Goal: Transaction & Acquisition: Purchase product/service

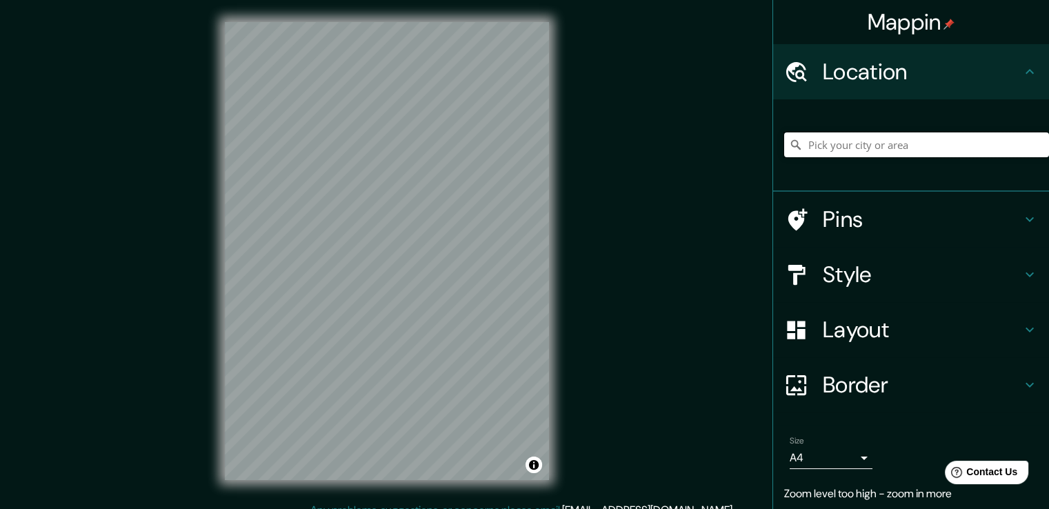
click at [862, 148] on input "Pick your city or area" at bounding box center [916, 144] width 265 height 25
paste input "[STREET_ADDRESS][PERSON_NAME]"
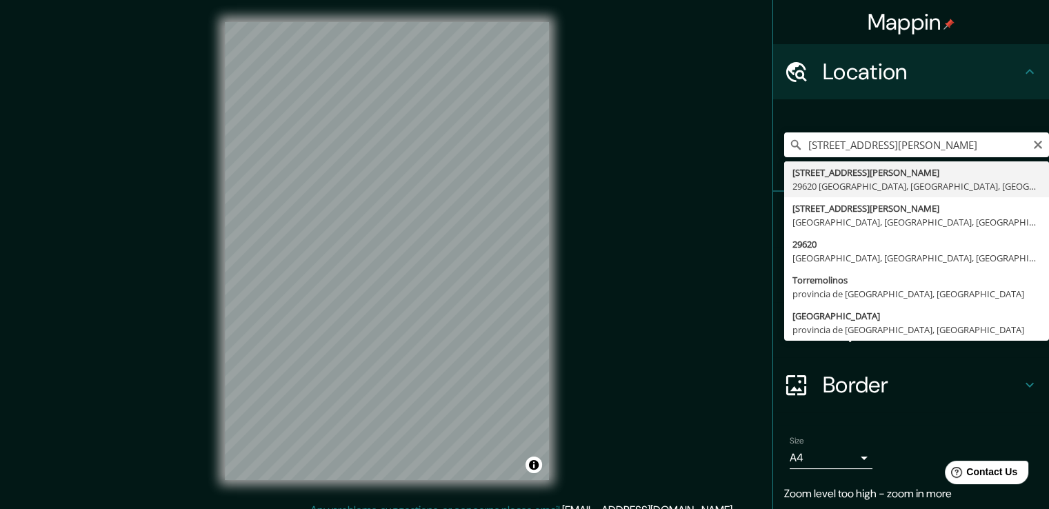
type input "[STREET_ADDRESS][PERSON_NAME]"
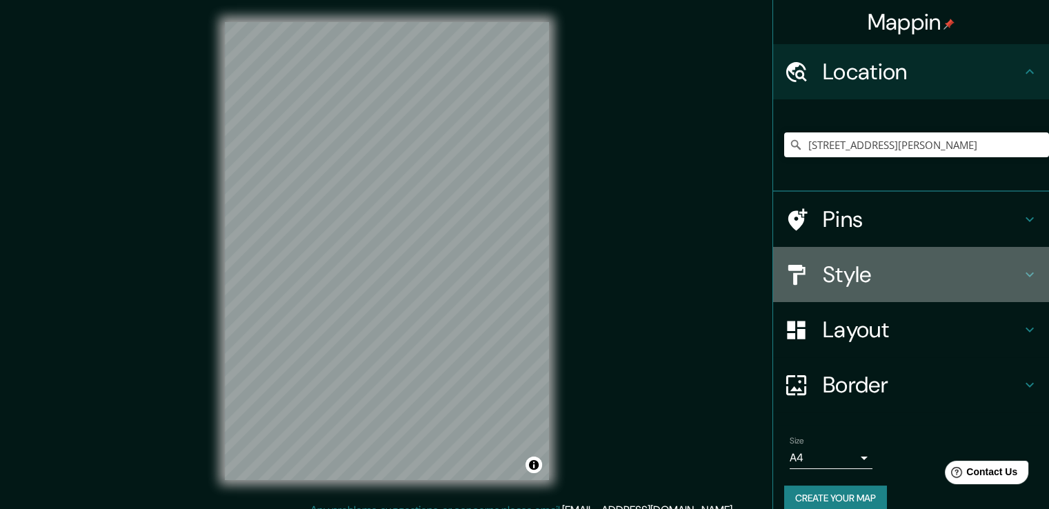
click at [880, 277] on h4 "Style" at bounding box center [922, 275] width 199 height 28
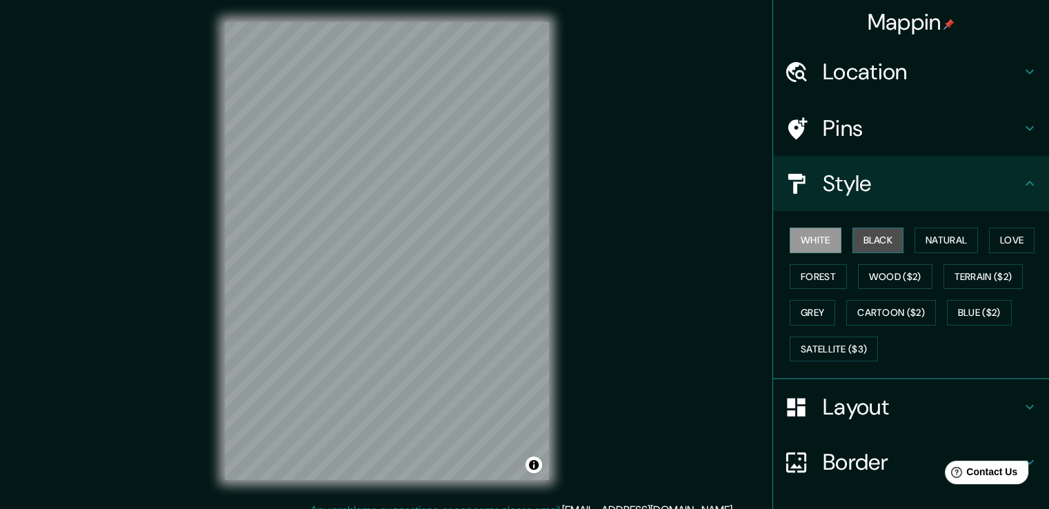
click at [853, 244] on button "Black" at bounding box center [879, 241] width 52 height 26
click at [821, 239] on button "White" at bounding box center [816, 241] width 52 height 26
click at [860, 241] on button "Black" at bounding box center [879, 241] width 52 height 26
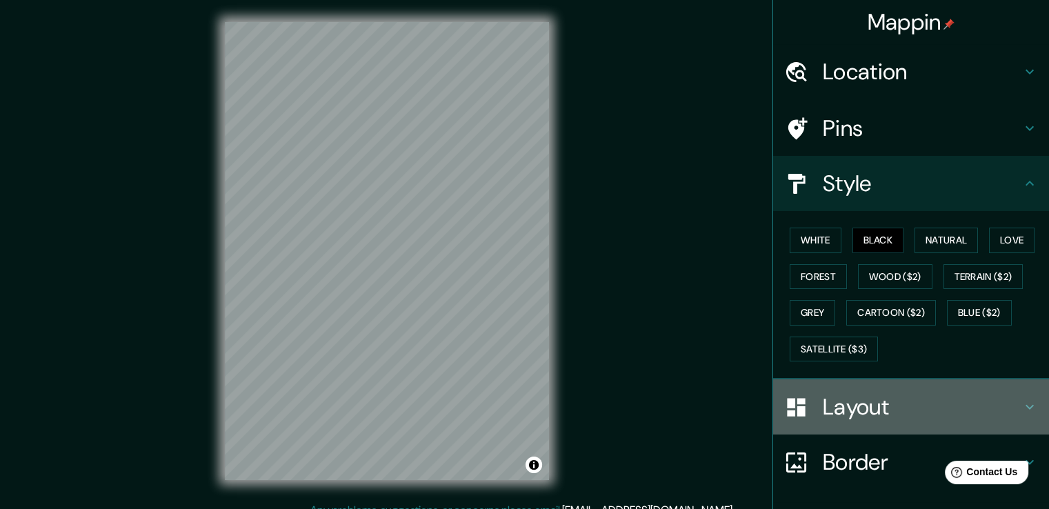
click at [853, 404] on h4 "Layout" at bounding box center [922, 407] width 199 height 28
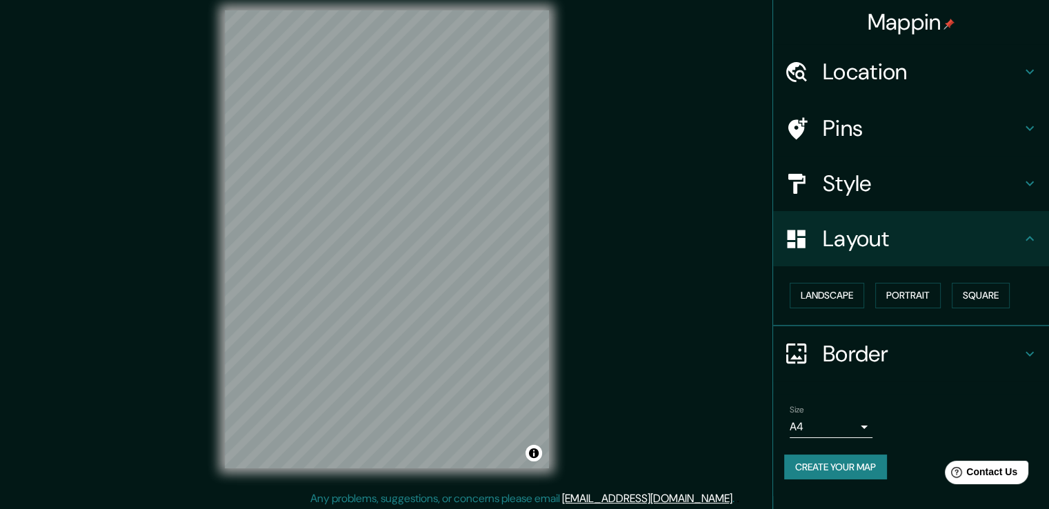
scroll to position [15, 0]
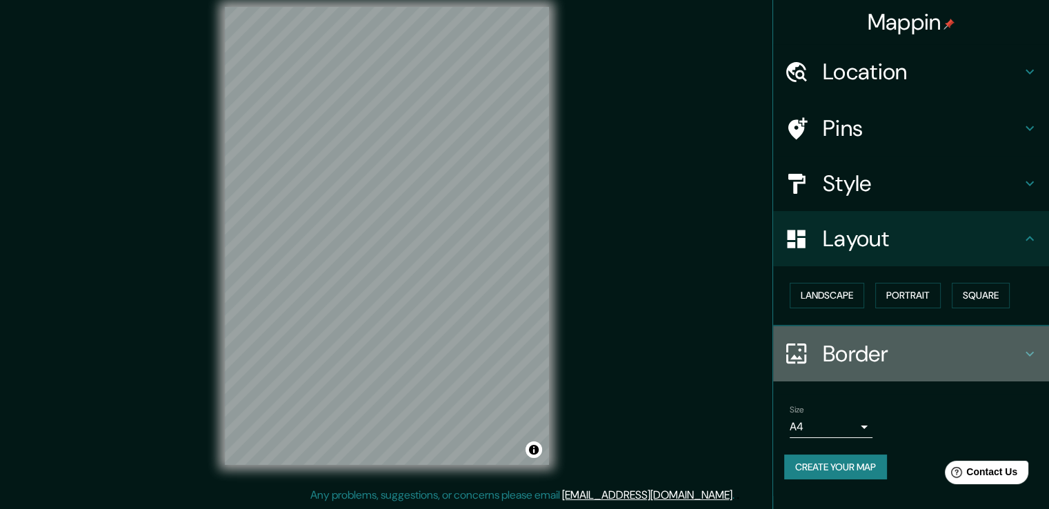
click at [867, 341] on h4 "Border" at bounding box center [922, 354] width 199 height 28
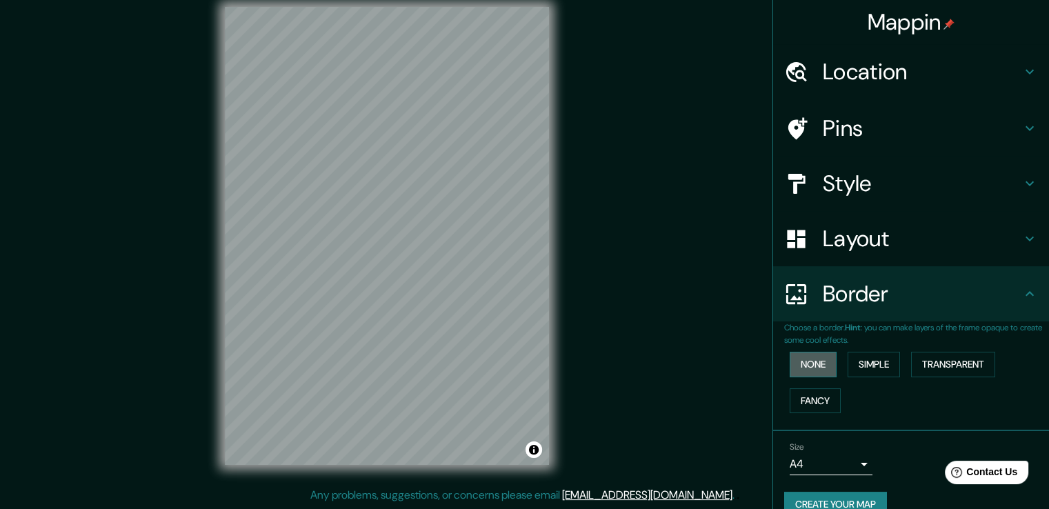
click at [821, 365] on button "None" at bounding box center [813, 365] width 47 height 26
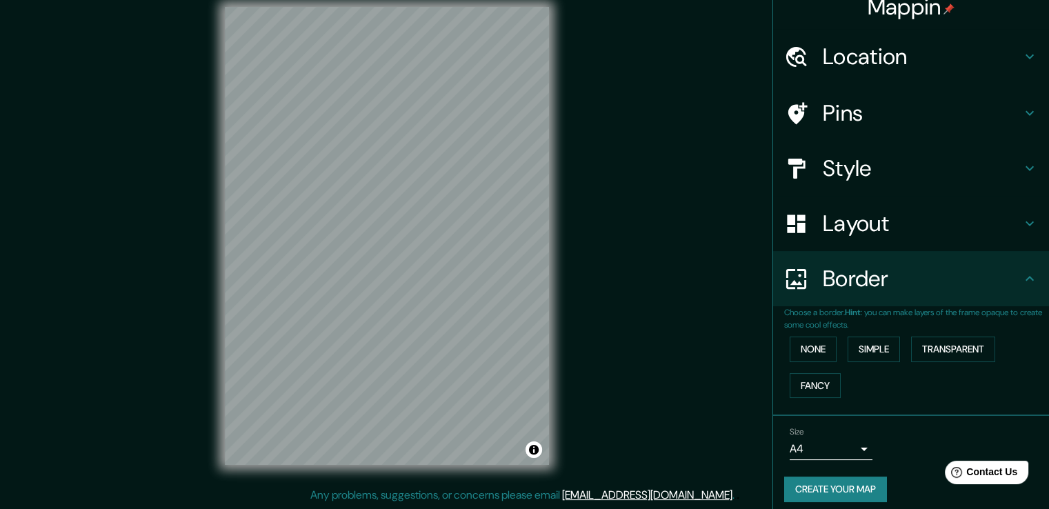
scroll to position [23, 0]
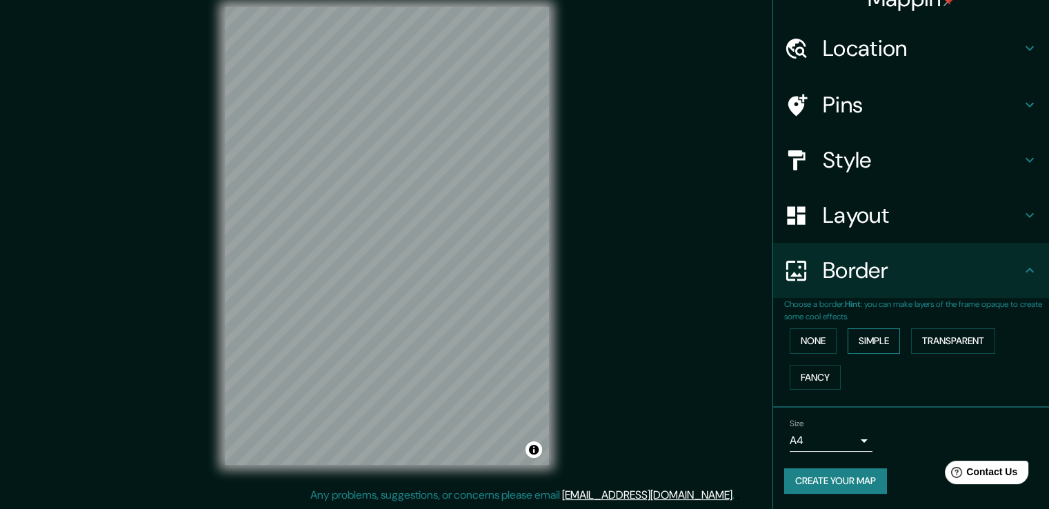
click at [871, 344] on button "Simple" at bounding box center [874, 341] width 52 height 26
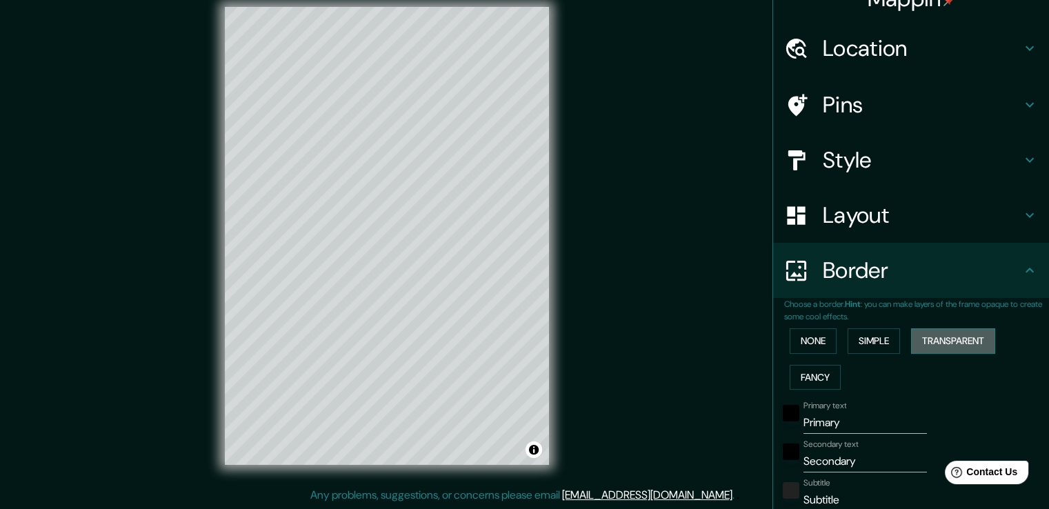
click at [933, 338] on button "Transparent" at bounding box center [953, 341] width 84 height 26
click at [806, 373] on button "Fancy" at bounding box center [815, 378] width 51 height 26
click at [826, 345] on button "None" at bounding box center [813, 341] width 47 height 26
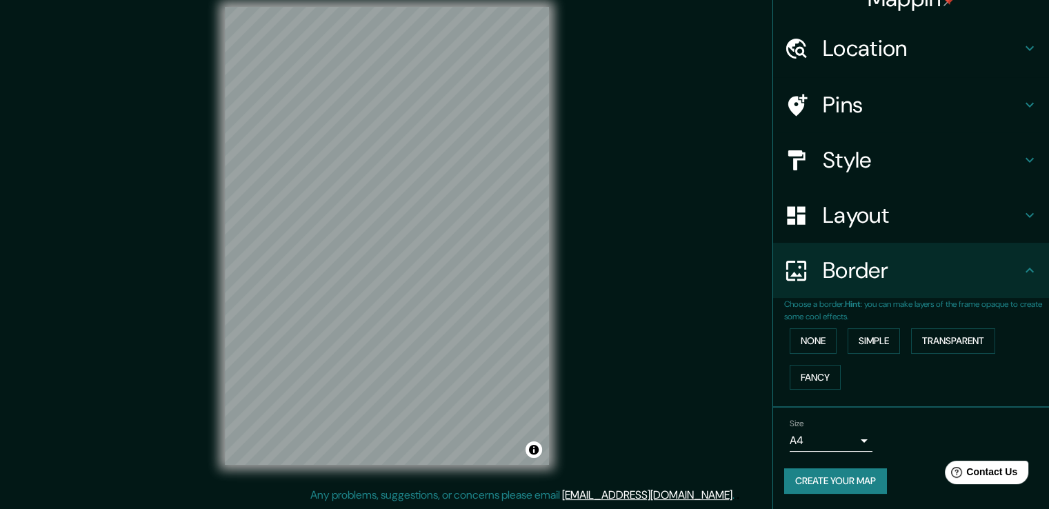
click at [846, 481] on button "Create your map" at bounding box center [835, 481] width 103 height 26
click at [814, 340] on button "None" at bounding box center [813, 341] width 47 height 26
click at [838, 472] on button "Create your map" at bounding box center [835, 481] width 103 height 26
click at [864, 344] on button "Simple" at bounding box center [874, 341] width 52 height 26
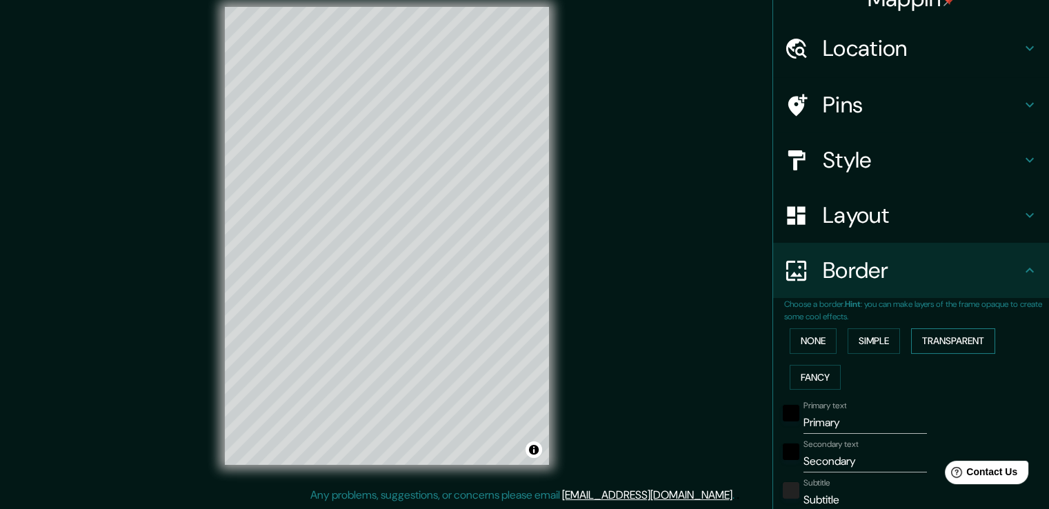
click at [918, 339] on button "Transparent" at bounding box center [953, 341] width 84 height 26
click at [826, 378] on button "Fancy" at bounding box center [815, 378] width 51 height 26
click at [940, 341] on button "Transparent" at bounding box center [953, 341] width 84 height 26
click at [871, 344] on button "Simple" at bounding box center [874, 341] width 52 height 26
click at [866, 341] on button "Simple" at bounding box center [874, 341] width 52 height 26
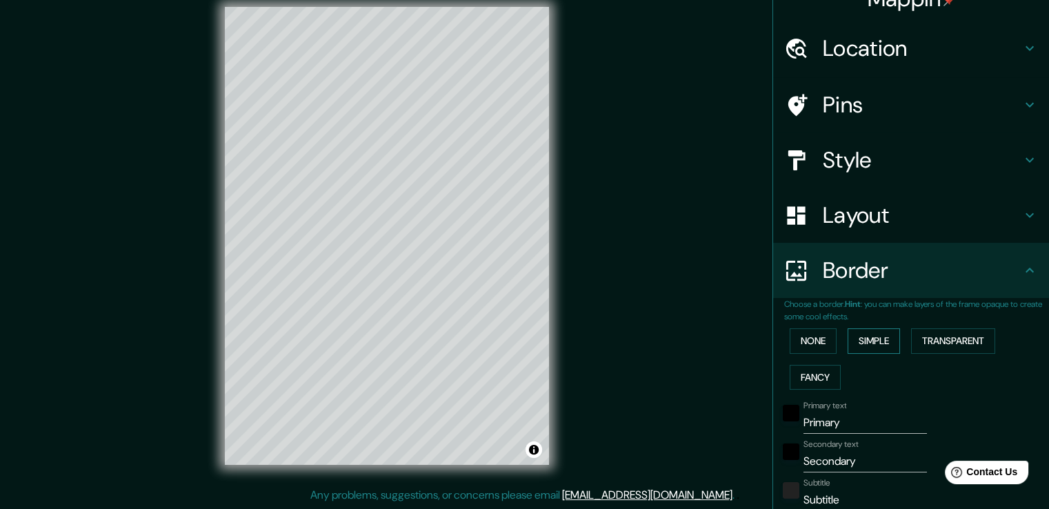
type input "38"
click at [847, 418] on input "Primary" at bounding box center [865, 423] width 123 height 22
drag, startPoint x: 849, startPoint y: 420, endPoint x: 760, endPoint y: 405, distance: 90.3
click at [760, 405] on div "Mappin Location Calle De Salvador Allende 10, 29620 Torremolinos, provincia de …" at bounding box center [524, 247] width 1049 height 524
type input "e"
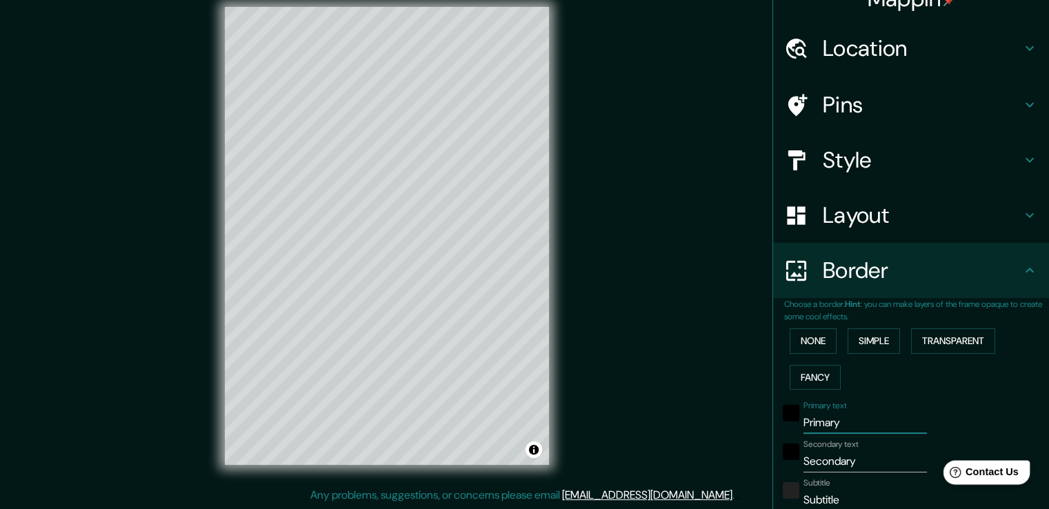
type input "38"
type input "el"
type input "38"
type input "el"
type input "38"
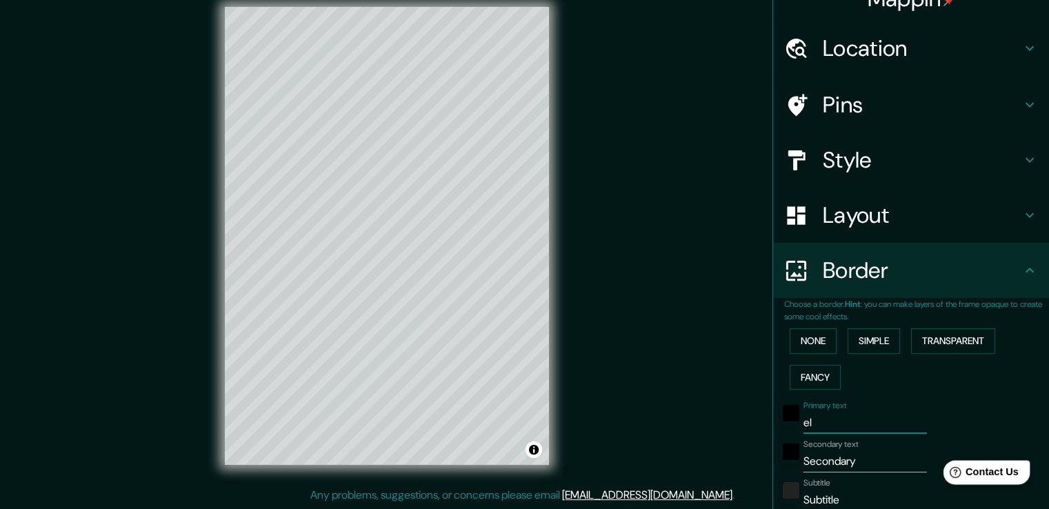
type input "el l"
type input "38"
type input "el lu"
type input "38"
type input "el lug"
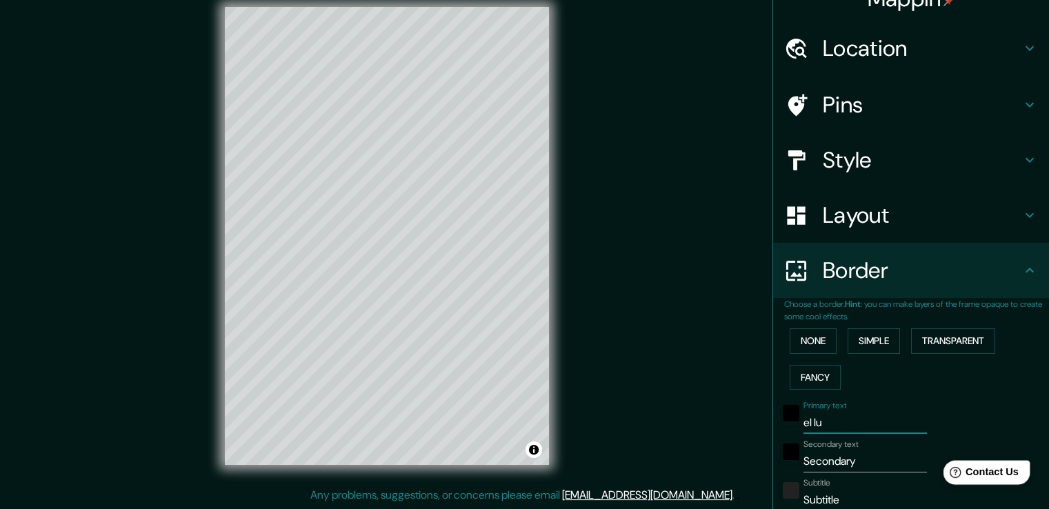
type input "38"
type input "el luga"
type input "38"
type input "el lugar"
type input "38"
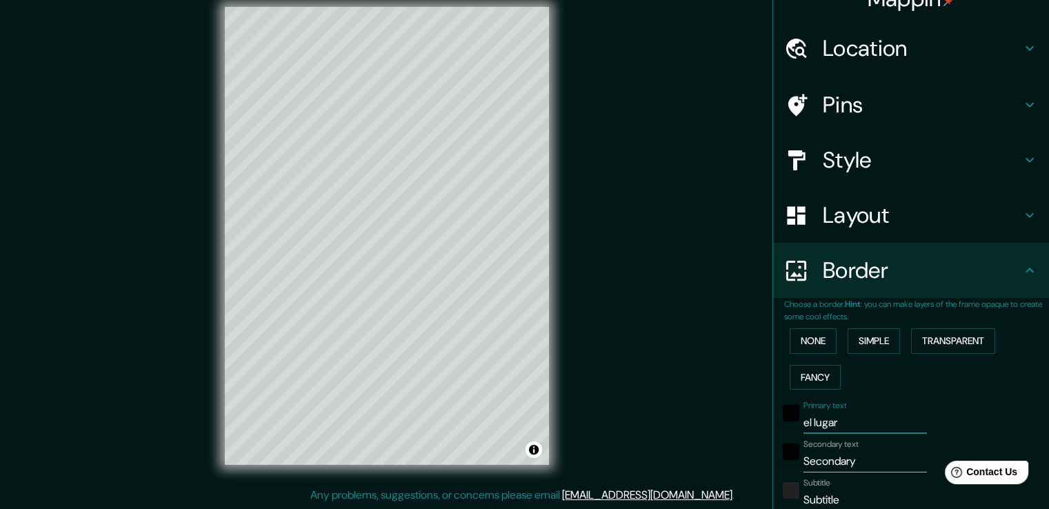
type input "el lugar"
drag, startPoint x: 858, startPoint y: 461, endPoint x: 760, endPoint y: 448, distance: 99.5
click at [760, 448] on div "Mappin Location Calle De Salvador Allende 10, 29620 Torremolinos, provincia de …" at bounding box center [524, 247] width 1049 height 524
drag, startPoint x: 835, startPoint y: 417, endPoint x: 772, endPoint y: 415, distance: 62.8
click at [779, 415] on div "Primary text el lugar" at bounding box center [892, 417] width 226 height 33
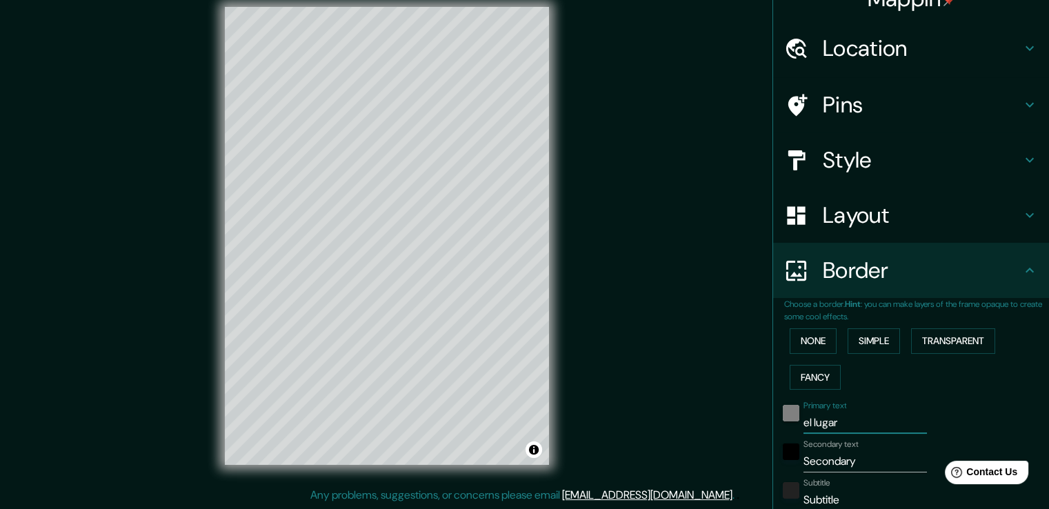
type input "38"
drag, startPoint x: 853, startPoint y: 456, endPoint x: 773, endPoint y: 450, distance: 80.2
click at [779, 450] on div "Secondary text Secondary" at bounding box center [892, 455] width 226 height 33
type input "d"
type input "38"
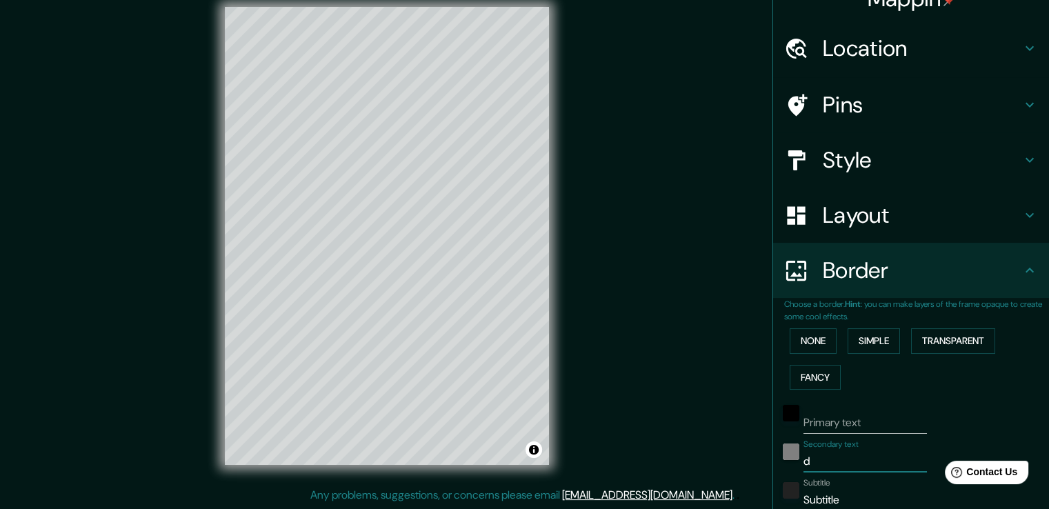
type input "do"
type input "38"
type input "don"
type input "38"
type input "dond"
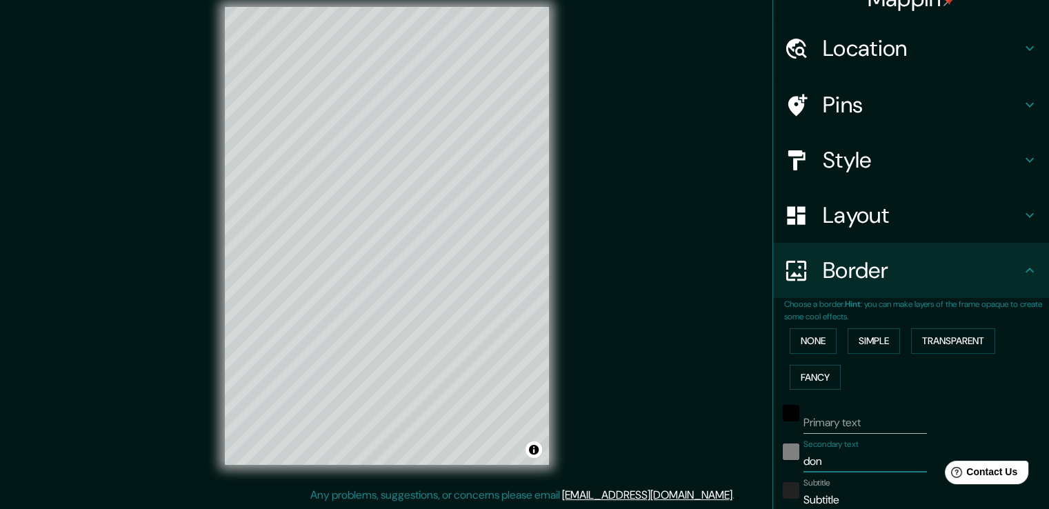
type input "38"
type input "donde"
type input "38"
type input "dond"
type input "38"
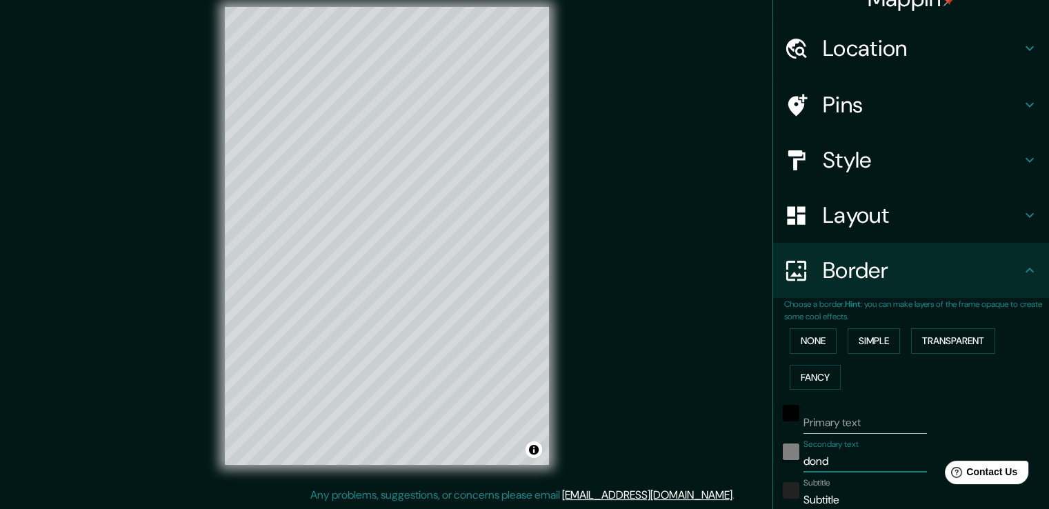
type input "don"
type input "38"
type input "do"
type input "38"
type input "d"
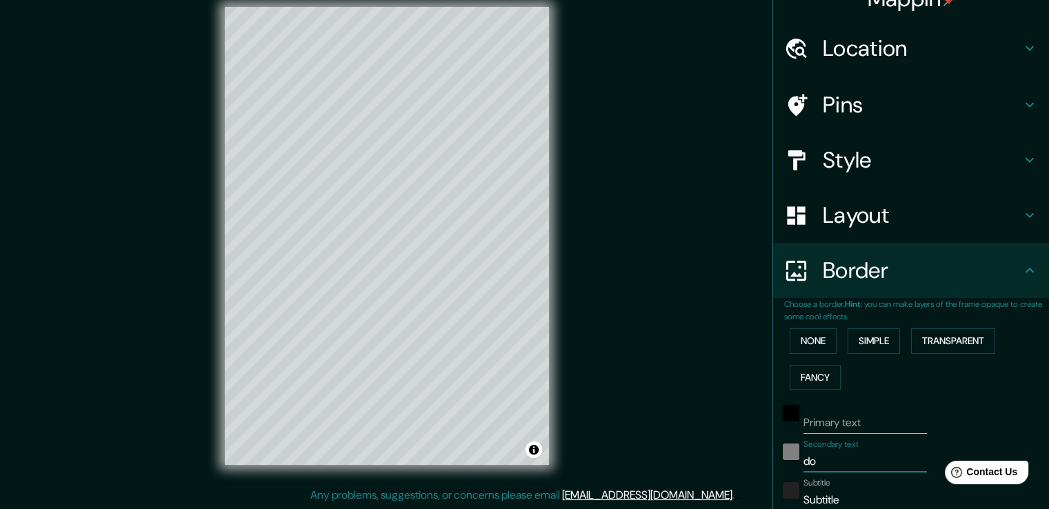
type input "38"
type input "e"
type input "38"
type input "el"
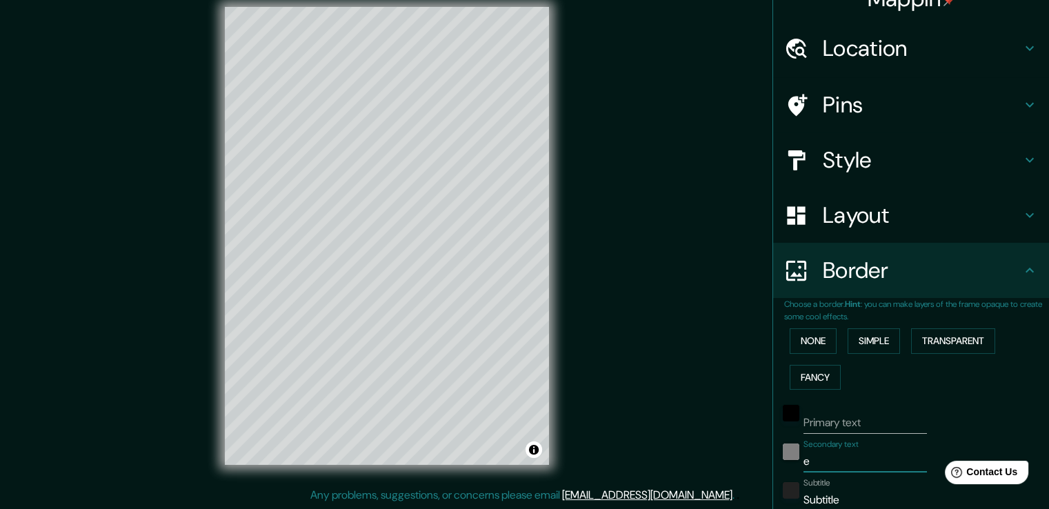
type input "38"
type input "el"
type input "38"
type input "el l"
type input "38"
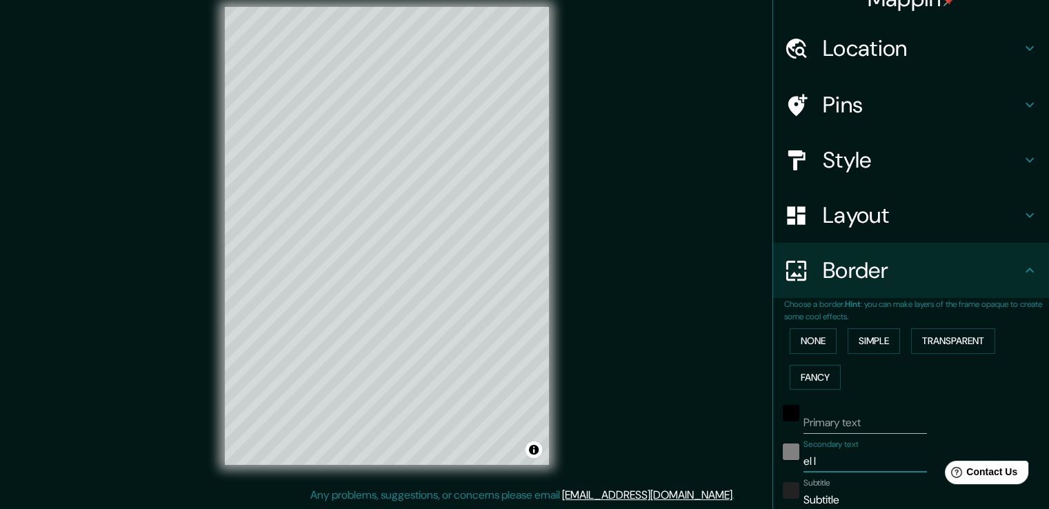
type input "el lu"
type input "38"
type input "el lug"
type input "38"
type input "el luga"
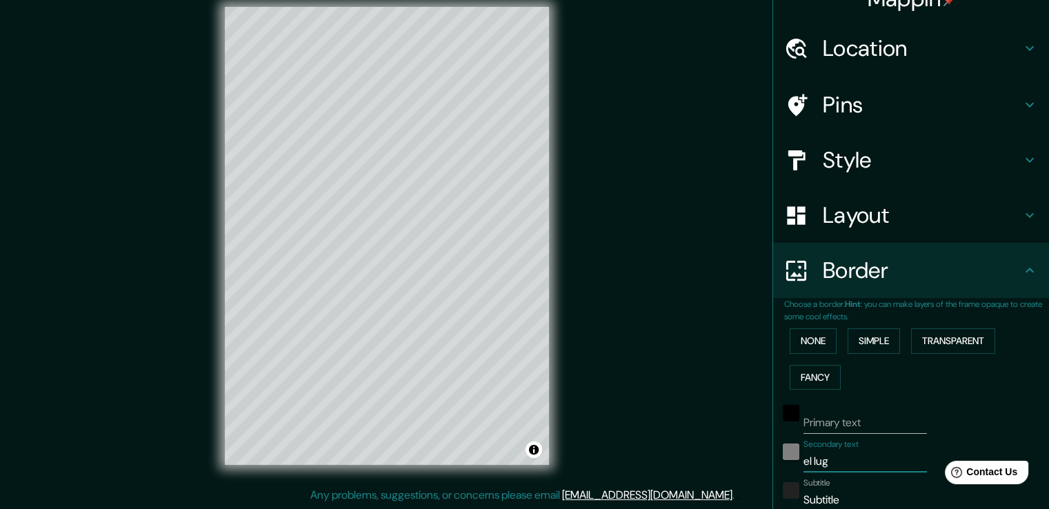
type input "38"
type input "el lugar"
type input "38"
type input "el lugar"
type input "38"
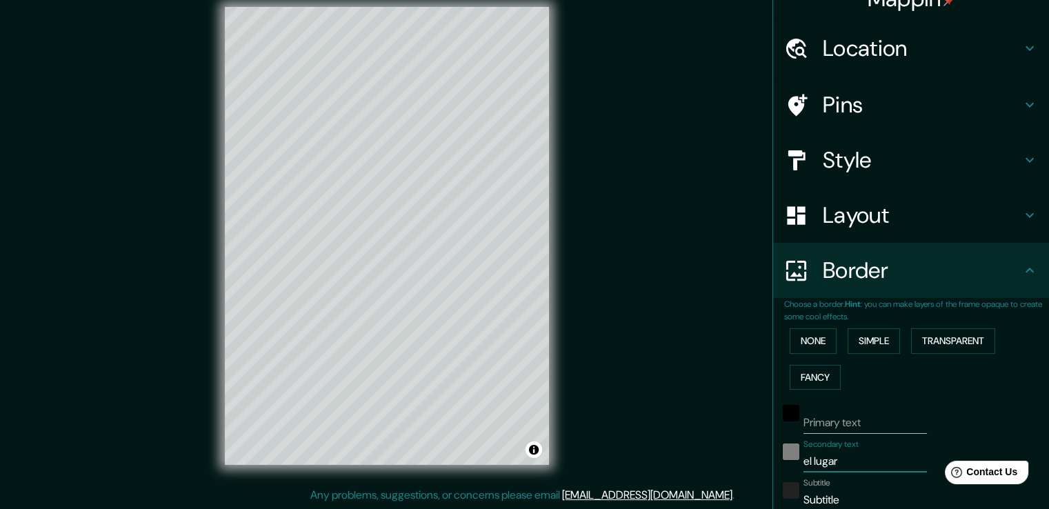
type input "el lugar d"
type input "38"
type input "el lugar do"
type input "38"
type input "el lugar d"
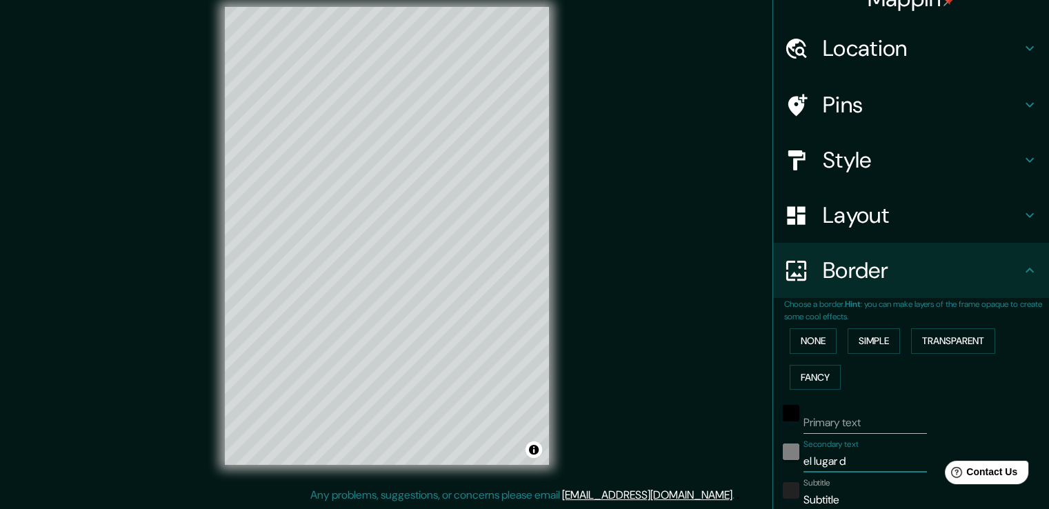
type input "38"
type input "el lugar"
type input "38"
type input "el lugar"
type input "38"
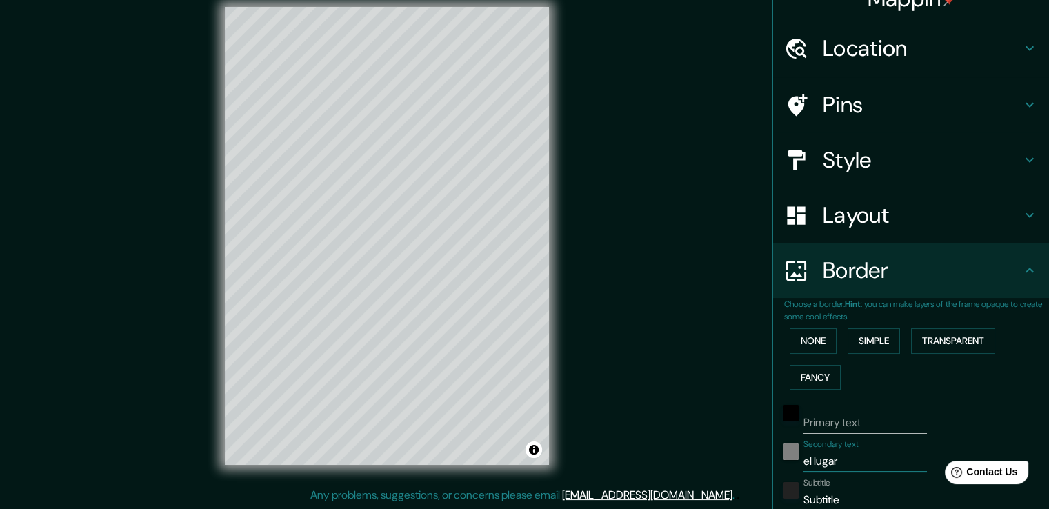
type input "el luga"
type input "38"
type input "e"
type input "38"
click at [828, 421] on input "Primary text" at bounding box center [865, 423] width 123 height 22
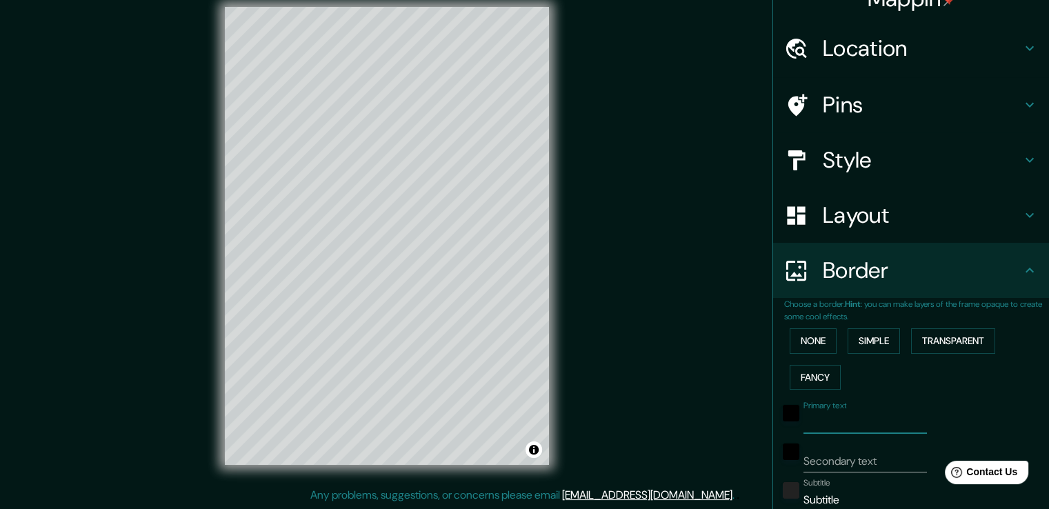
type input "A"
type input "38"
type input "At"
type input "38"
type input "Atr"
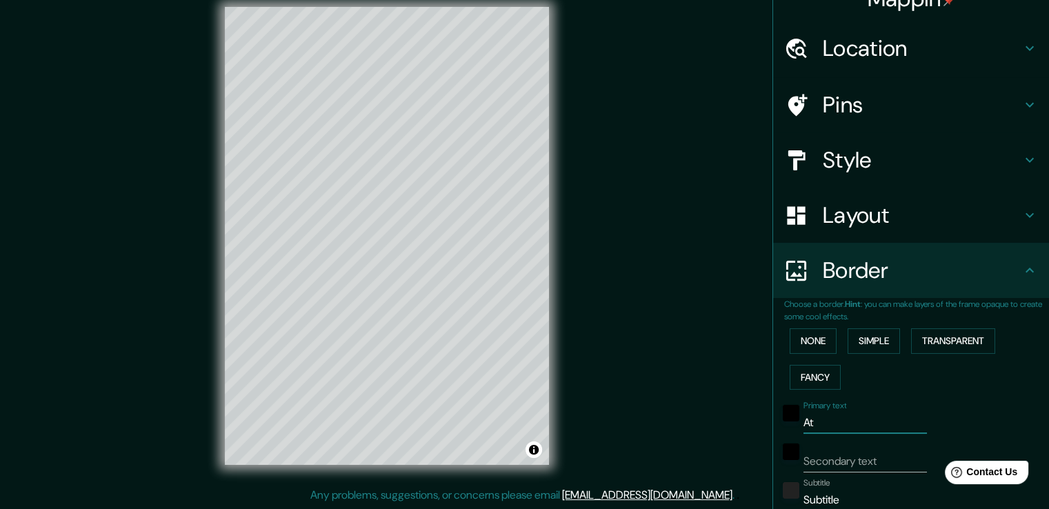
type input "38"
type input "Atré"
type input "38"
type input "Atrév"
type input "38"
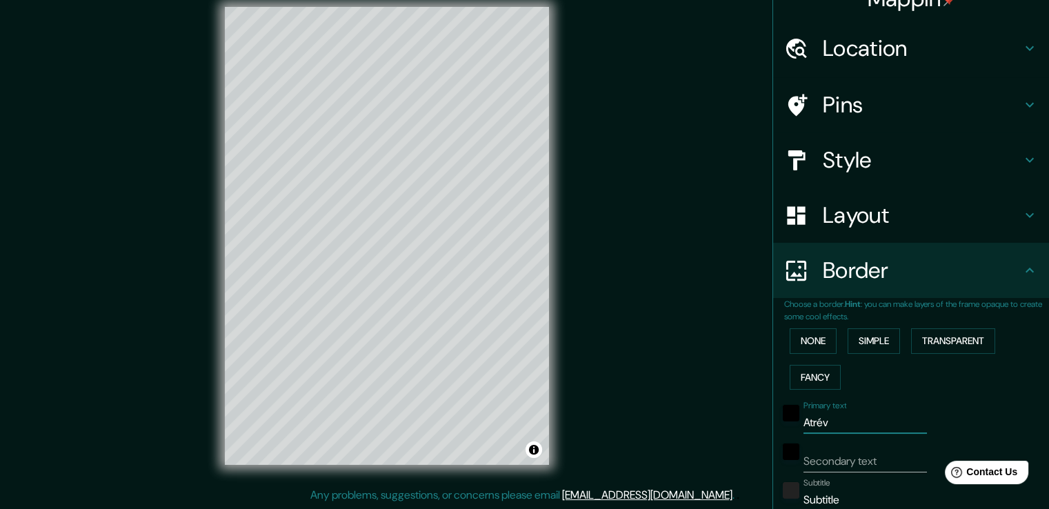
type input "Atréve"
type input "38"
type input "Atrévet"
type input "38"
type input "Atrévete"
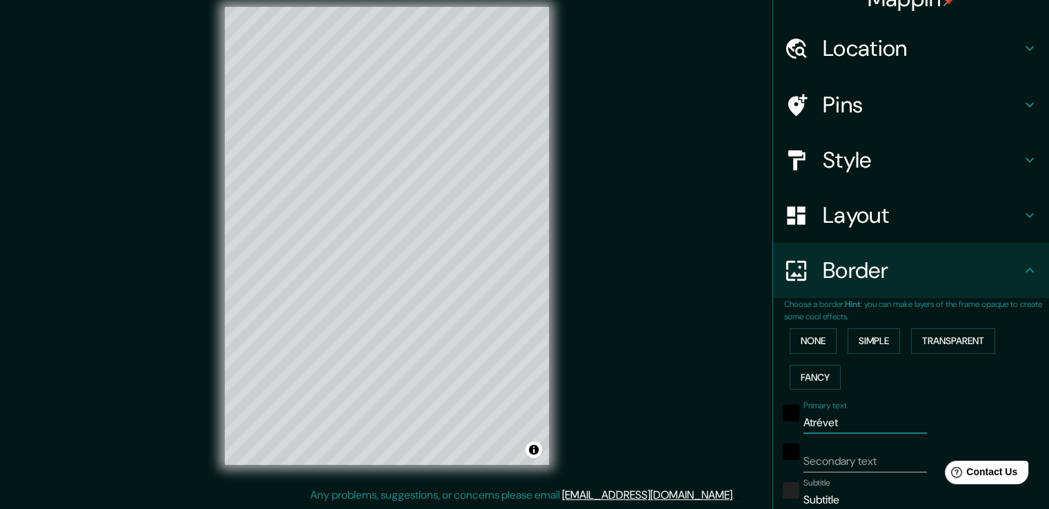
type input "38"
drag, startPoint x: 849, startPoint y: 418, endPoint x: 769, endPoint y: 407, distance: 80.8
click at [779, 408] on div "Primary text Atrévete" at bounding box center [892, 417] width 226 height 33
type input "e"
type input "38"
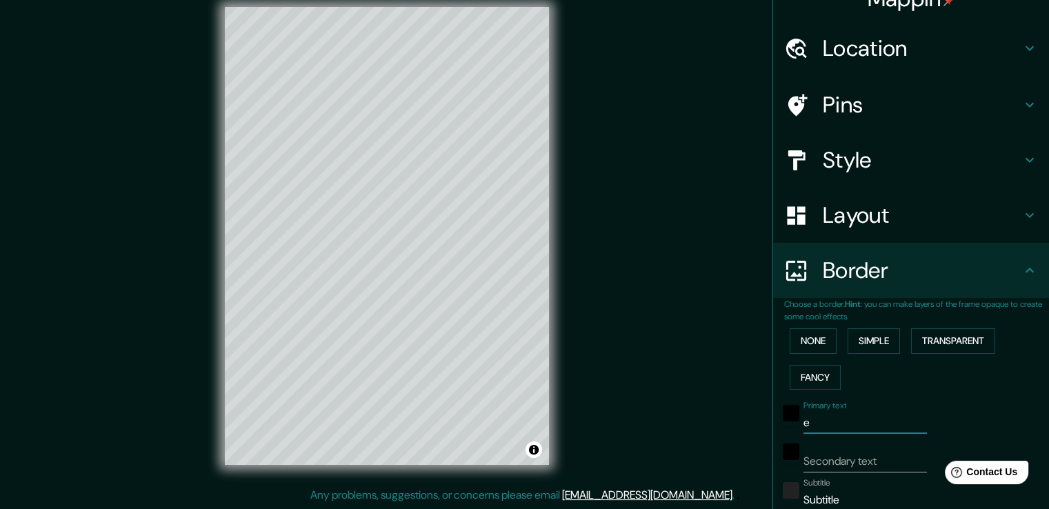
type input "el"
type input "38"
type input "el"
type input "38"
type input "el l"
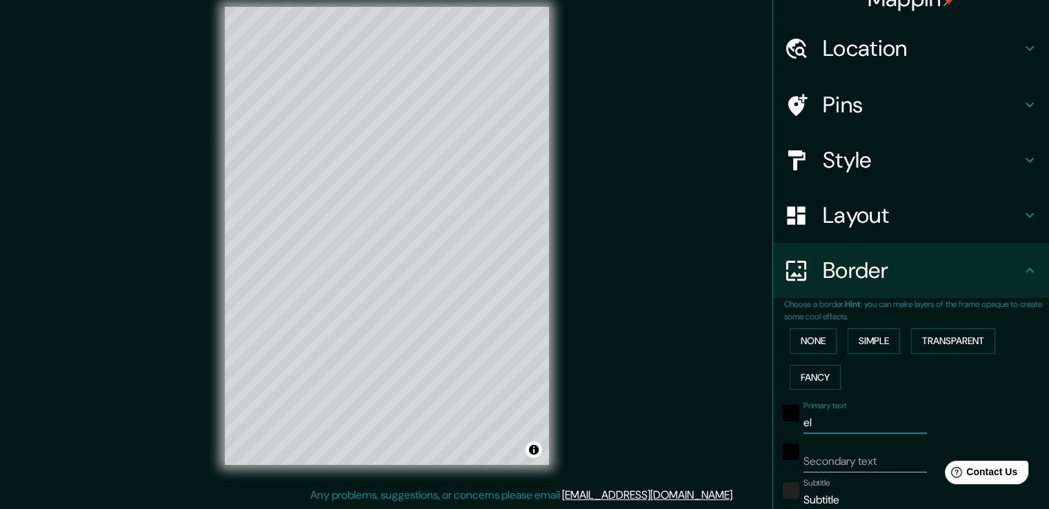
type input "38"
type input "el lu"
type input "38"
type input "el lug"
type input "38"
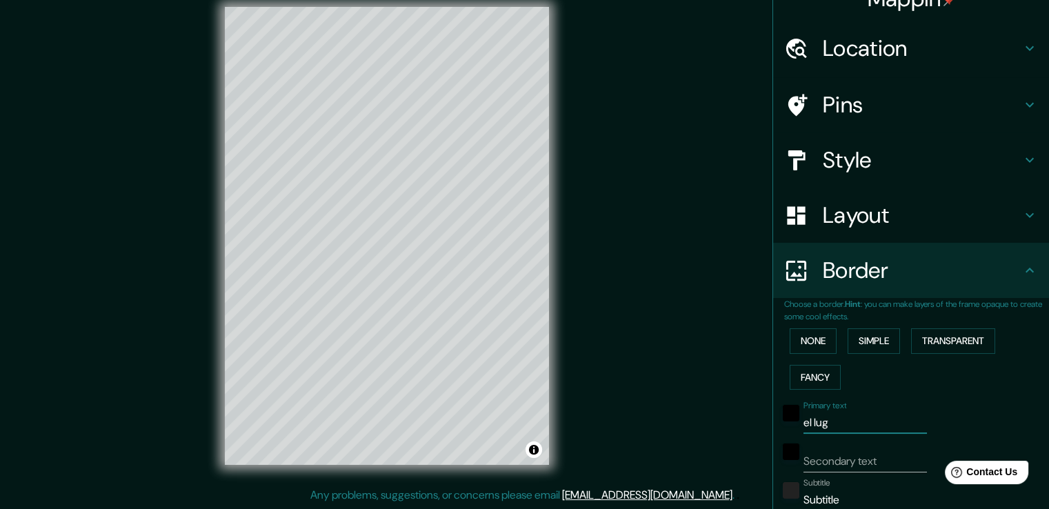
type input "el luga"
type input "38"
type input "el lugar"
type input "38"
type input "el lugar"
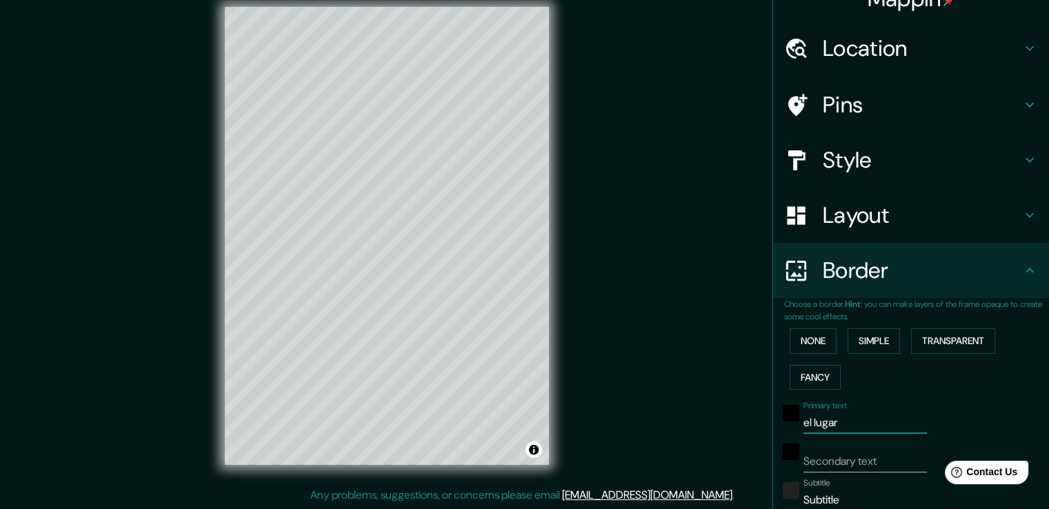
type input "38"
type input "el lugar"
type input "38"
type input "el lugar"
click at [822, 450] on input "Secondary text" at bounding box center [865, 461] width 123 height 22
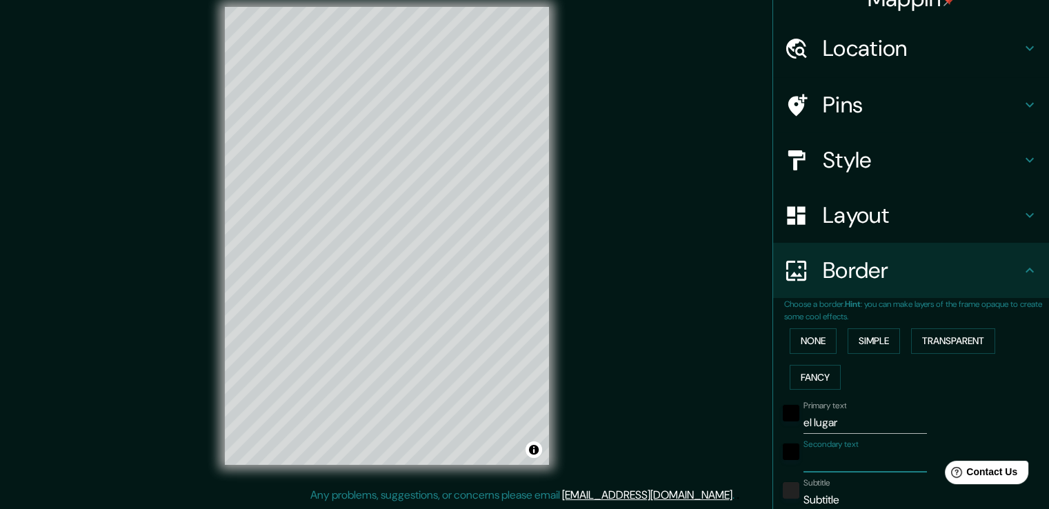
type input "d"
type input "38"
type input "do"
type input "38"
type input "don"
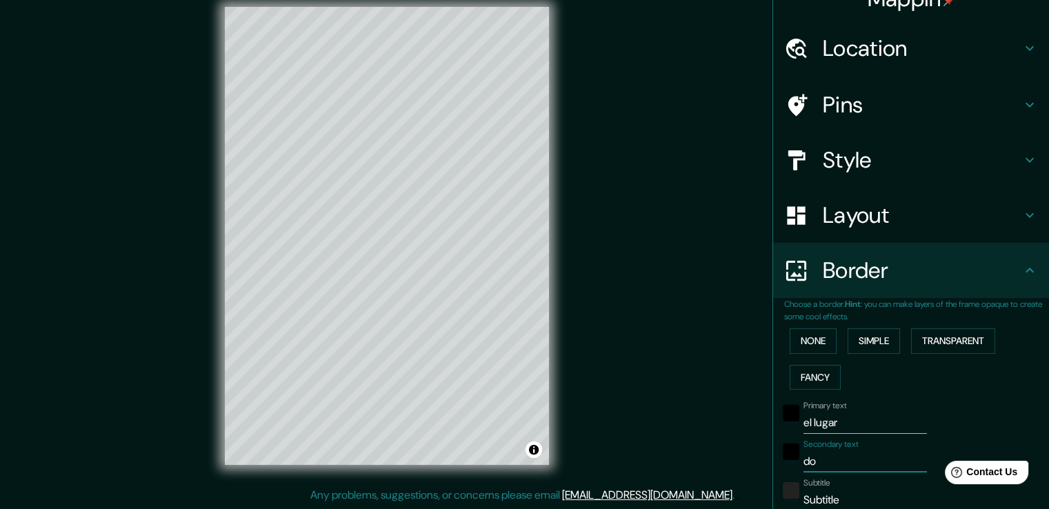
type input "38"
type input "dond"
type input "38"
type input "donde"
type input "38"
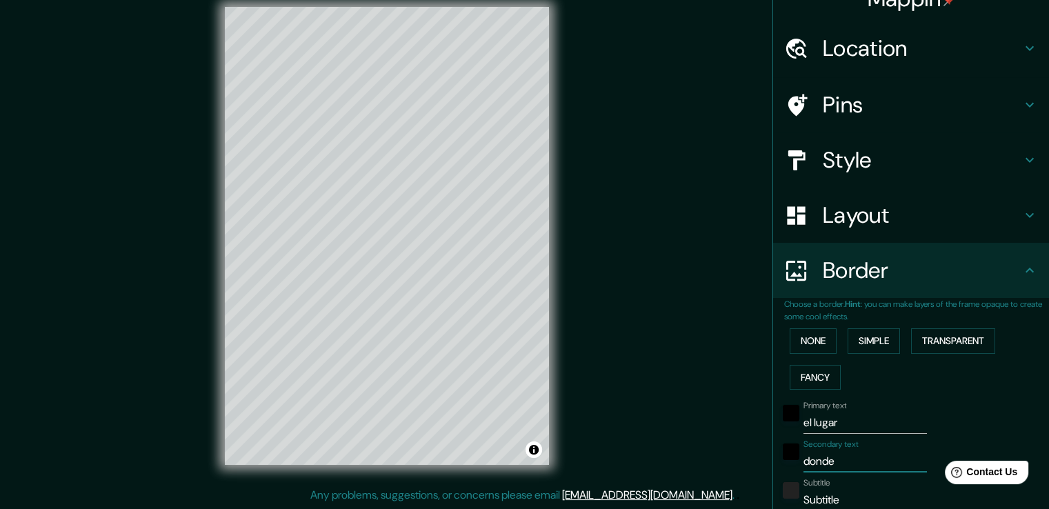
type input "donde"
type input "38"
type input "donde t"
type input "38"
type input "donde to"
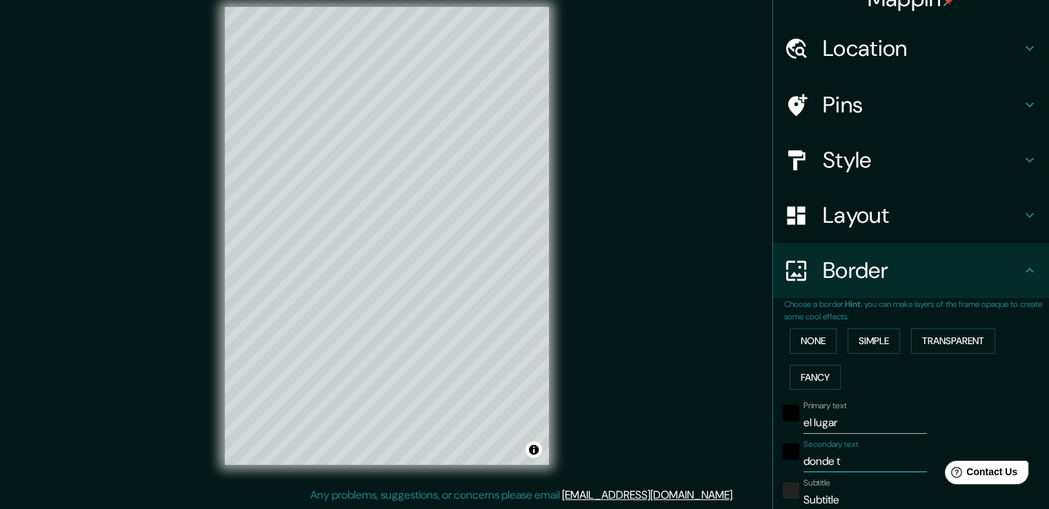
type input "38"
type input "donde too"
type input "38"
type input "donde to"
type input "38"
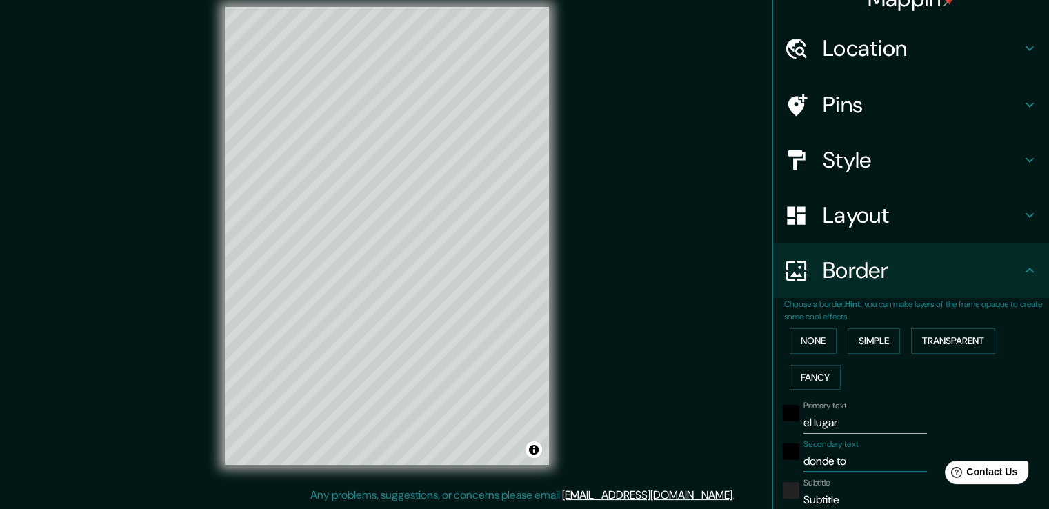
type input "donde tod"
type input "38"
type input "donde todo"
type input "38"
type input "donde todo"
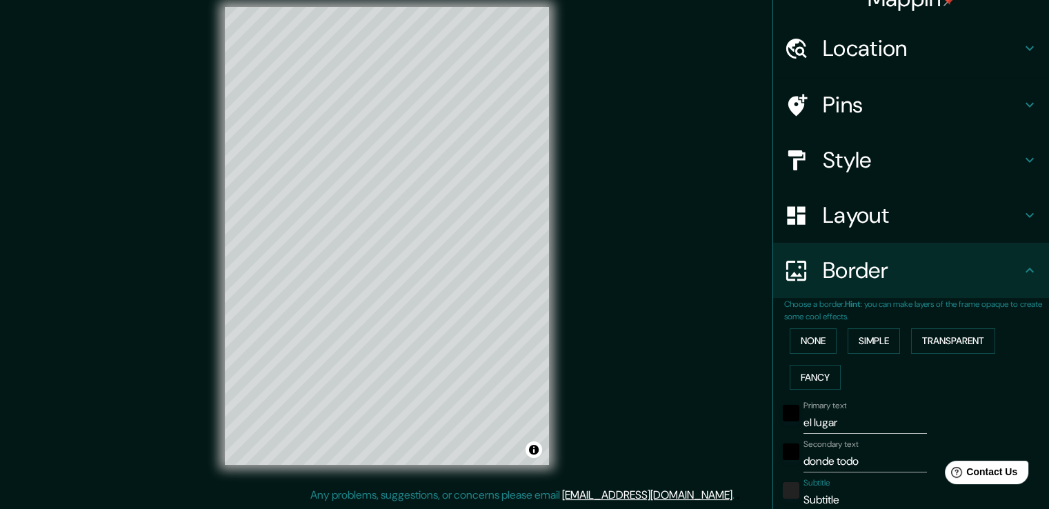
click at [822, 497] on input "Subtitle" at bounding box center [865, 500] width 123 height 22
click at [823, 497] on input "Subtitle" at bounding box center [865, 500] width 123 height 22
type input "e"
type input "38"
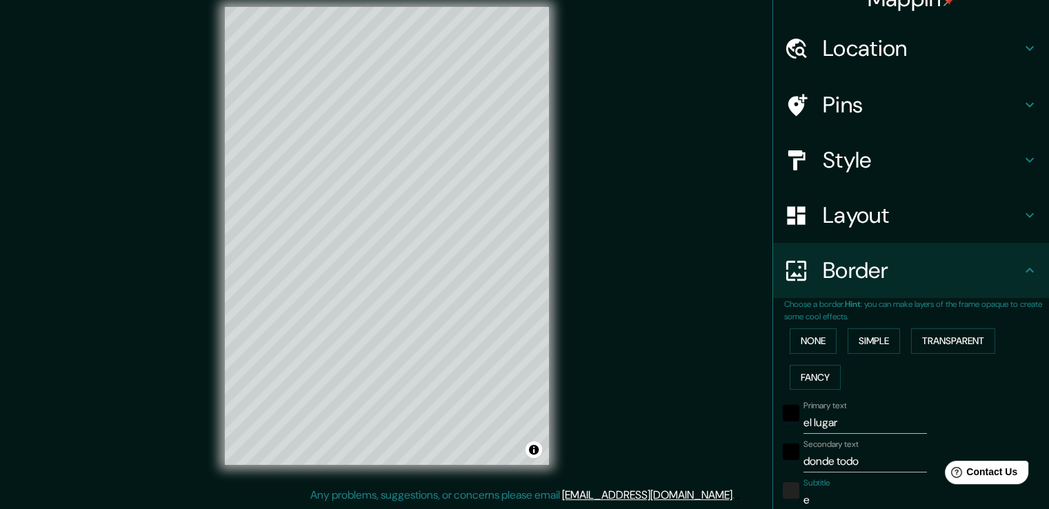
type input "em"
type input "38"
type input "emp"
type input "38"
type input "empe"
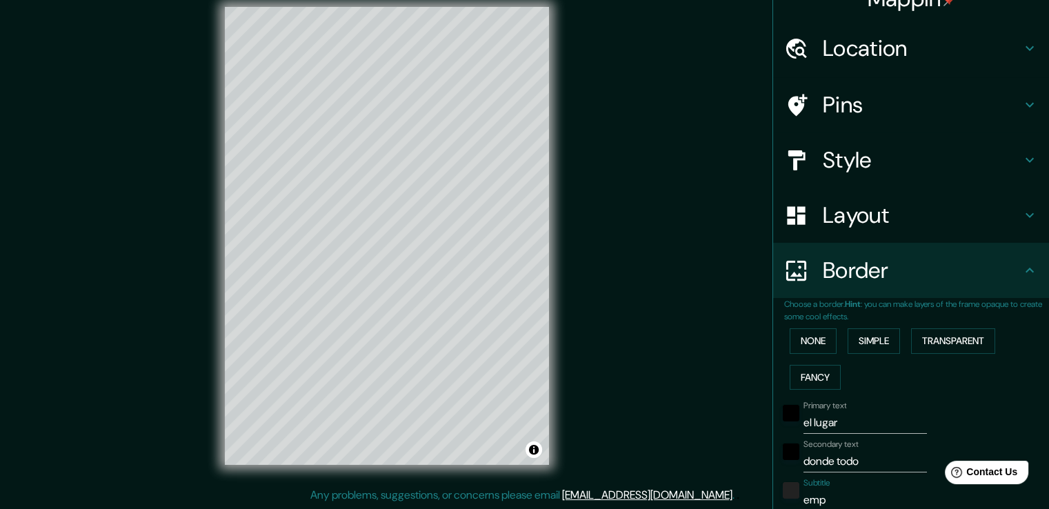
type input "38"
type input "empez"
type input "38"
type input "empezó"
type input "38"
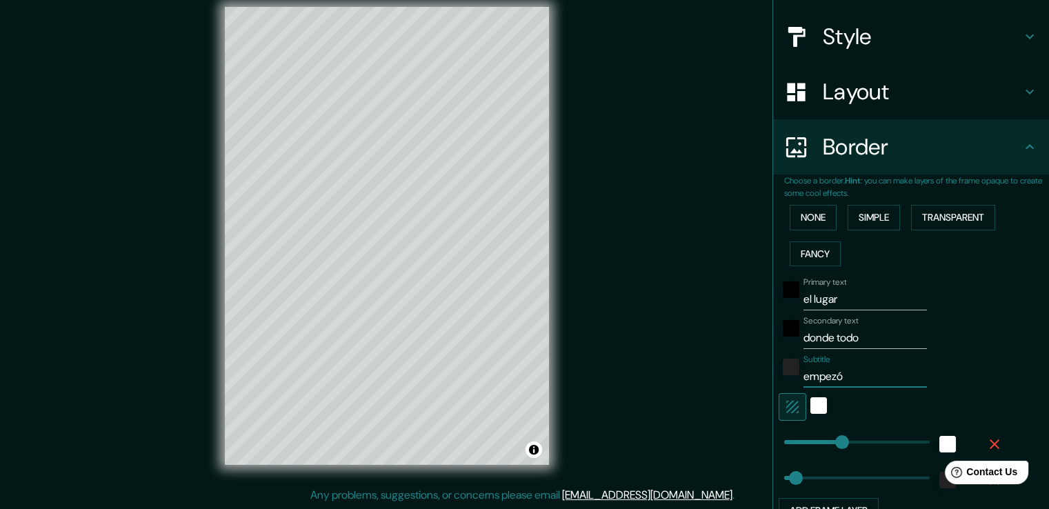
scroll to position [161, 0]
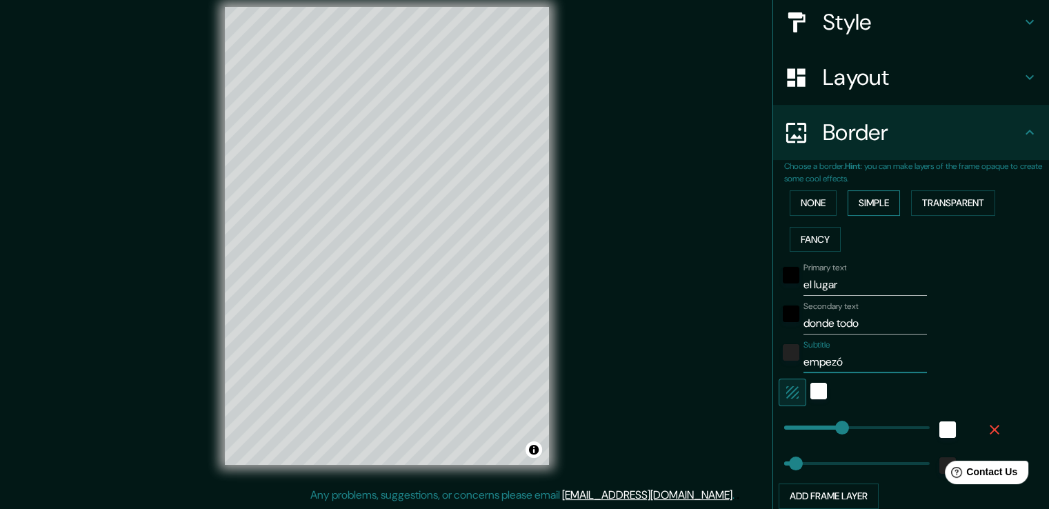
type input "empezó"
click at [866, 205] on button "Simple" at bounding box center [874, 203] width 52 height 26
type input "38"
click at [822, 206] on button "None" at bounding box center [813, 203] width 47 height 26
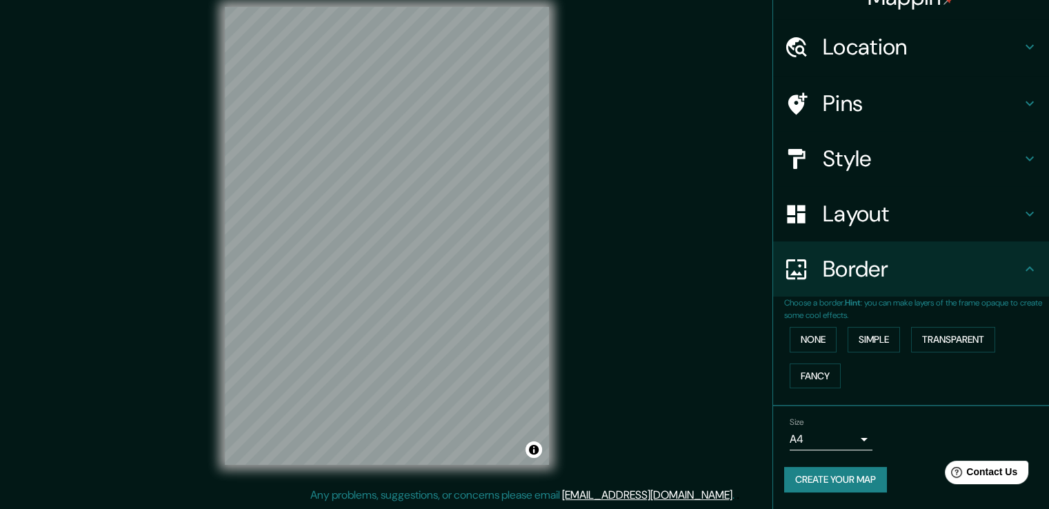
scroll to position [23, 0]
click at [866, 341] on button "Simple" at bounding box center [874, 341] width 52 height 26
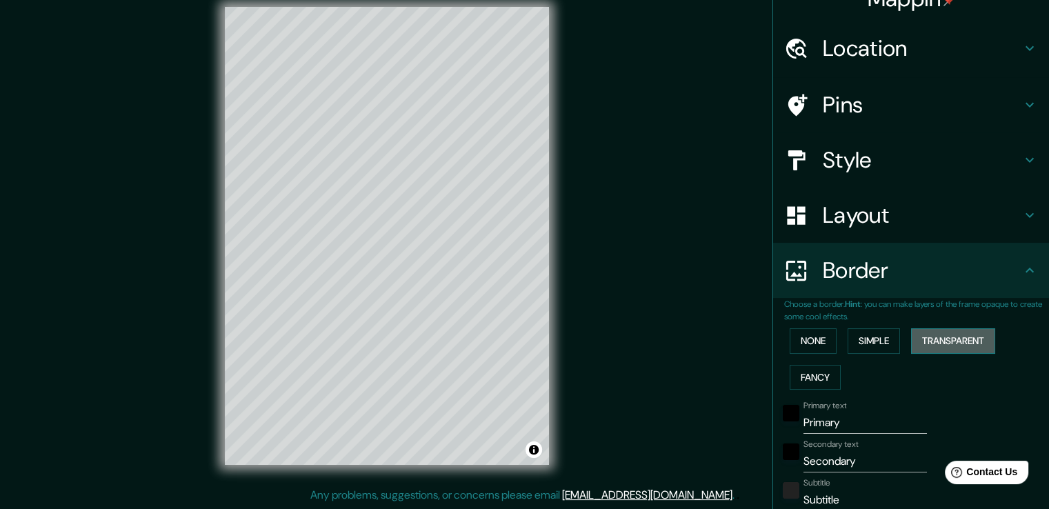
click at [923, 332] on button "Transparent" at bounding box center [953, 341] width 84 height 26
click at [811, 377] on button "Fancy" at bounding box center [815, 378] width 51 height 26
click at [820, 337] on button "None" at bounding box center [813, 341] width 47 height 26
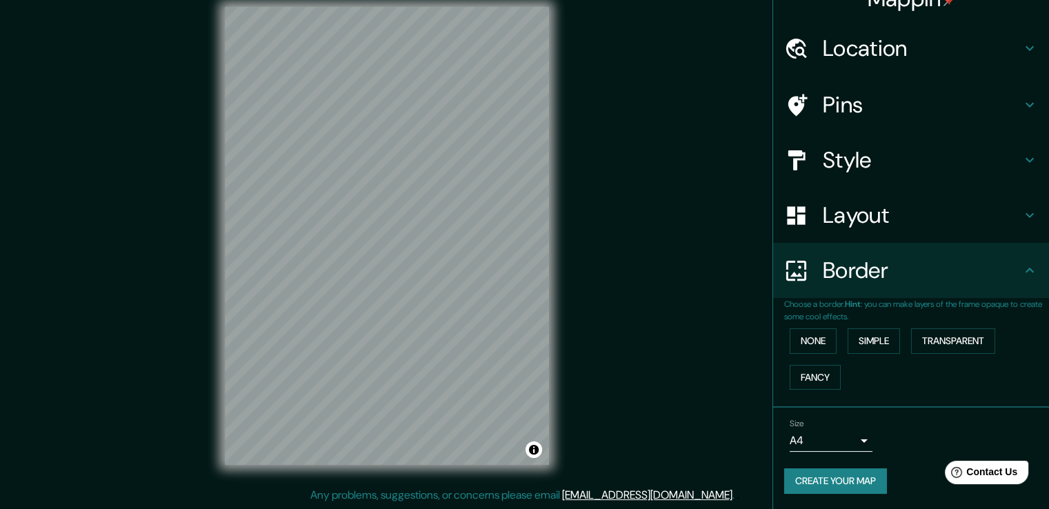
click at [828, 468] on button "Create your map" at bounding box center [835, 481] width 103 height 26
click at [828, 480] on div "Create your map" at bounding box center [911, 481] width 254 height 26
click at [797, 344] on button "None" at bounding box center [813, 341] width 47 height 26
click at [825, 477] on div "Create your map" at bounding box center [911, 481] width 254 height 26
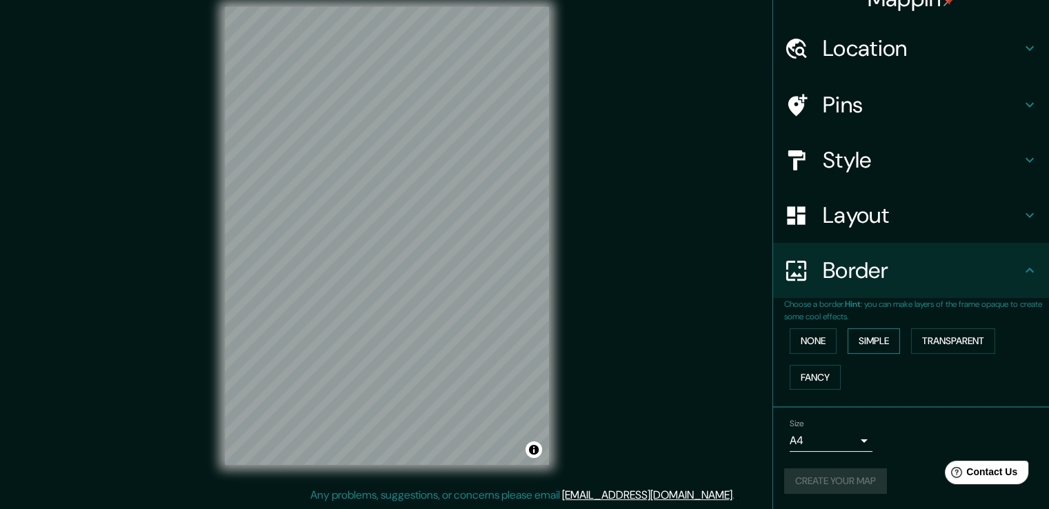
click at [859, 344] on button "Simple" at bounding box center [874, 341] width 52 height 26
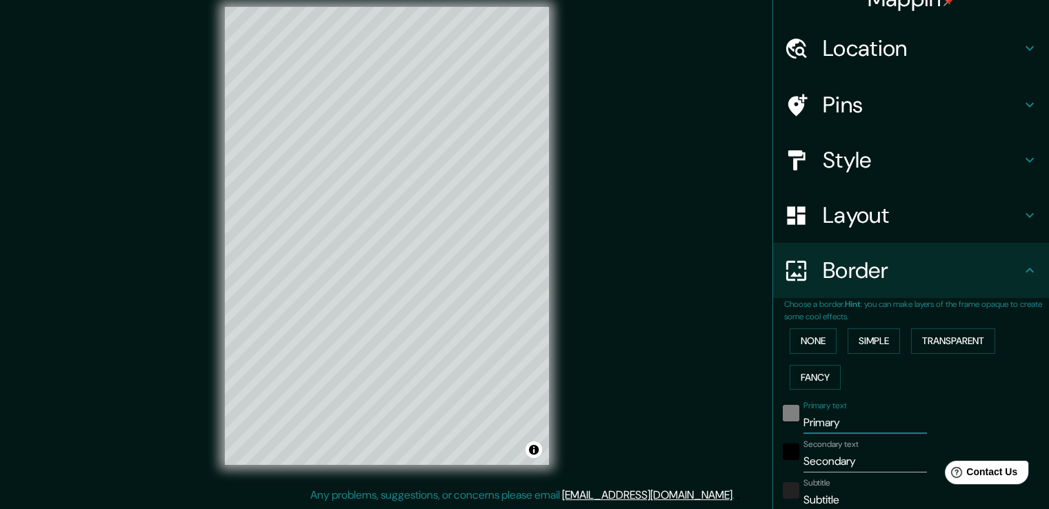
drag, startPoint x: 839, startPoint y: 419, endPoint x: 778, endPoint y: 406, distance: 62.1
click at [779, 413] on div "Primary text Primary" at bounding box center [892, 417] width 226 height 33
type input "e"
type input "38"
type input "el"
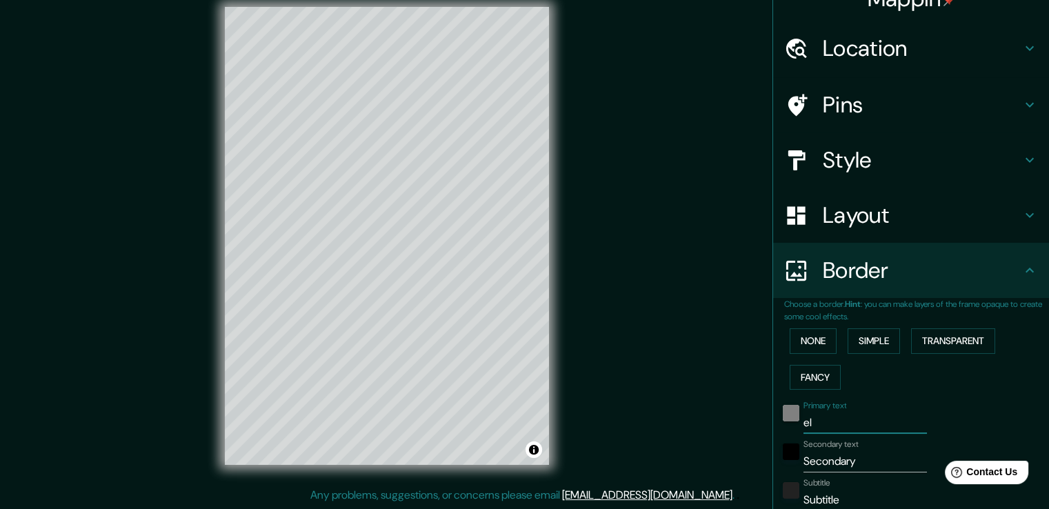
type input "38"
type input "el"
type input "38"
type input "el l"
type input "38"
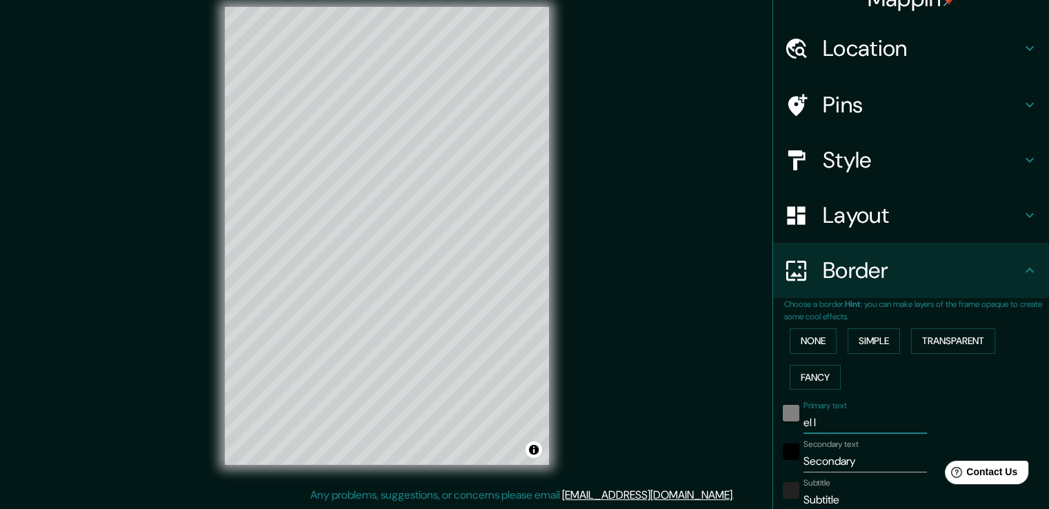
type input "el lu"
type input "38"
type input "el luga"
type input "38"
type input "el lugar"
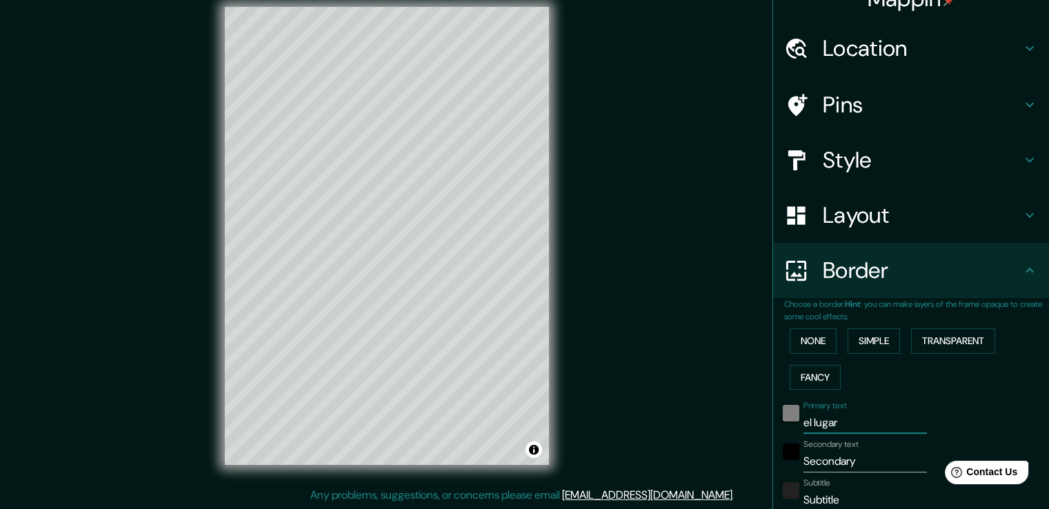
type input "38"
type input "el lugar"
click at [844, 452] on input "Secondary" at bounding box center [865, 461] width 123 height 22
drag, startPoint x: 848, startPoint y: 459, endPoint x: 793, endPoint y: 456, distance: 55.3
click at [804, 456] on input "Secondary" at bounding box center [865, 461] width 123 height 22
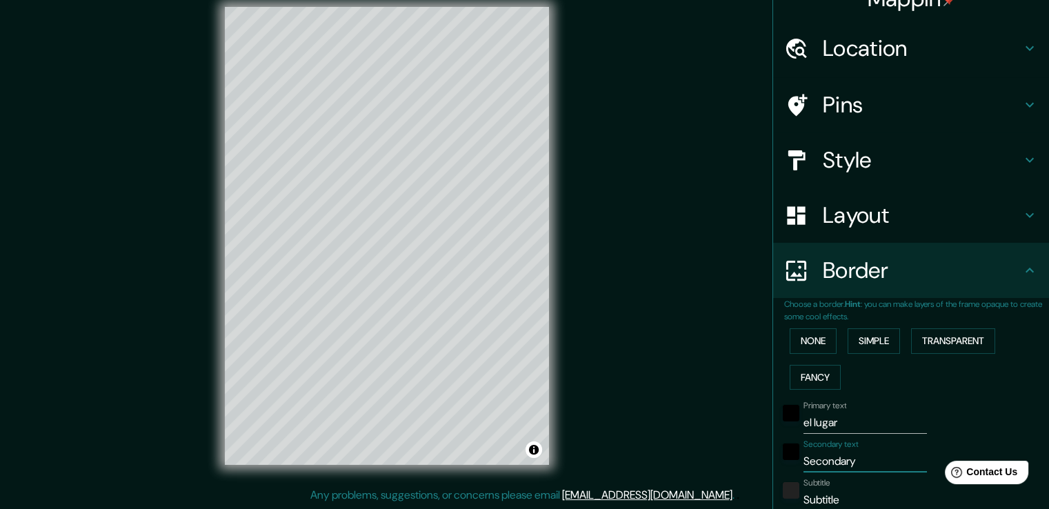
type input "d"
type input "38"
type input "do"
type input "38"
type input "don"
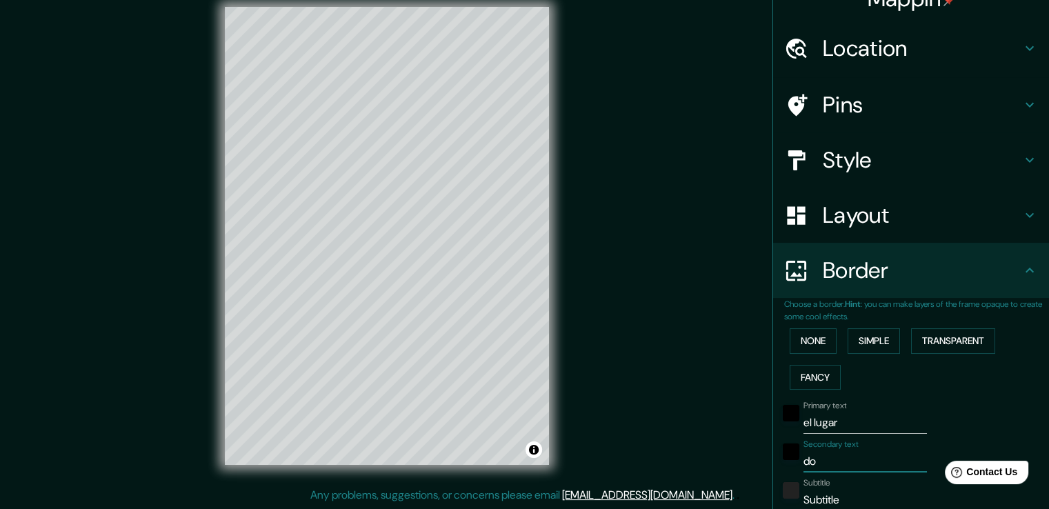
type input "38"
type input "dond"
type input "38"
type input "donde"
type input "38"
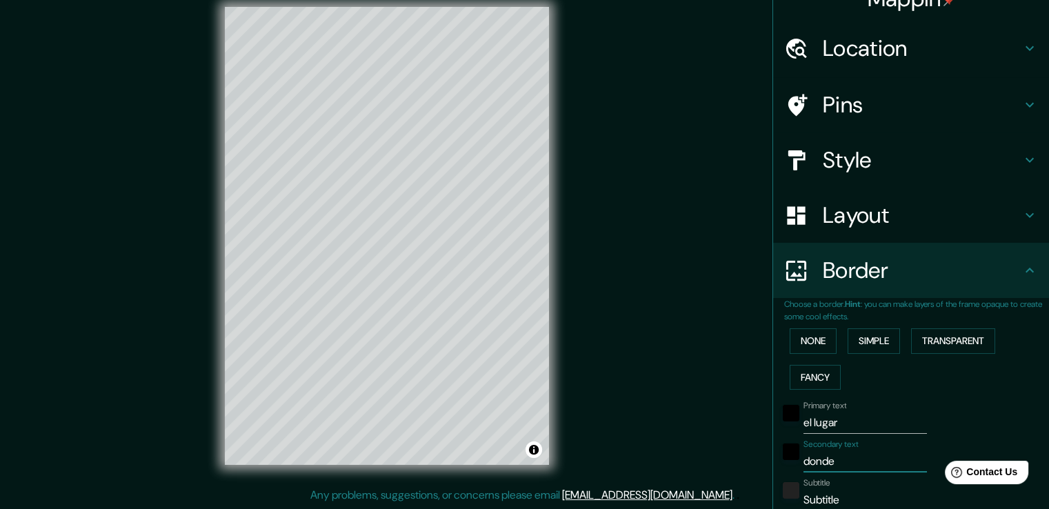
type input "donde"
type input "38"
type input "donde t"
type input "38"
type input "donde to"
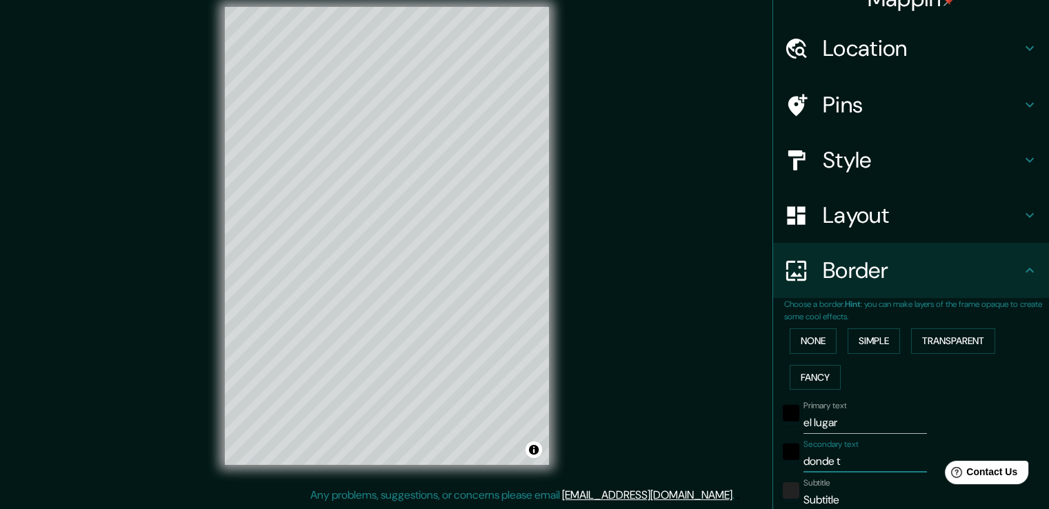
type input "38"
type input "donde tod"
type input "38"
type input "donde todo"
type input "38"
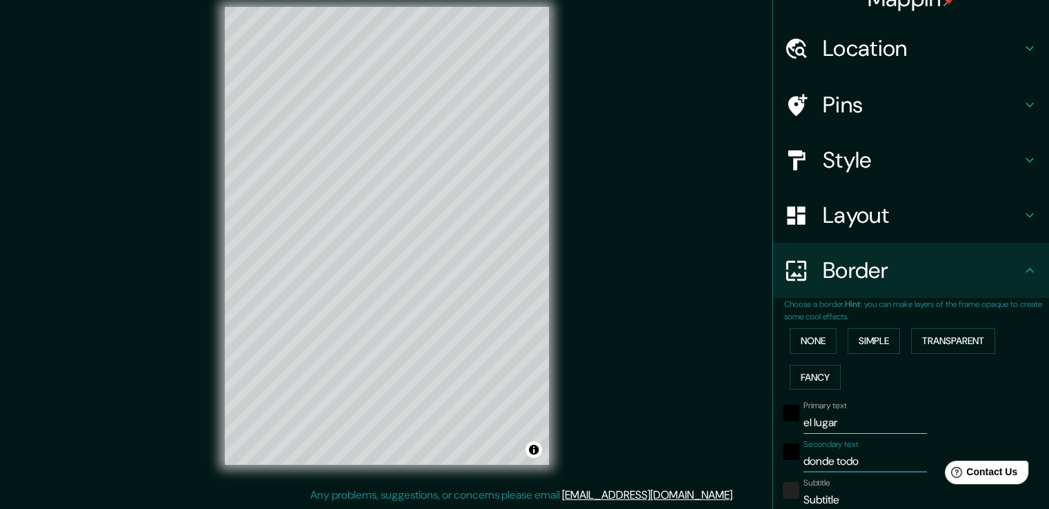
type input "donde todo"
type input "38"
type input "donde todo e"
type input "38"
type input "donde todo em"
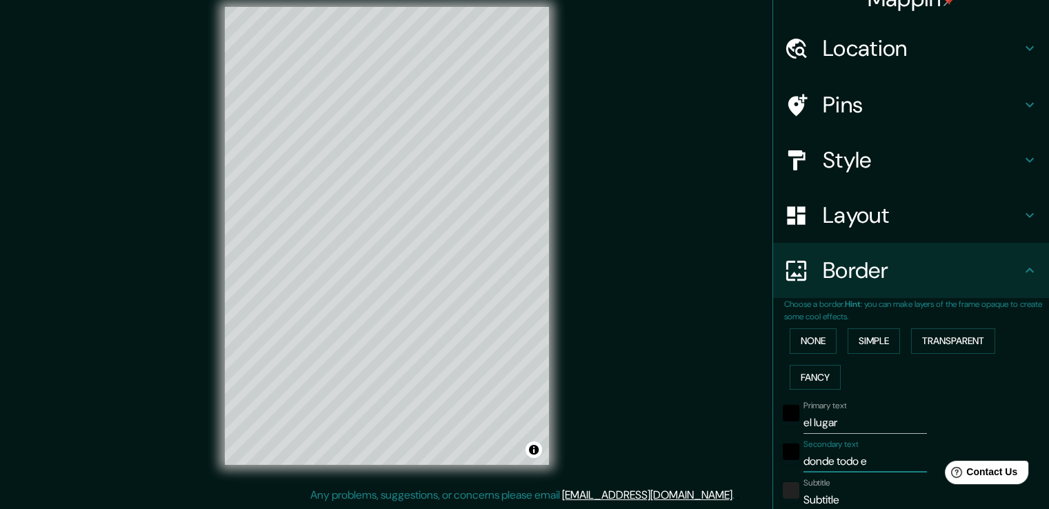
type input "38"
type input "donde todo emp"
type input "38"
type input "donde todo empe"
type input "38"
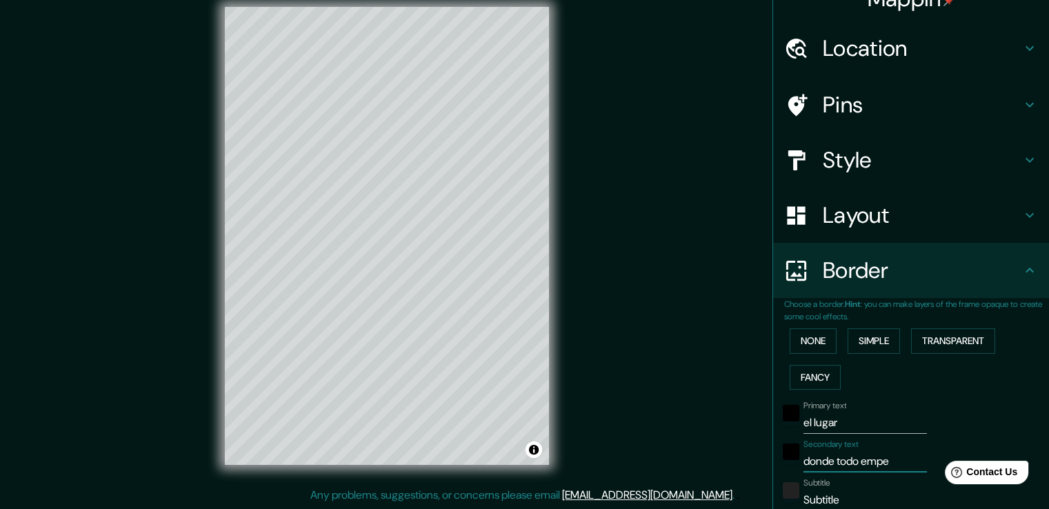
type input "donde todo empez"
type input "38"
type input "donde todo empe"
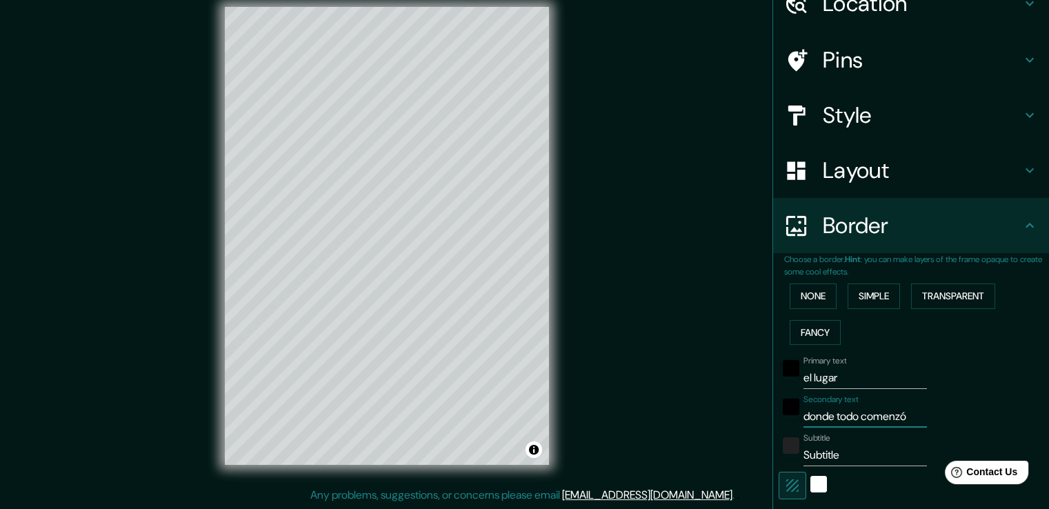
scroll to position [92, 0]
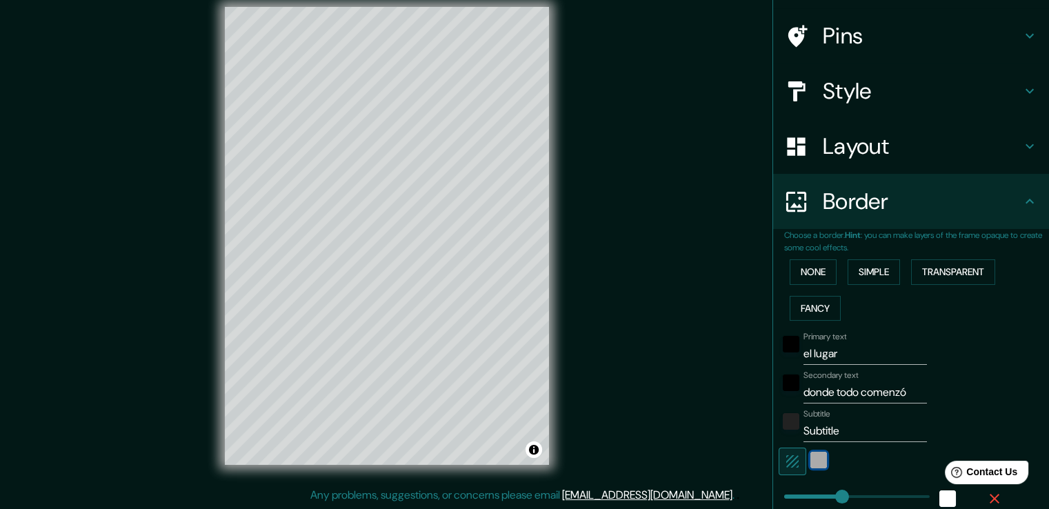
click at [811, 459] on div "white" at bounding box center [819, 460] width 17 height 17
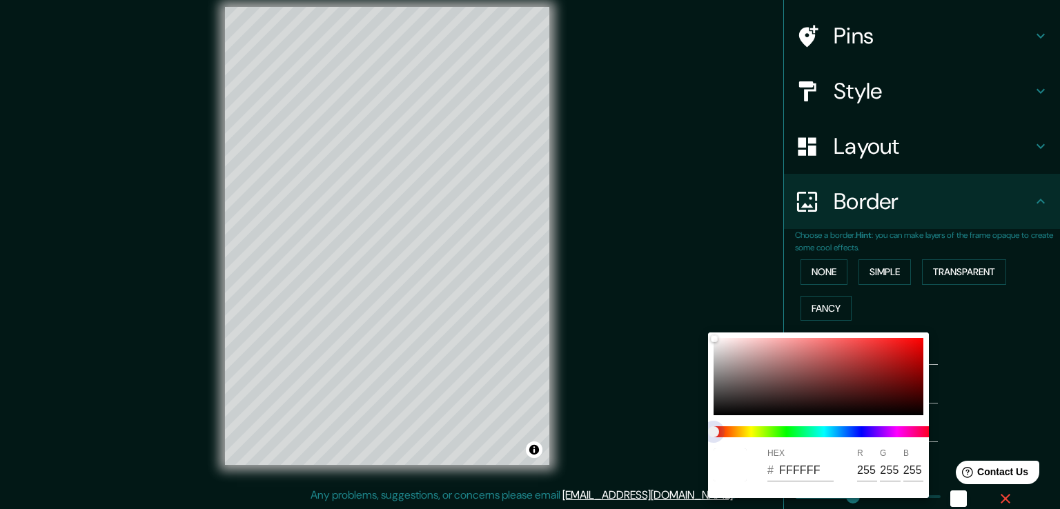
drag, startPoint x: 779, startPoint y: 431, endPoint x: 820, endPoint y: 427, distance: 41.6
click at [820, 427] on span at bounding box center [823, 431] width 221 height 11
click at [786, 430] on span at bounding box center [823, 431] width 221 height 11
click at [797, 368] on div at bounding box center [818, 376] width 210 height 77
click at [806, 364] on div at bounding box center [818, 376] width 210 height 77
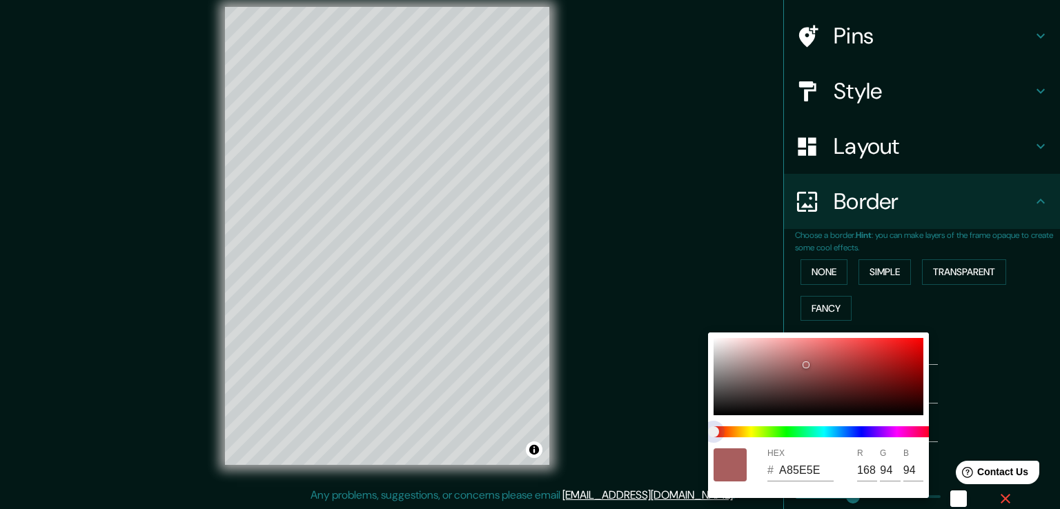
drag, startPoint x: 801, startPoint y: 428, endPoint x: 701, endPoint y: 442, distance: 100.9
click at [701, 442] on div "HEX # A85E5E R 168 G 94 B 94" at bounding box center [530, 254] width 1060 height 509
drag, startPoint x: 795, startPoint y: 367, endPoint x: 690, endPoint y: 283, distance: 135.0
click at [689, 284] on div "HEX # DDD7D7 R 221 G 215 B 215" at bounding box center [530, 254] width 1060 height 509
drag, startPoint x: 719, startPoint y: 347, endPoint x: 704, endPoint y: 326, distance: 25.7
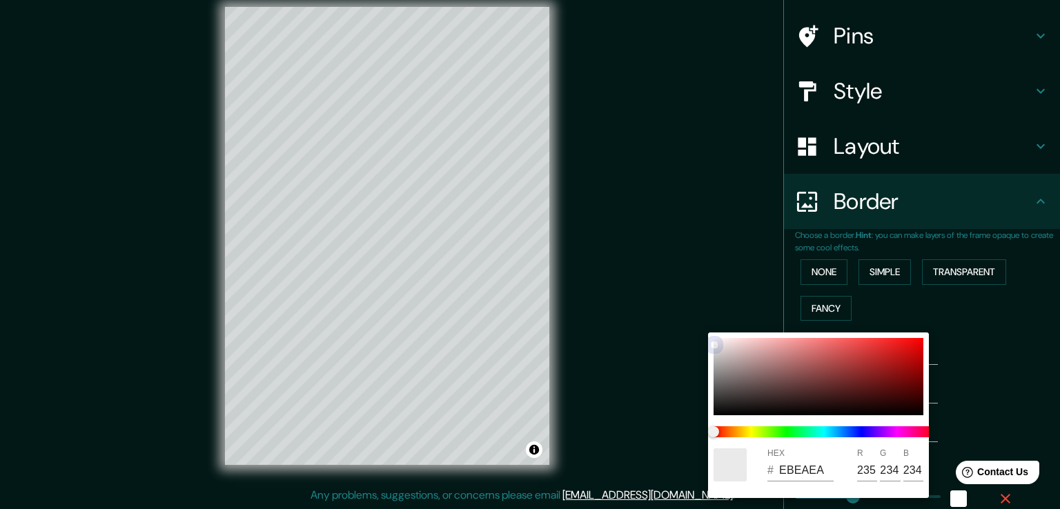
click at [704, 326] on div "HEX # EBEAEA R 235 G 234 B 234" at bounding box center [530, 254] width 1060 height 509
drag, startPoint x: 715, startPoint y: 335, endPoint x: 712, endPoint y: 325, distance: 10.0
click at [713, 326] on div "HEX # FFFDFD R 255 G 253 B 253" at bounding box center [530, 254] width 1060 height 509
click at [956, 343] on div at bounding box center [530, 254] width 1060 height 509
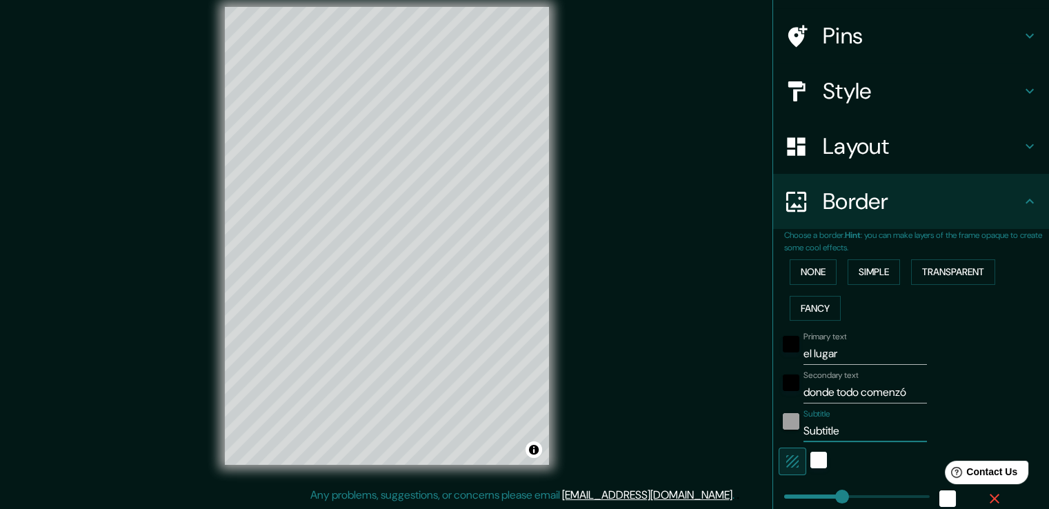
drag, startPoint x: 869, startPoint y: 435, endPoint x: 778, endPoint y: 419, distance: 91.8
click at [781, 422] on div "Subtitle Subtitle" at bounding box center [892, 425] width 226 height 33
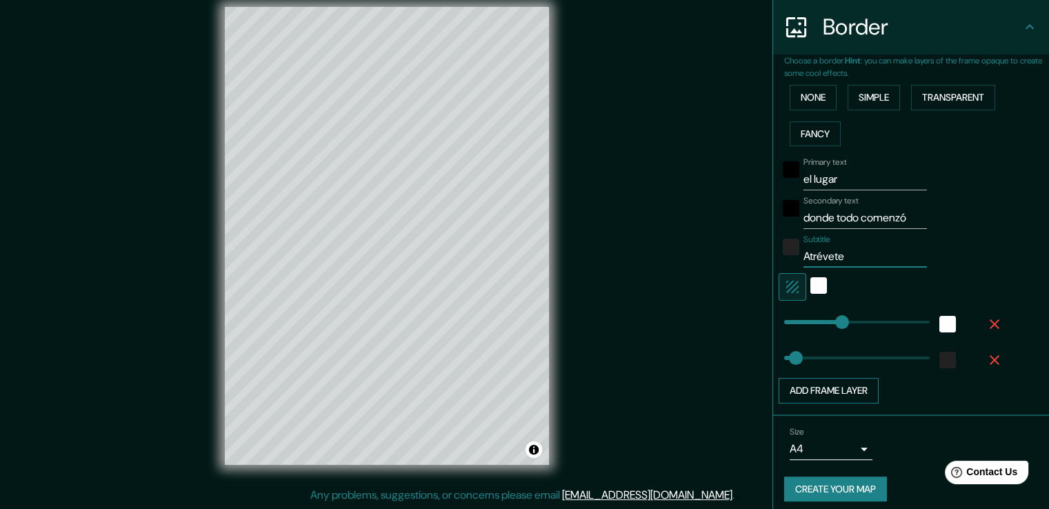
scroll to position [274, 0]
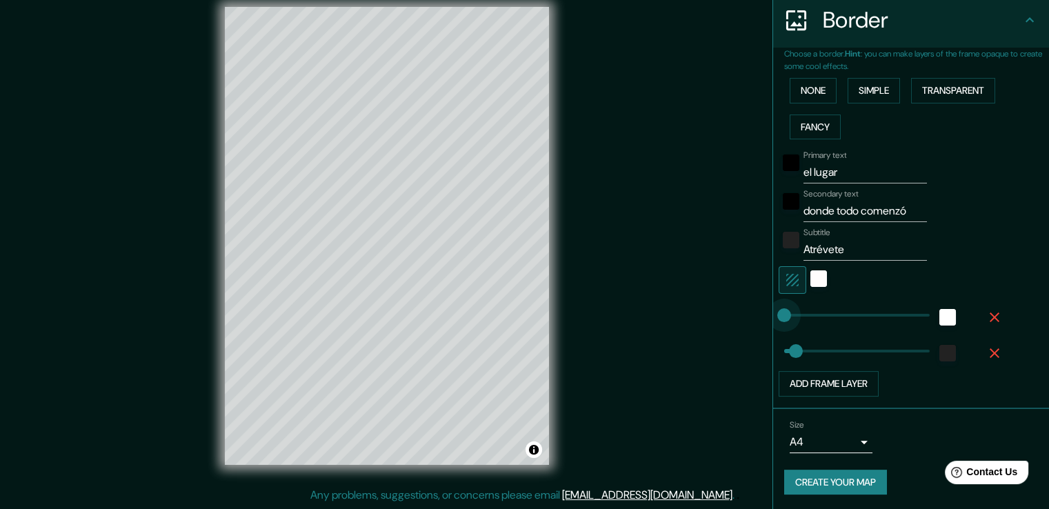
drag, startPoint x: 831, startPoint y: 313, endPoint x: 773, endPoint y: 307, distance: 58.3
drag, startPoint x: 771, startPoint y: 310, endPoint x: 845, endPoint y: 318, distance: 74.3
drag, startPoint x: 844, startPoint y: 315, endPoint x: 788, endPoint y: 311, distance: 56.0
drag, startPoint x: 786, startPoint y: 350, endPoint x: 844, endPoint y: 348, distance: 58.0
drag, startPoint x: 842, startPoint y: 348, endPoint x: 884, endPoint y: 346, distance: 42.1
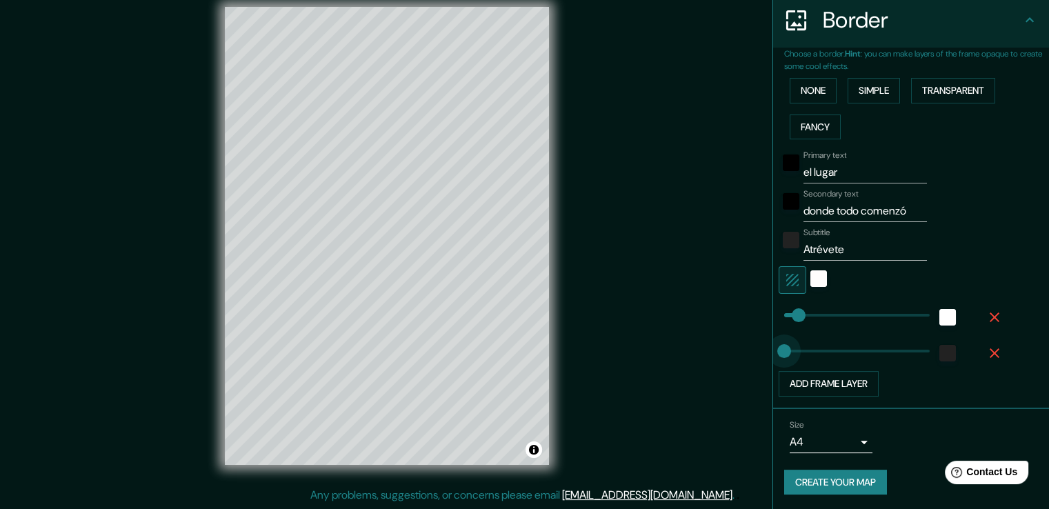
drag, startPoint x: 884, startPoint y: 346, endPoint x: 769, endPoint y: 348, distance: 115.9
click at [840, 381] on button "Add frame layer" at bounding box center [829, 384] width 100 height 26
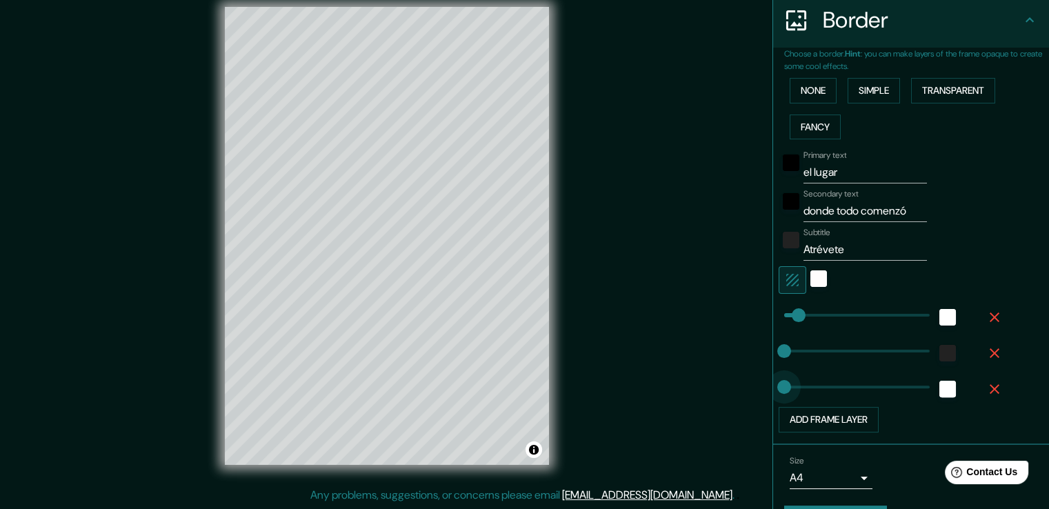
drag, startPoint x: 827, startPoint y: 386, endPoint x: 761, endPoint y: 376, distance: 66.9
drag, startPoint x: 775, startPoint y: 381, endPoint x: 810, endPoint y: 381, distance: 34.5
drag, startPoint x: 810, startPoint y: 381, endPoint x: 849, endPoint y: 380, distance: 39.3
drag, startPoint x: 846, startPoint y: 381, endPoint x: 784, endPoint y: 379, distance: 61.4
click at [987, 385] on icon "button" at bounding box center [995, 389] width 17 height 17
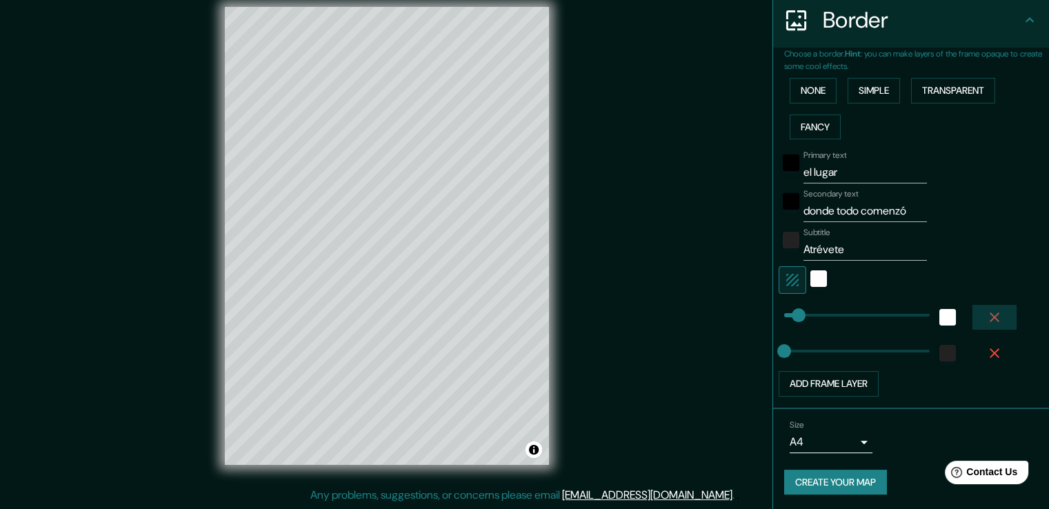
click at [987, 317] on icon "button" at bounding box center [995, 317] width 17 height 17
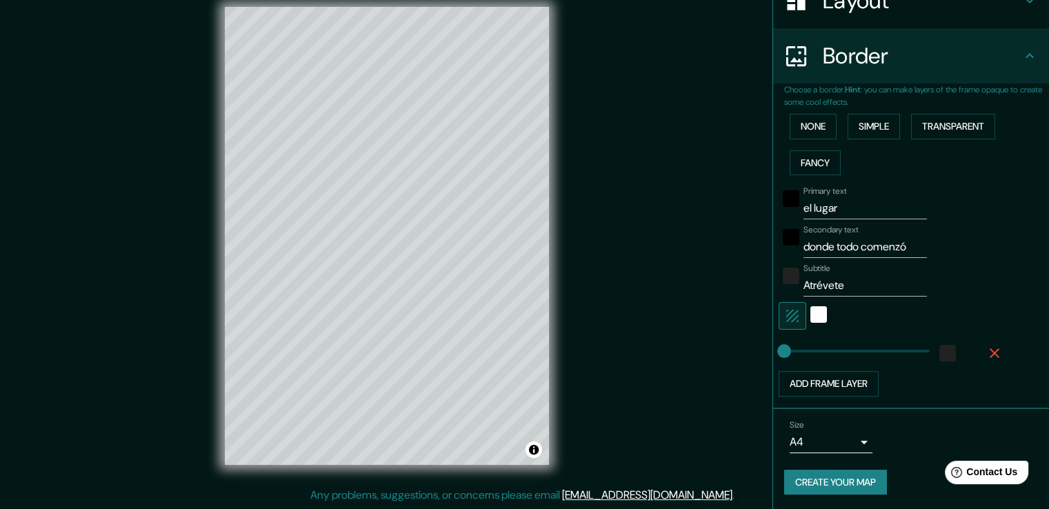
click at [990, 352] on icon "button" at bounding box center [995, 353] width 10 height 10
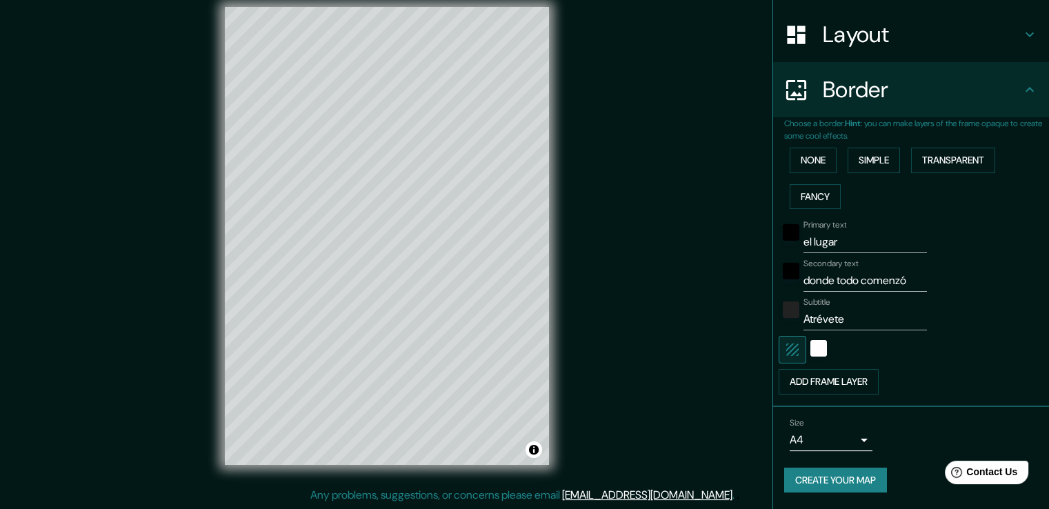
scroll to position [202, 0]
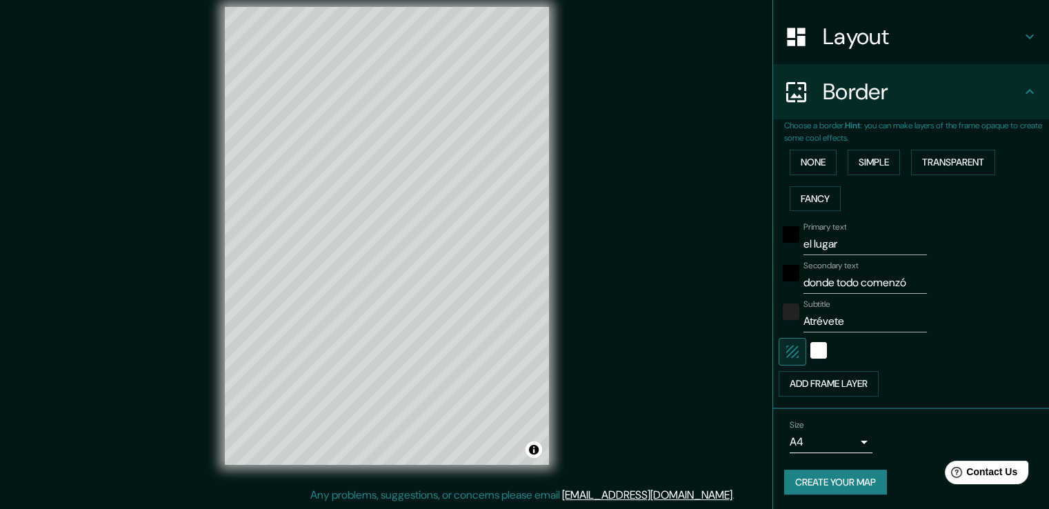
click at [829, 479] on button "Create your map" at bounding box center [835, 483] width 103 height 26
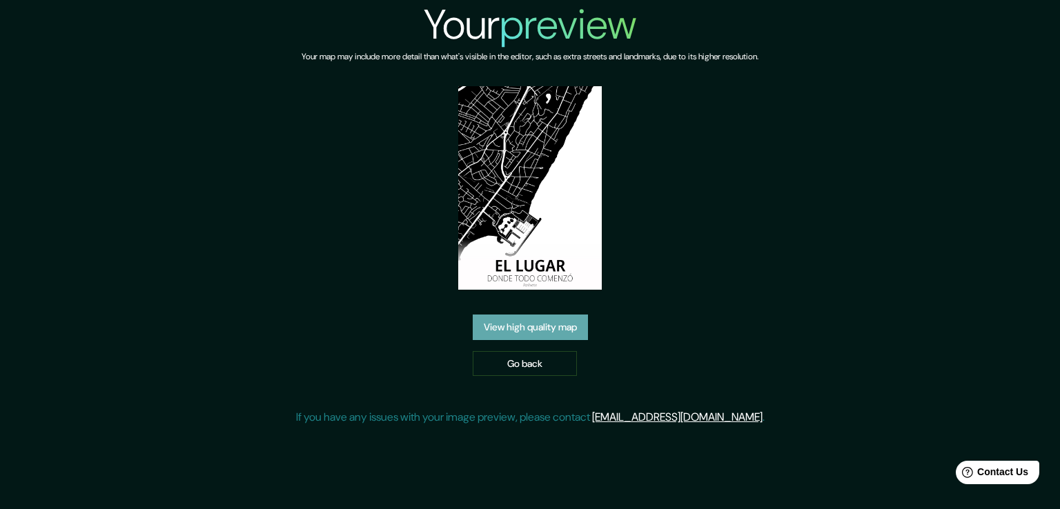
click at [537, 328] on link "View high quality map" at bounding box center [530, 328] width 115 height 26
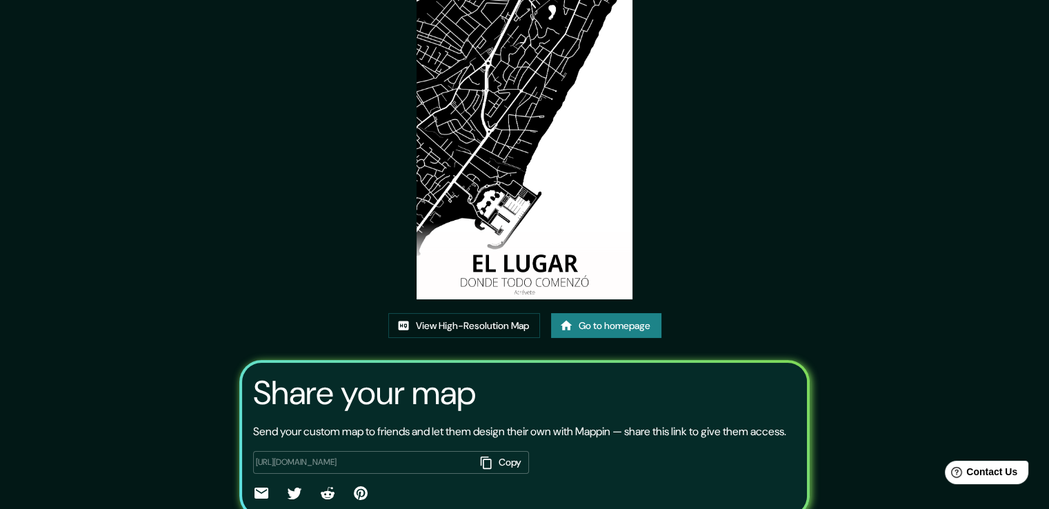
scroll to position [141, 0]
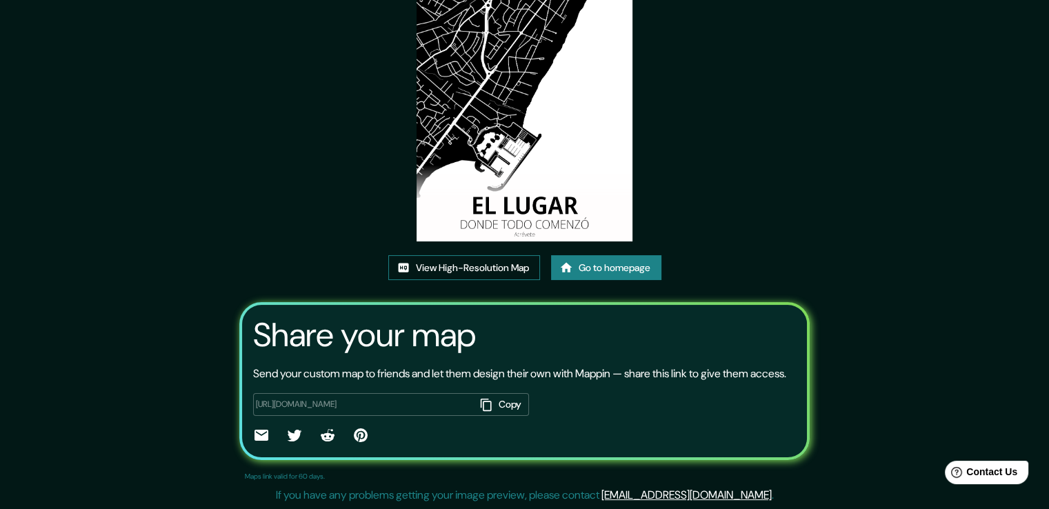
click at [480, 255] on link "View High-Resolution Map" at bounding box center [464, 268] width 152 height 26
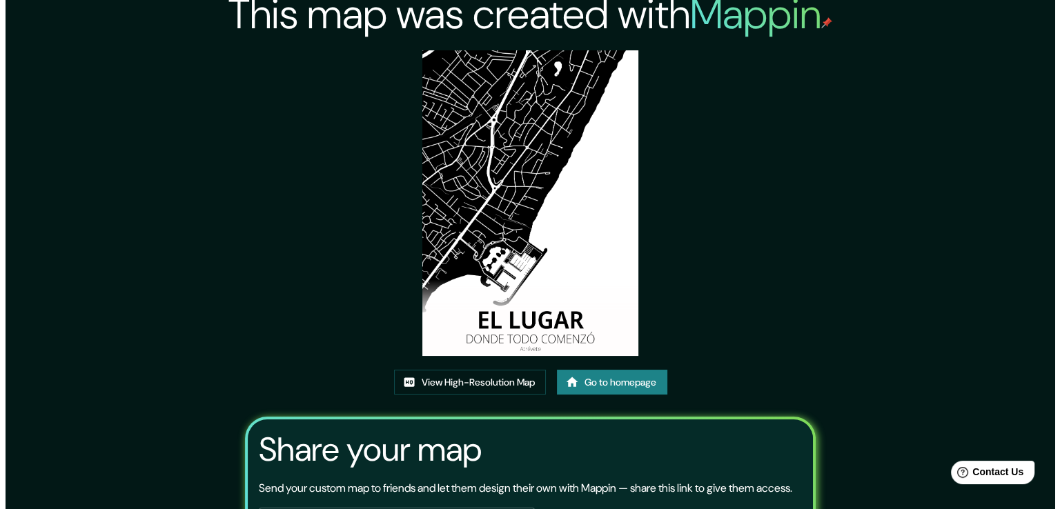
scroll to position [0, 0]
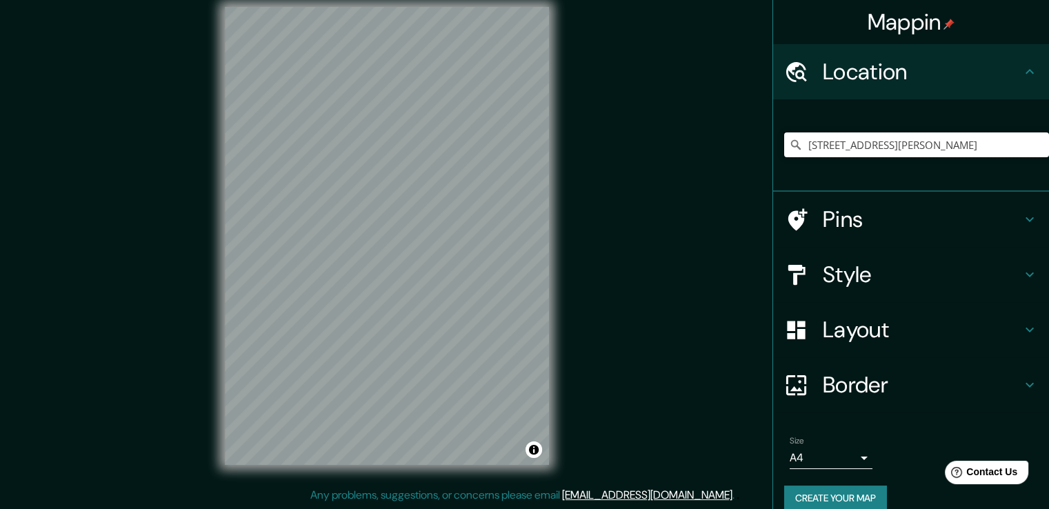
click at [825, 142] on input "[STREET_ADDRESS][PERSON_NAME]" at bounding box center [916, 144] width 265 height 25
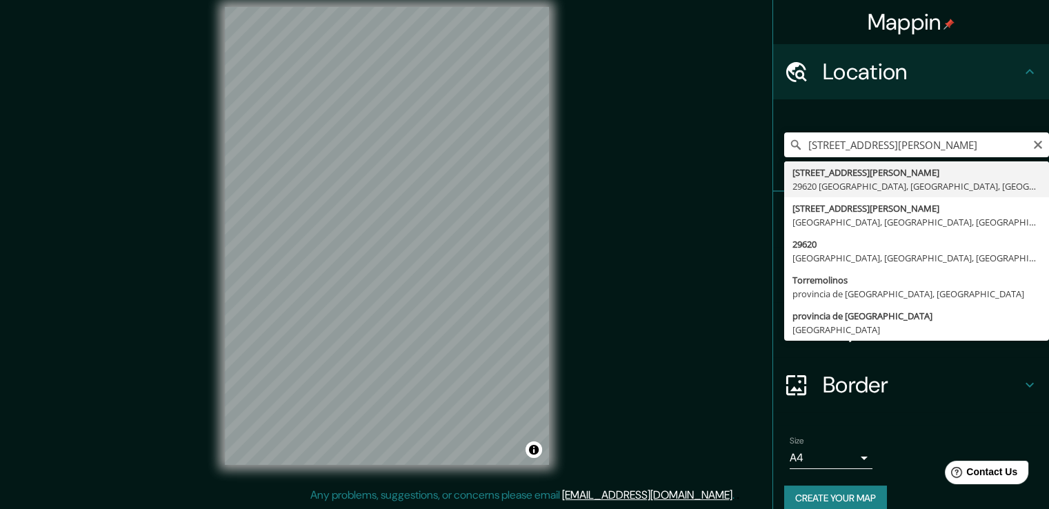
type input "[STREET_ADDRESS][PERSON_NAME]"
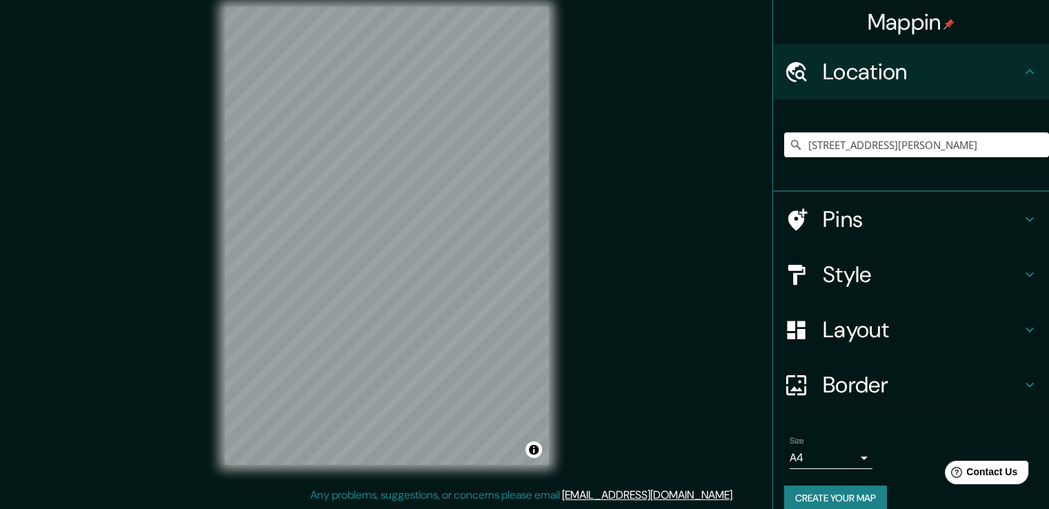
click at [849, 384] on h4 "Border" at bounding box center [922, 385] width 199 height 28
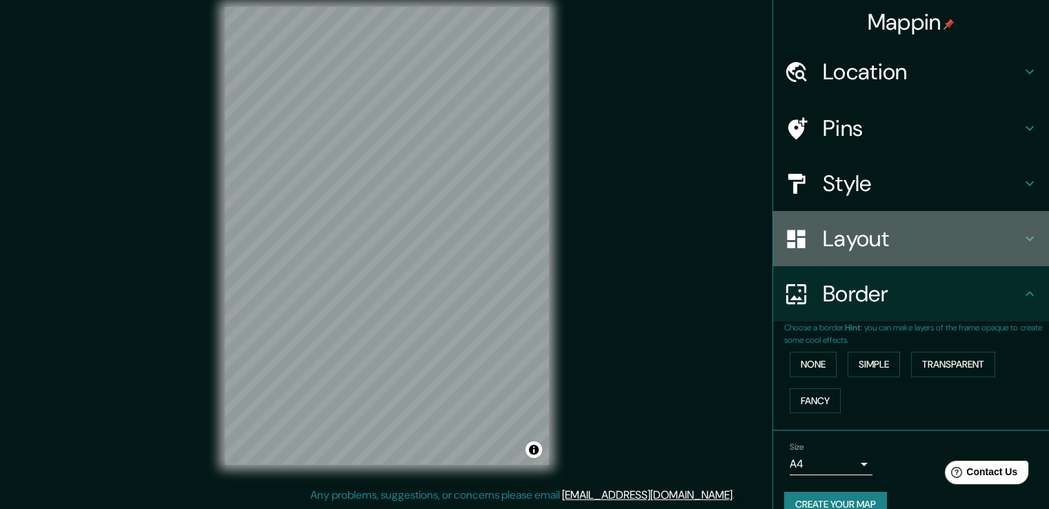
click at [844, 250] on h4 "Layout" at bounding box center [922, 239] width 199 height 28
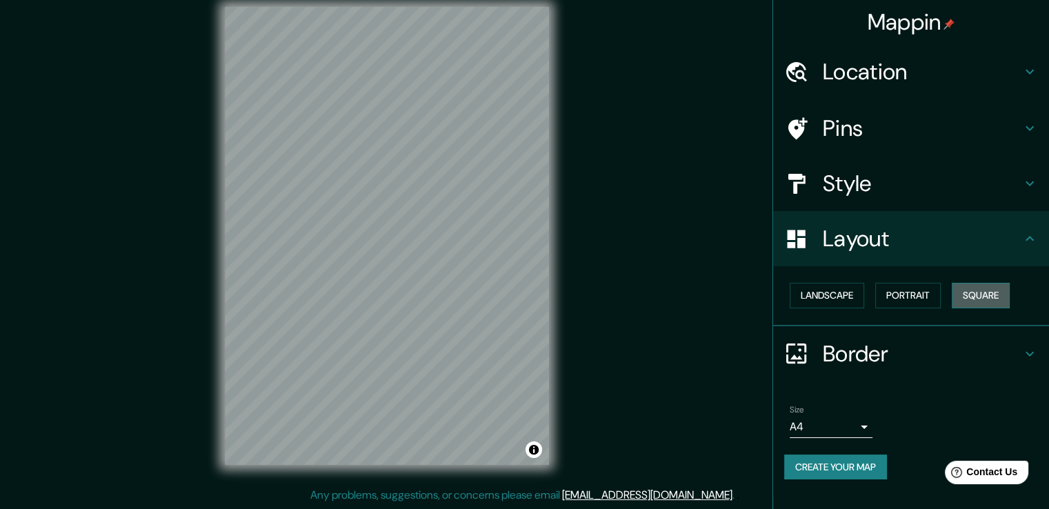
click at [979, 299] on button "Square" at bounding box center [981, 296] width 58 height 26
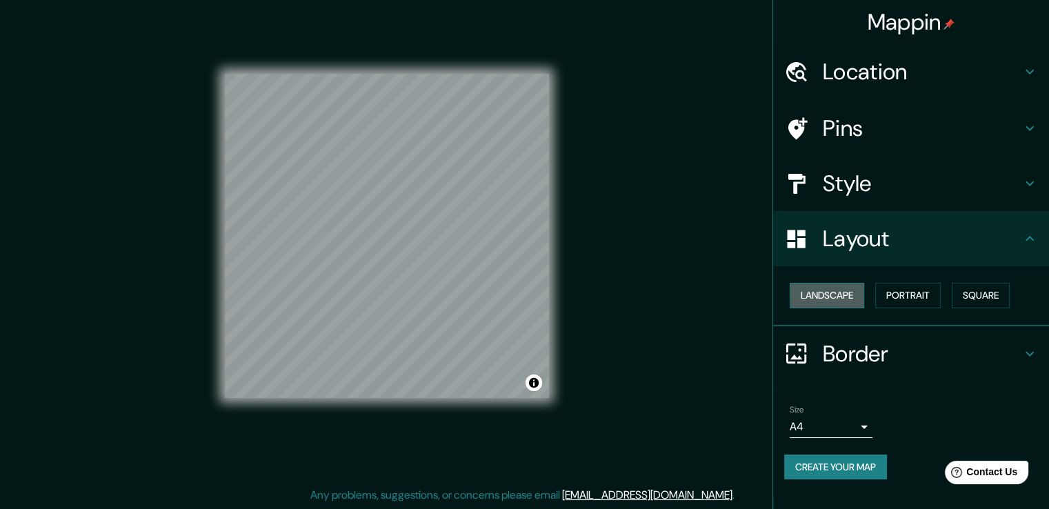
click at [854, 300] on button "Landscape" at bounding box center [827, 296] width 75 height 26
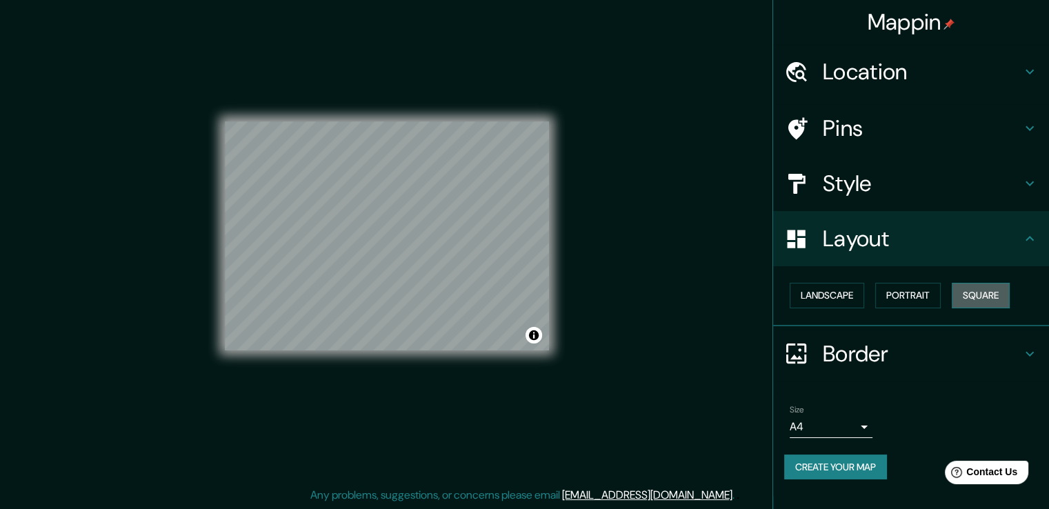
click at [980, 292] on button "Square" at bounding box center [981, 296] width 58 height 26
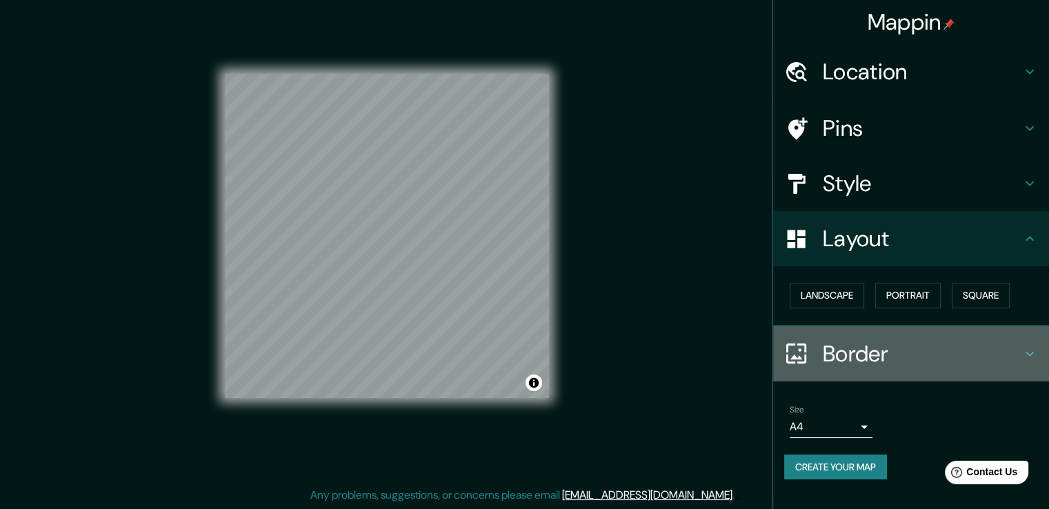
click at [880, 354] on h4 "Border" at bounding box center [922, 354] width 199 height 28
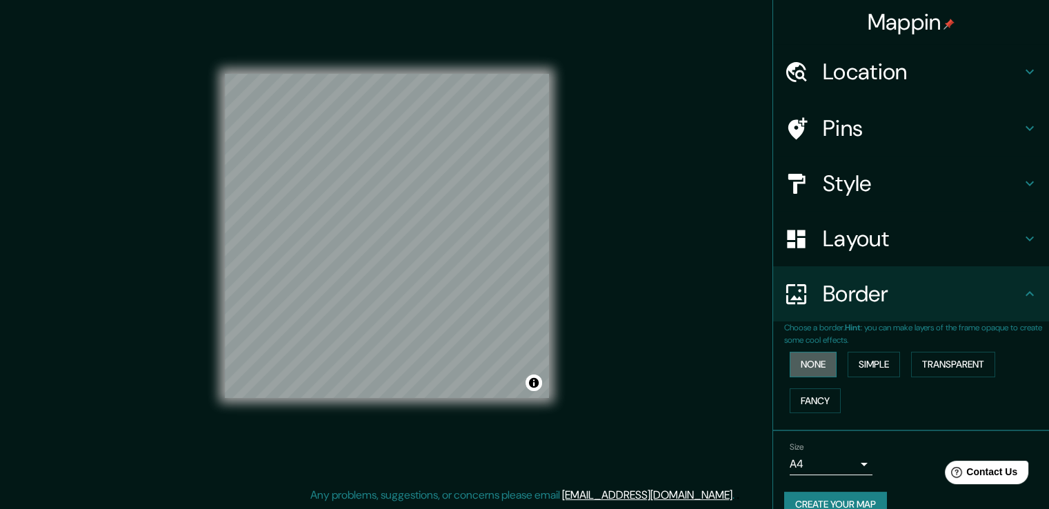
click at [809, 365] on button "None" at bounding box center [813, 365] width 47 height 26
click at [838, 496] on button "Create your map" at bounding box center [835, 505] width 103 height 26
click at [874, 367] on button "Simple" at bounding box center [874, 365] width 52 height 26
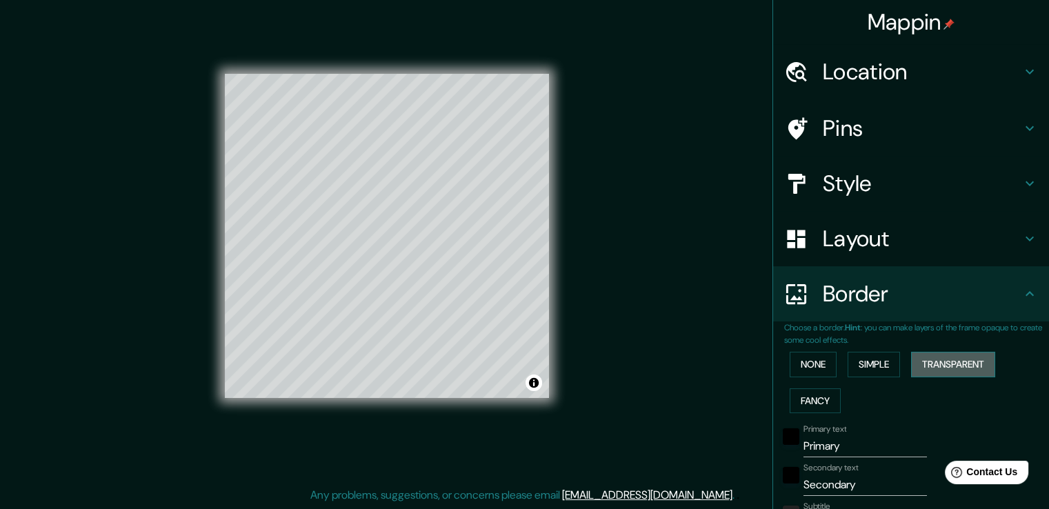
click at [928, 364] on button "Transparent" at bounding box center [953, 365] width 84 height 26
click at [825, 394] on button "Fancy" at bounding box center [815, 401] width 51 height 26
click at [868, 361] on button "Simple" at bounding box center [874, 365] width 52 height 26
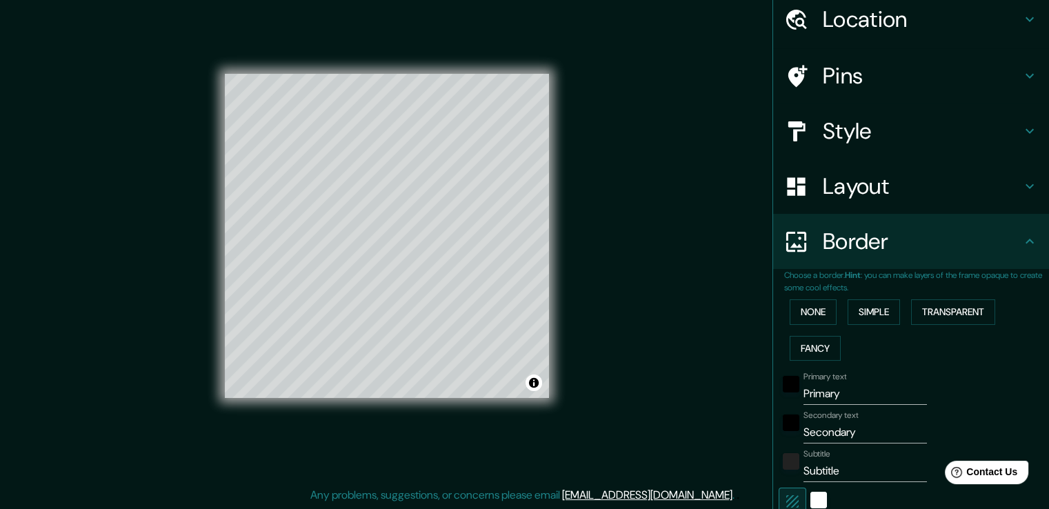
scroll to position [138, 0]
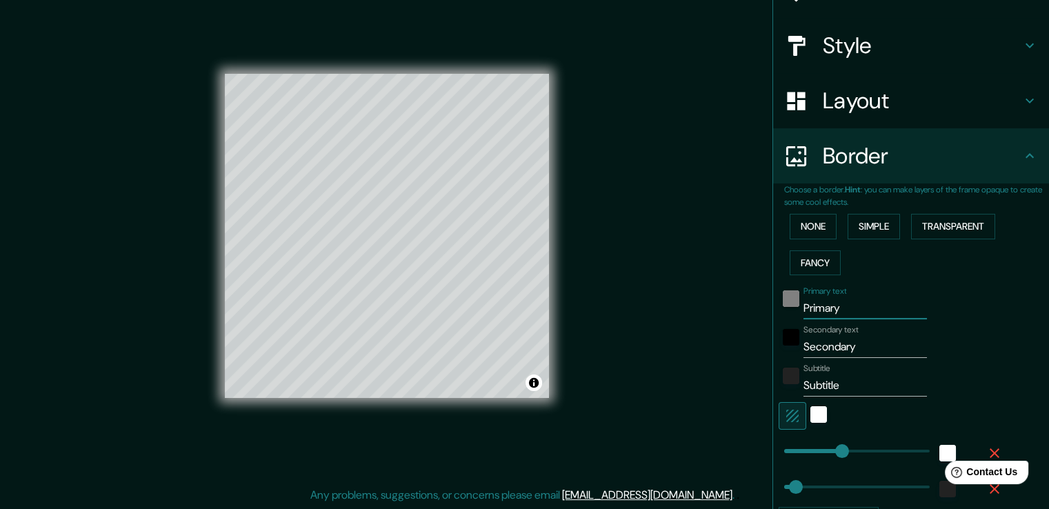
drag, startPoint x: 847, startPoint y: 305, endPoint x: 783, endPoint y: 296, distance: 64.8
click at [783, 296] on div "Primary text Primary" at bounding box center [892, 302] width 226 height 33
type input "38"
click at [829, 347] on input "Secondary" at bounding box center [865, 347] width 123 height 22
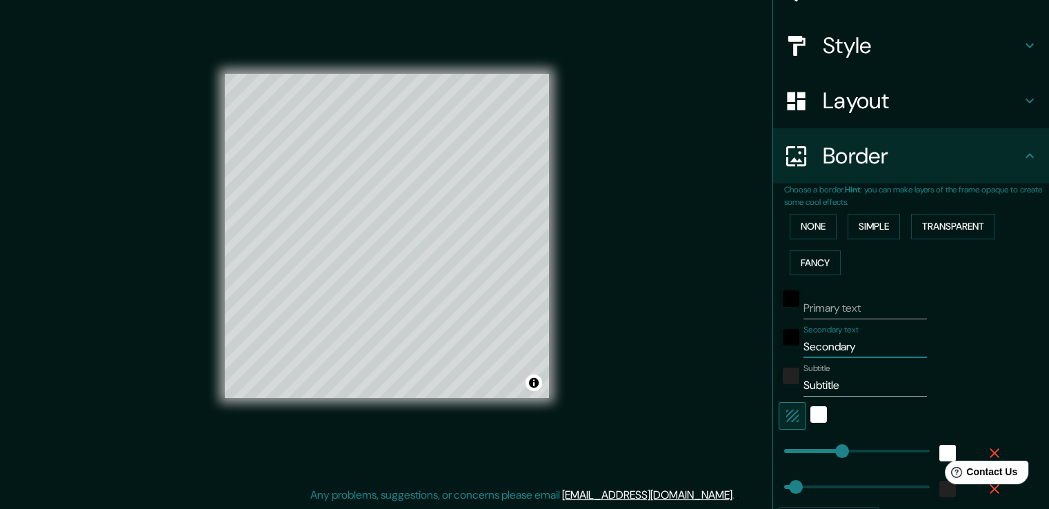
click at [829, 347] on input "Secondary" at bounding box center [865, 347] width 123 height 22
click at [848, 313] on input "Primary text" at bounding box center [865, 308] width 123 height 22
click at [847, 308] on input "Primary text" at bounding box center [865, 308] width 123 height 22
type input "e"
type input "38"
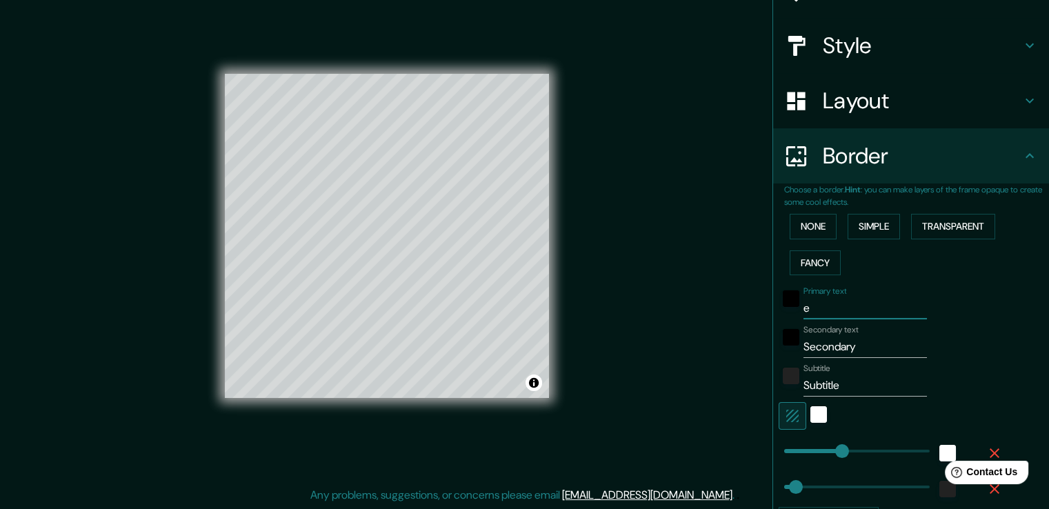
type input "el"
type input "38"
type input "el"
type input "38"
type input "el l"
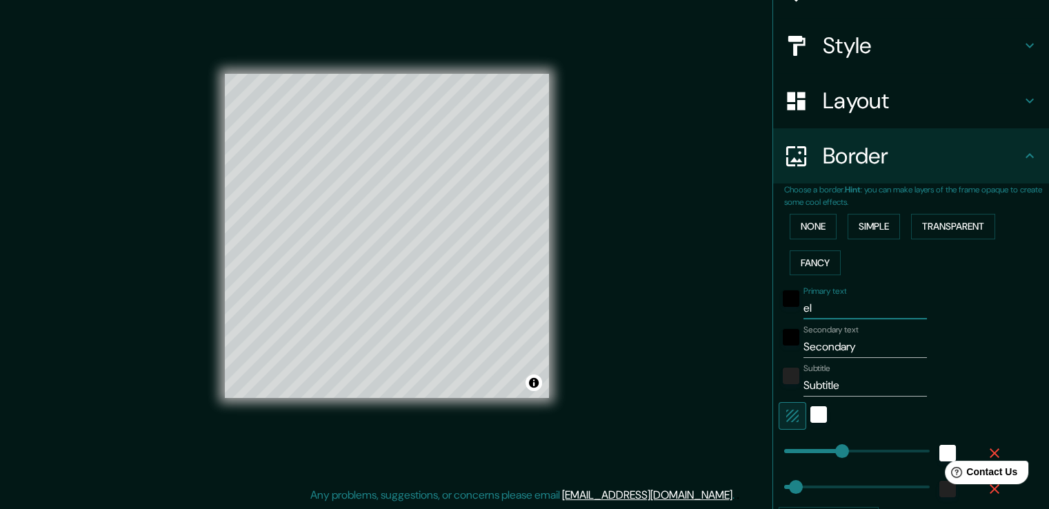
type input "38"
type input "el lu"
type input "38"
type input "el lug"
type input "38"
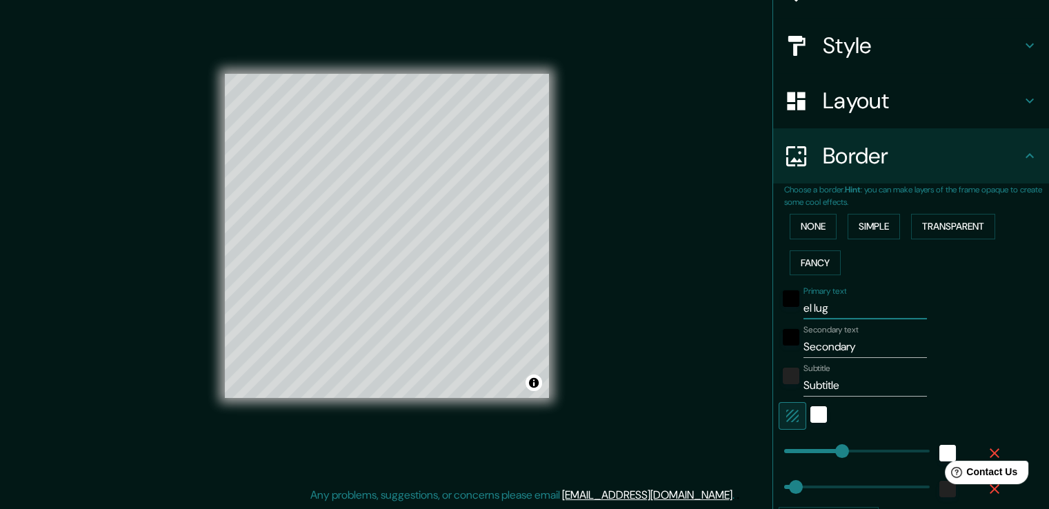
type input "el luga"
type input "38"
type input "el lugar"
type input "38"
type input "el lugar"
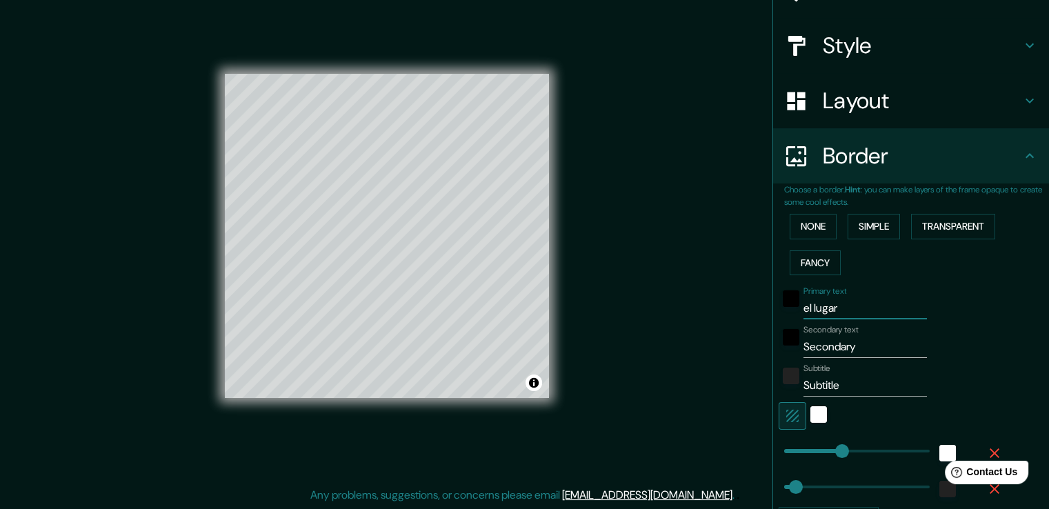
type input "38"
type input "el lugar d"
type input "38"
type input "el lugar do"
type input "38"
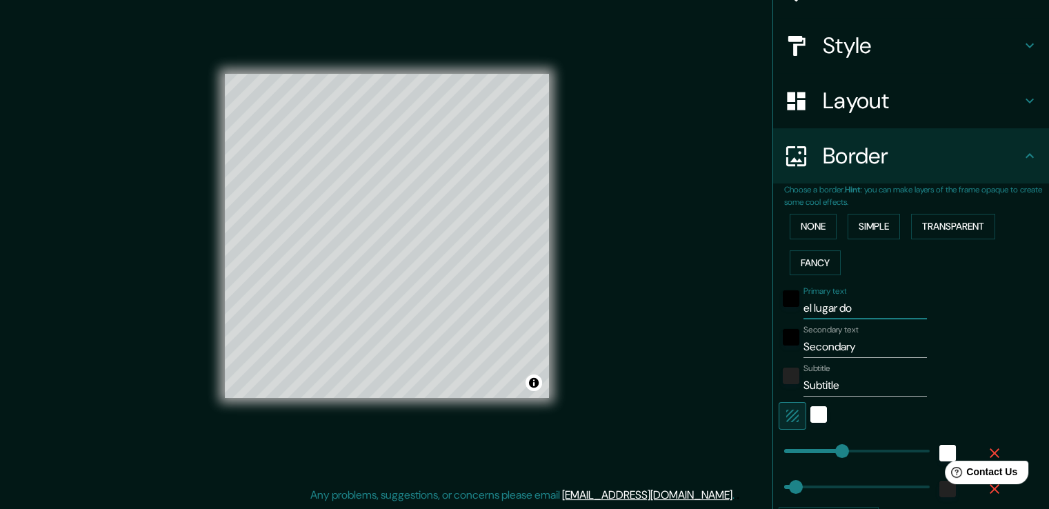
type input "el lugar don"
type input "38"
type input "el lugar dond"
type input "38"
type input "el lugar don"
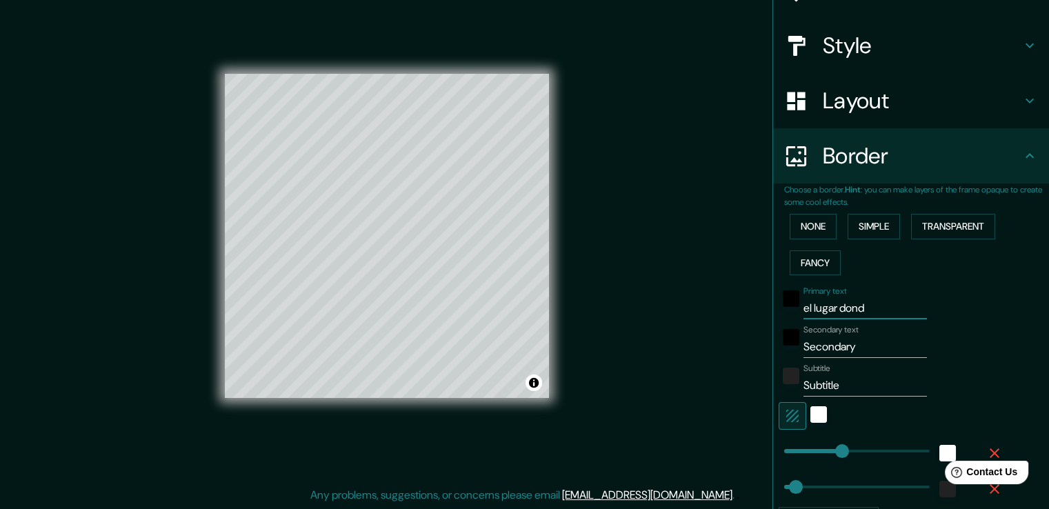
type input "38"
type input "el lugar do"
type input "38"
type input "el lugar d"
type input "38"
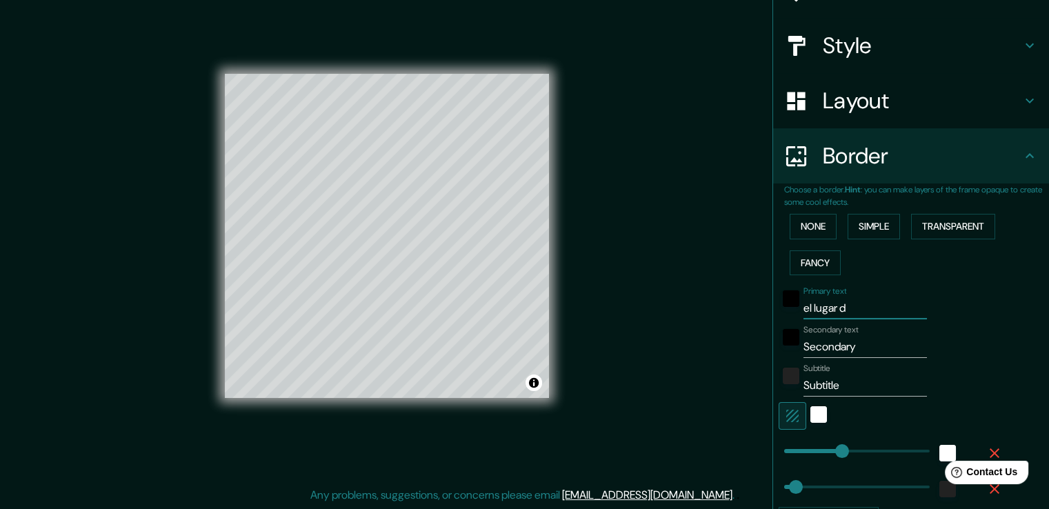
type input "el lugar"
type input "38"
type input "el lugar"
type input "38"
type input "el lugar"
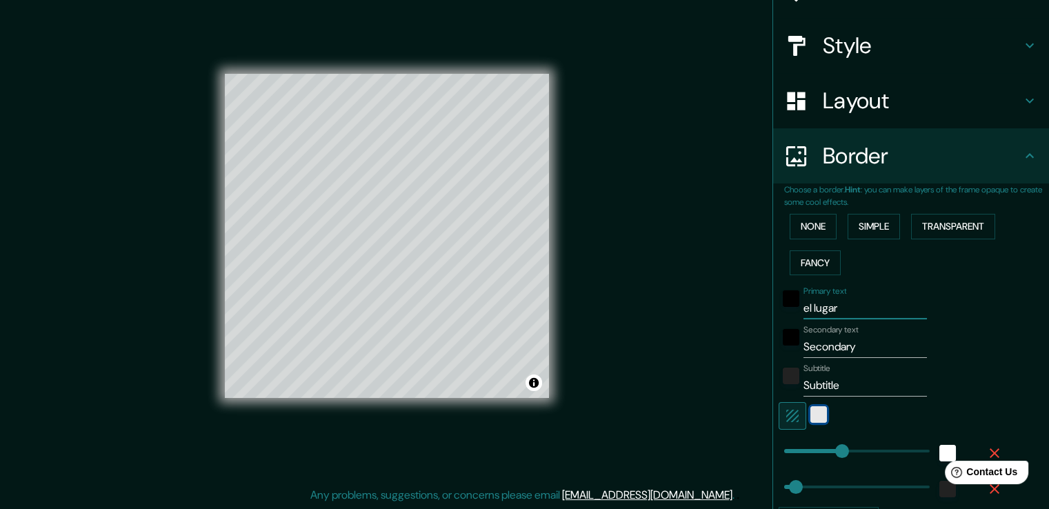
click at [814, 409] on div "white" at bounding box center [819, 414] width 17 height 17
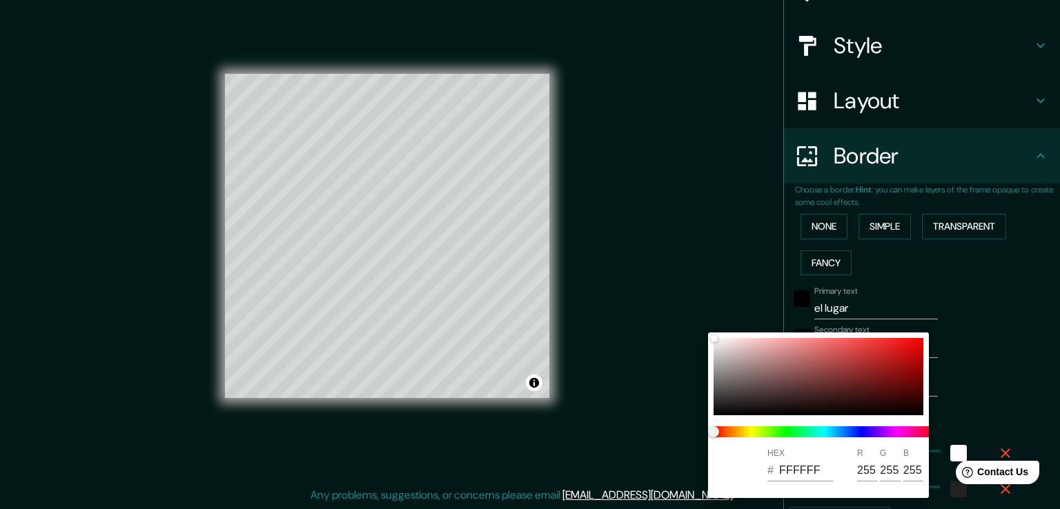
click at [975, 335] on div at bounding box center [530, 254] width 1060 height 509
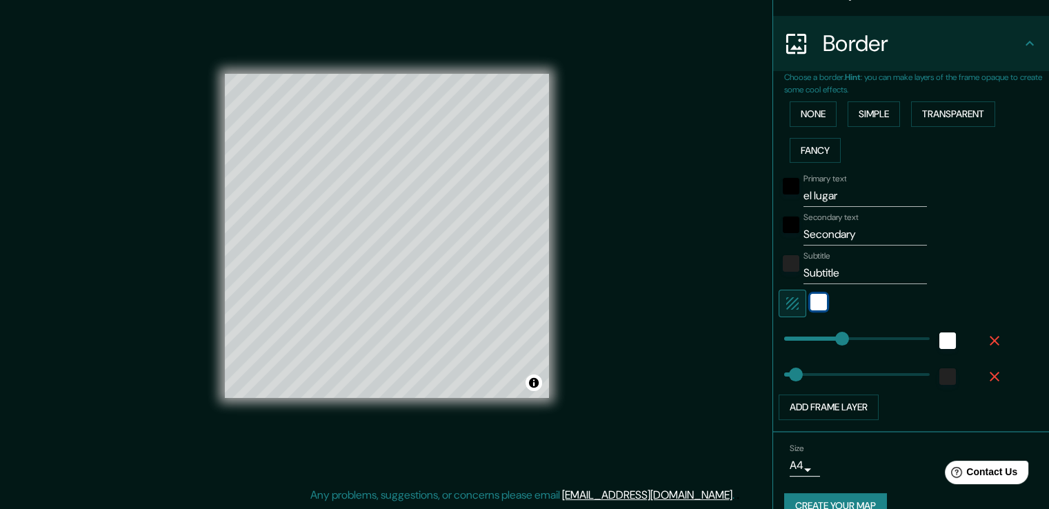
scroll to position [274, 0]
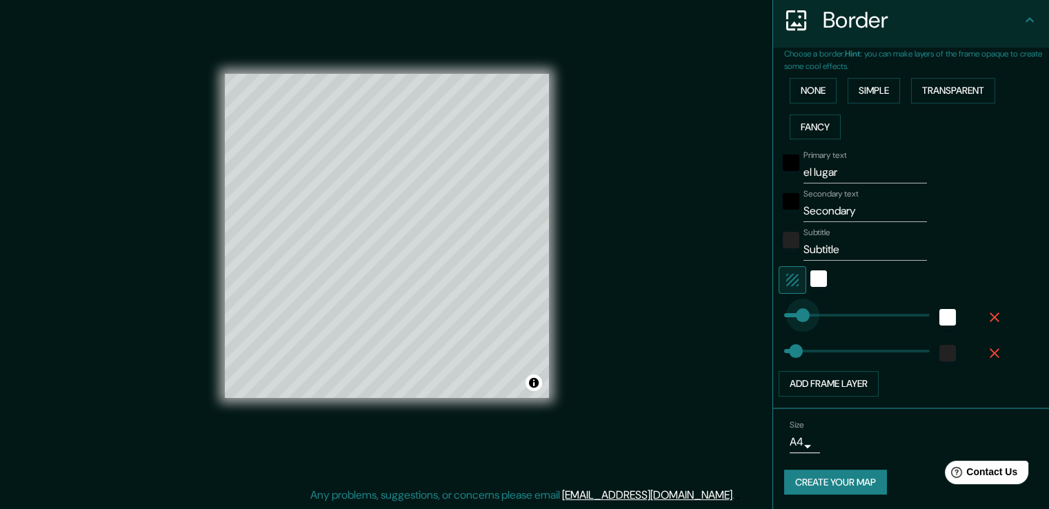
type input "57"
drag, startPoint x: 835, startPoint y: 313, endPoint x: 791, endPoint y: 306, distance: 44.6
type input "38"
click at [850, 170] on input "el lugar" at bounding box center [865, 172] width 123 height 22
drag, startPoint x: 858, startPoint y: 210, endPoint x: 787, endPoint y: 205, distance: 70.6
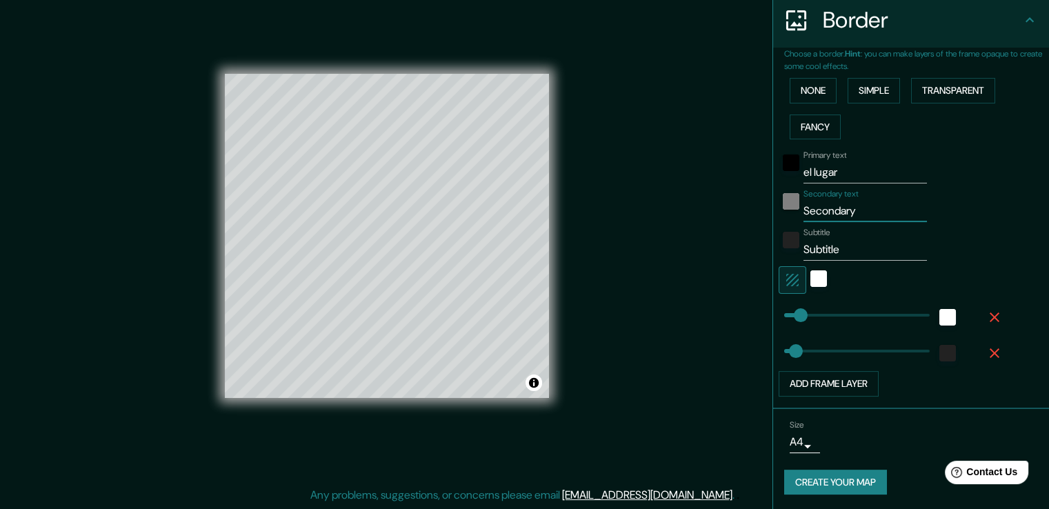
click at [785, 211] on div "Secondary text Secondary" at bounding box center [892, 205] width 226 height 33
type input "d"
type input "38"
type input "do"
type input "38"
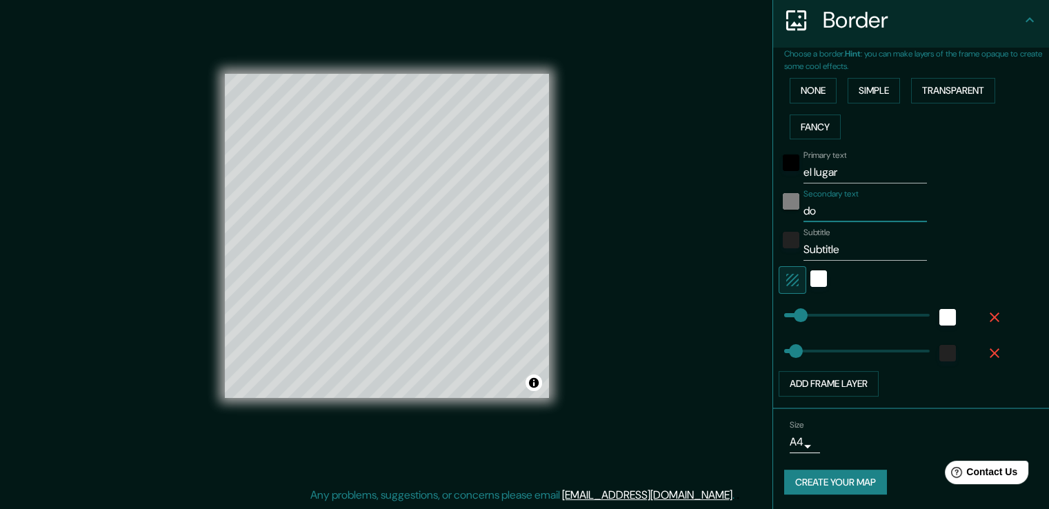
type input "don"
type input "38"
type input "dond"
type input "38"
type input "donde"
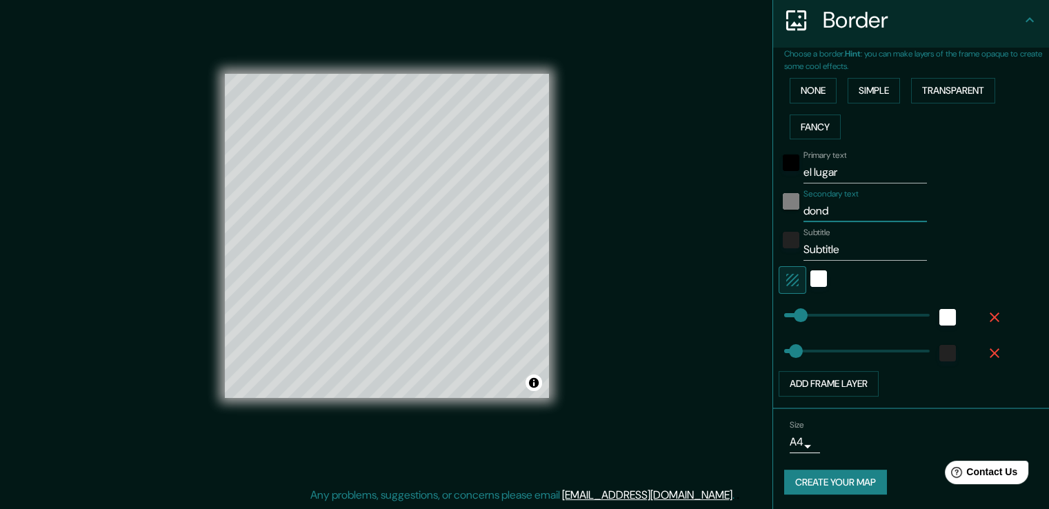
type input "38"
type input "donde"
type input "38"
type input "donde t"
type input "38"
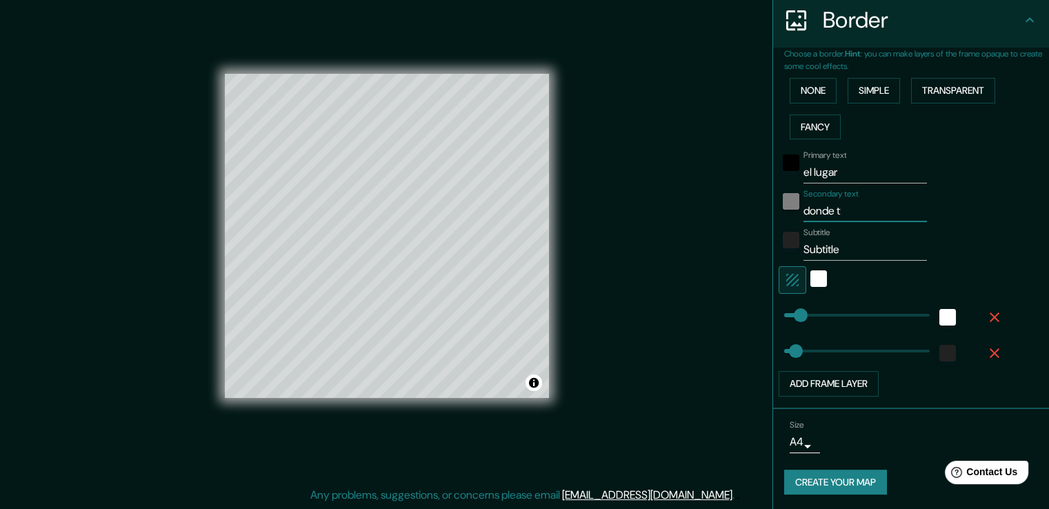
type input "donde to"
type input "38"
type input "donde tod"
type input "38"
type input "donde todo"
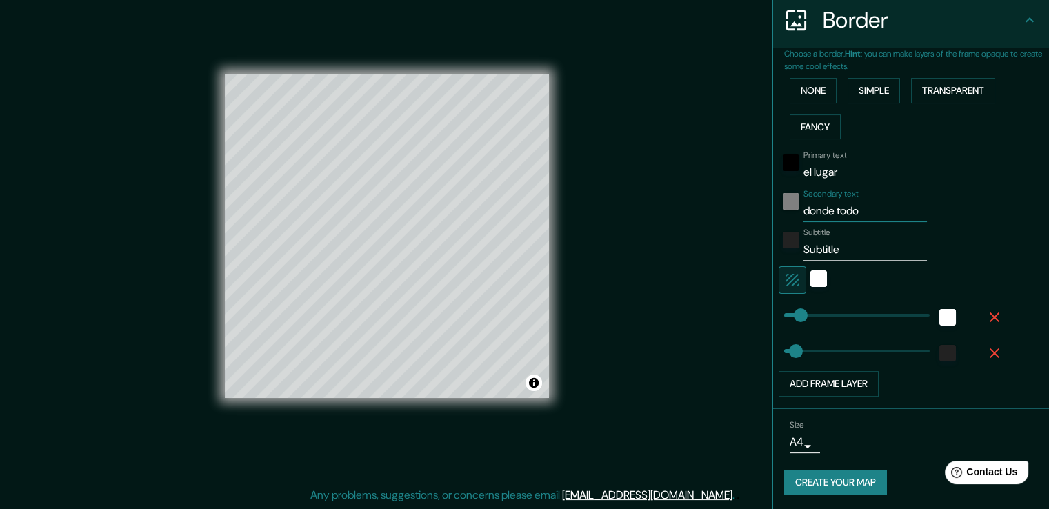
type input "38"
type input "donde todo"
type input "38"
type input "donde todo c"
type input "38"
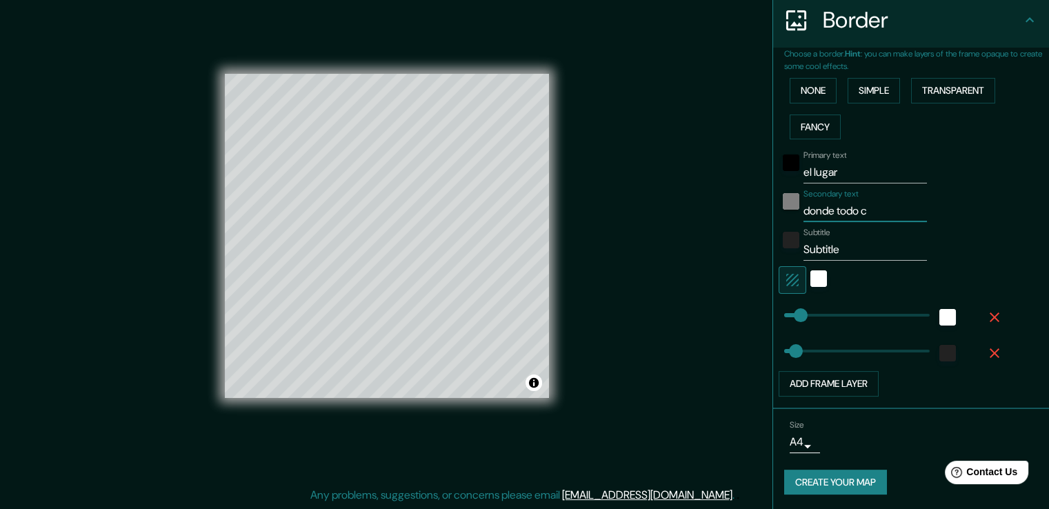
type input "donde todo co"
type input "38"
type input "donde todo con"
type input "38"
type input "donde todo co"
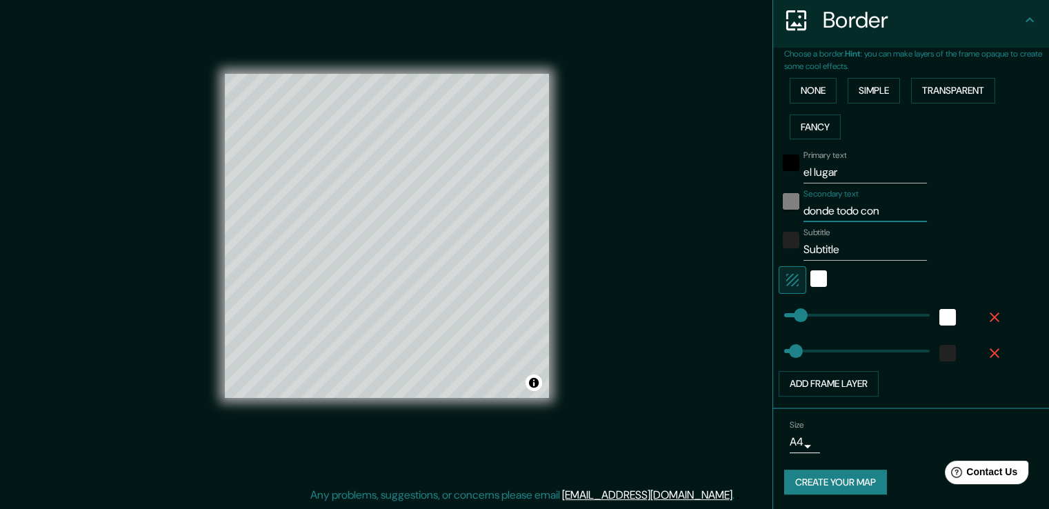
type input "38"
type input "donde todo com"
type input "38"
type input "donde todo come"
type input "38"
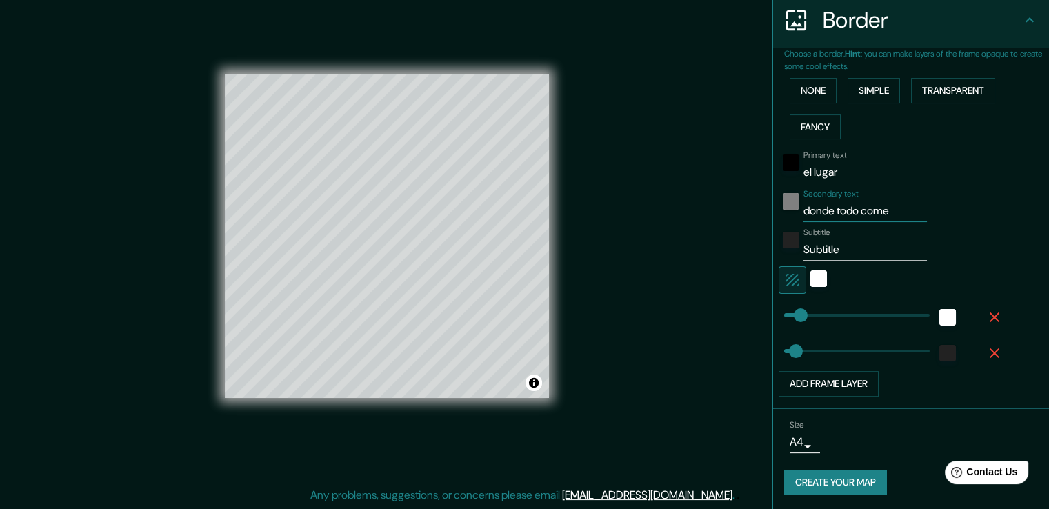
type input "donde todo comen"
type input "38"
type input "donde todo comens"
type input "38"
type input "donde todo comensó"
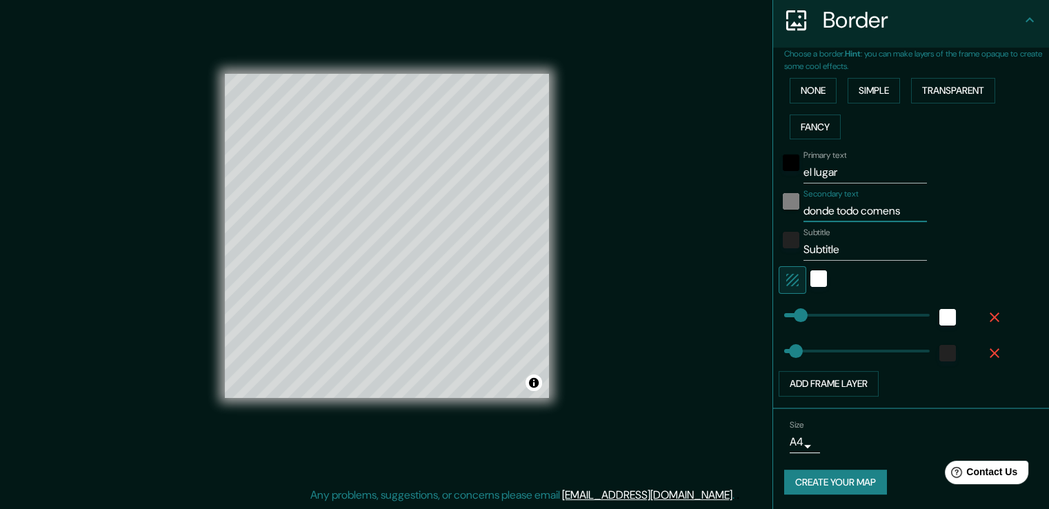
type input "38"
type input "donde todo comens"
type input "38"
type input "donde todo comen"
type input "38"
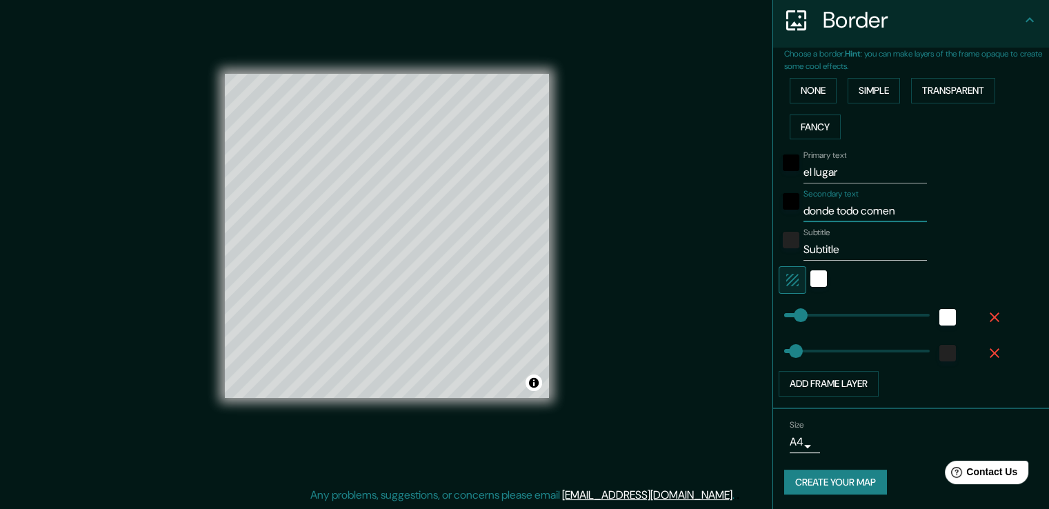
type input "donde todo comens"
type input "38"
type input "donde todo comensó"
type input "38"
type input "donde todo comens"
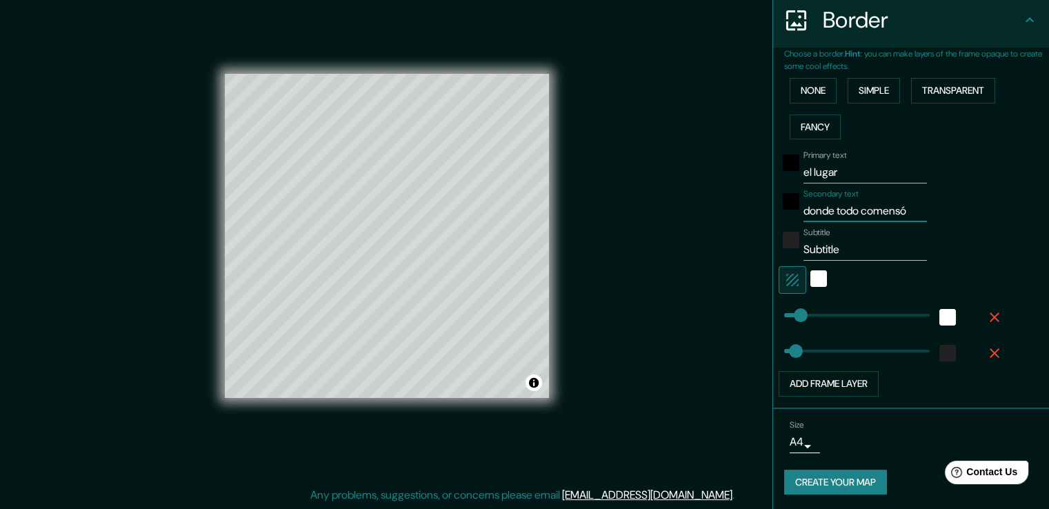
type input "38"
type input "donde todo comen"
type input "38"
type input "donde todo come"
type input "38"
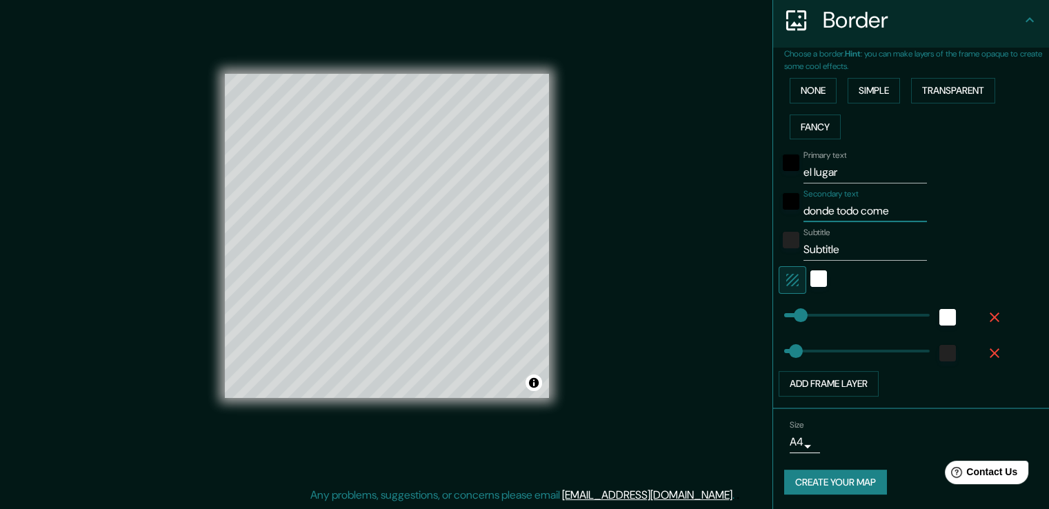
type input "donde todo comez"
type input "38"
type input "donde todo come"
type input "38"
type input "donde todo comen"
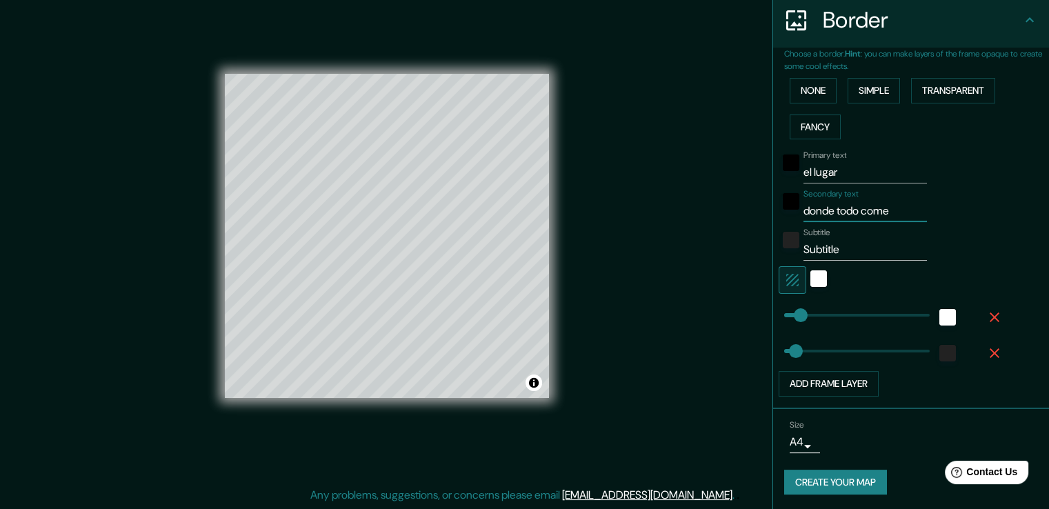
type input "38"
type input "donde todo comenz"
type input "38"
type input "donde todo comenzó"
type input "38"
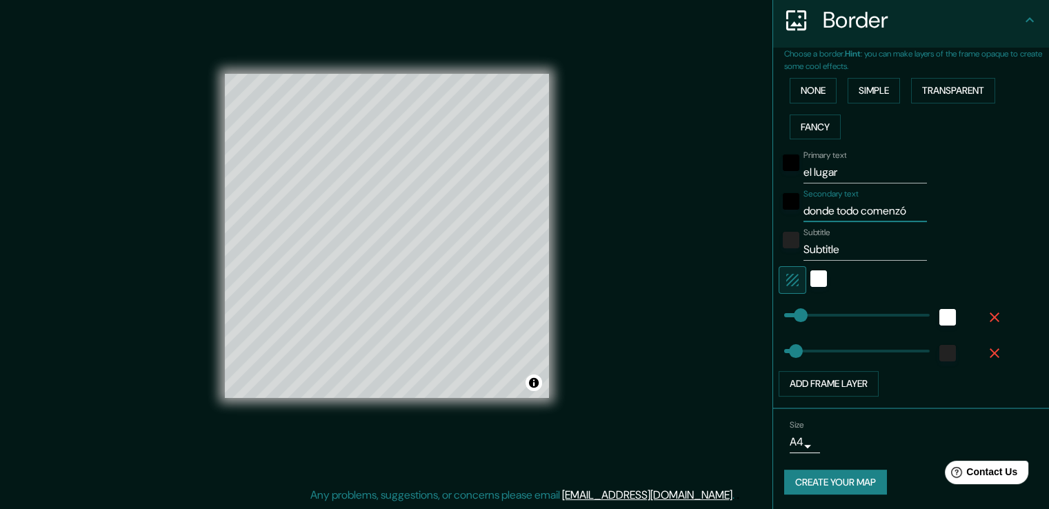
type input "donde todo comenzó"
drag, startPoint x: 840, startPoint y: 244, endPoint x: 750, endPoint y: 225, distance: 91.6
click at [754, 228] on div "Mappin Location [STREET_ADDRESS][PERSON_NAME] Pins Style Layout Border Choose a…" at bounding box center [524, 247] width 1049 height 524
type input "38"
click at [445, 244] on div at bounding box center [444, 244] width 11 height 11
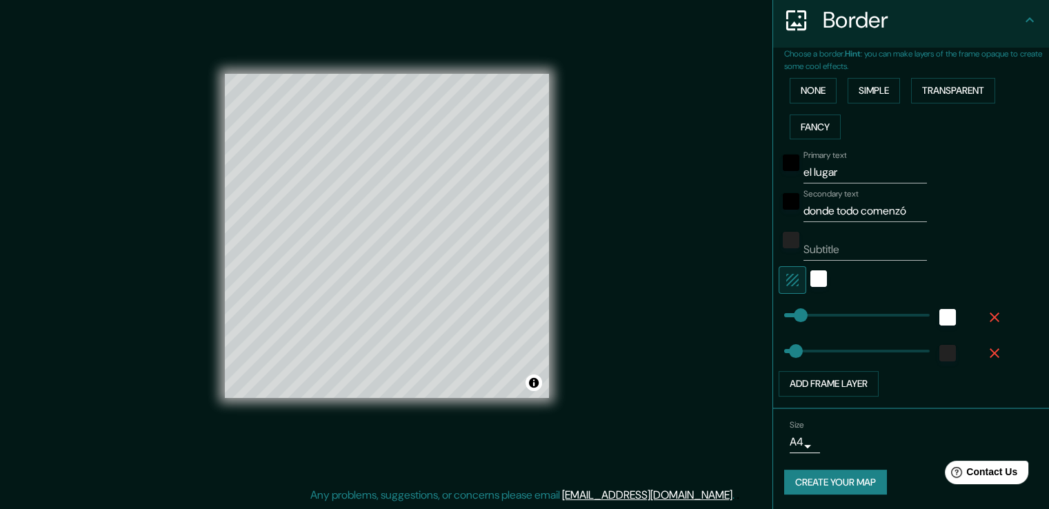
click at [814, 475] on button "Create your map" at bounding box center [835, 483] width 103 height 26
click at [835, 479] on div "Create your map" at bounding box center [911, 483] width 254 height 26
click at [814, 387] on button "Add frame layer" at bounding box center [829, 384] width 100 height 26
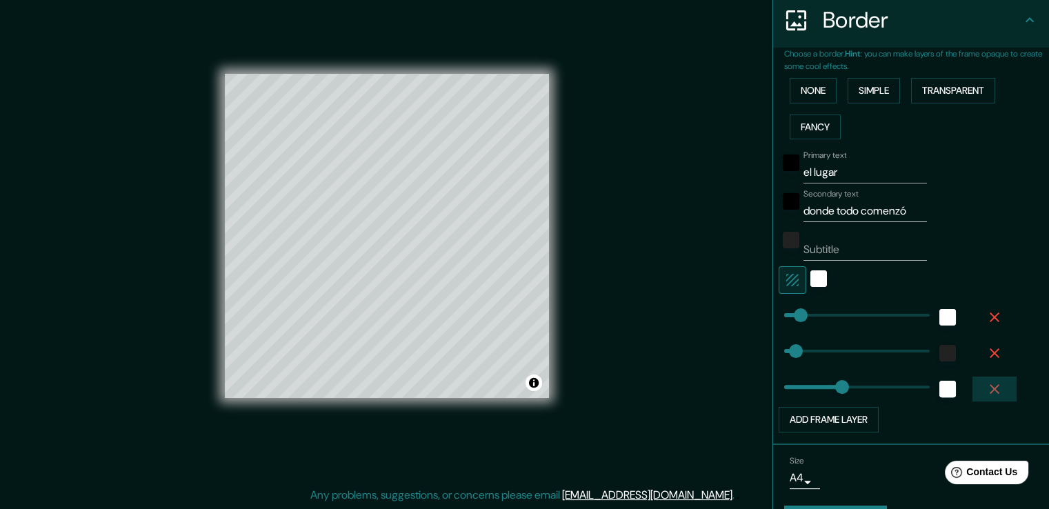
click at [987, 386] on icon "button" at bounding box center [995, 389] width 17 height 17
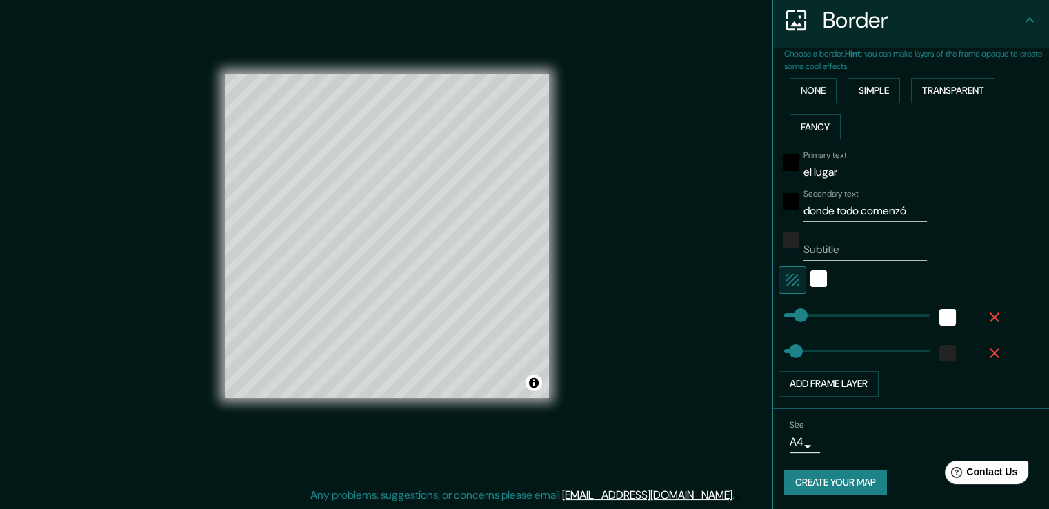
click at [873, 478] on button "Create your map" at bounding box center [835, 483] width 103 height 26
click at [842, 483] on button "Create your map" at bounding box center [835, 483] width 103 height 26
type input "38"
